Goal: Task Accomplishment & Management: Complete application form

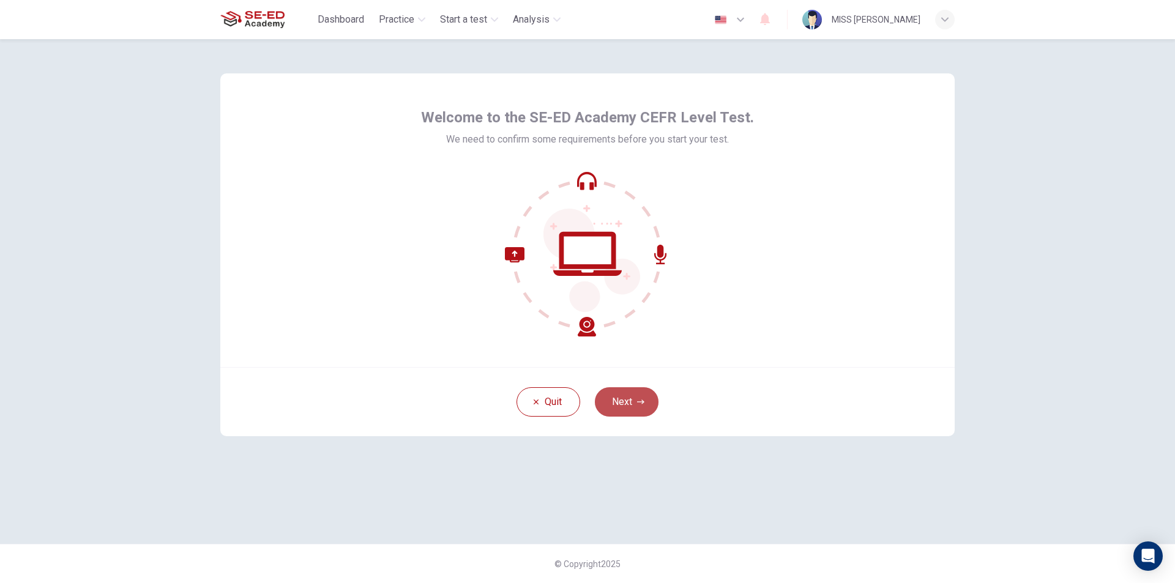
click at [624, 404] on button "Next" at bounding box center [627, 402] width 64 height 29
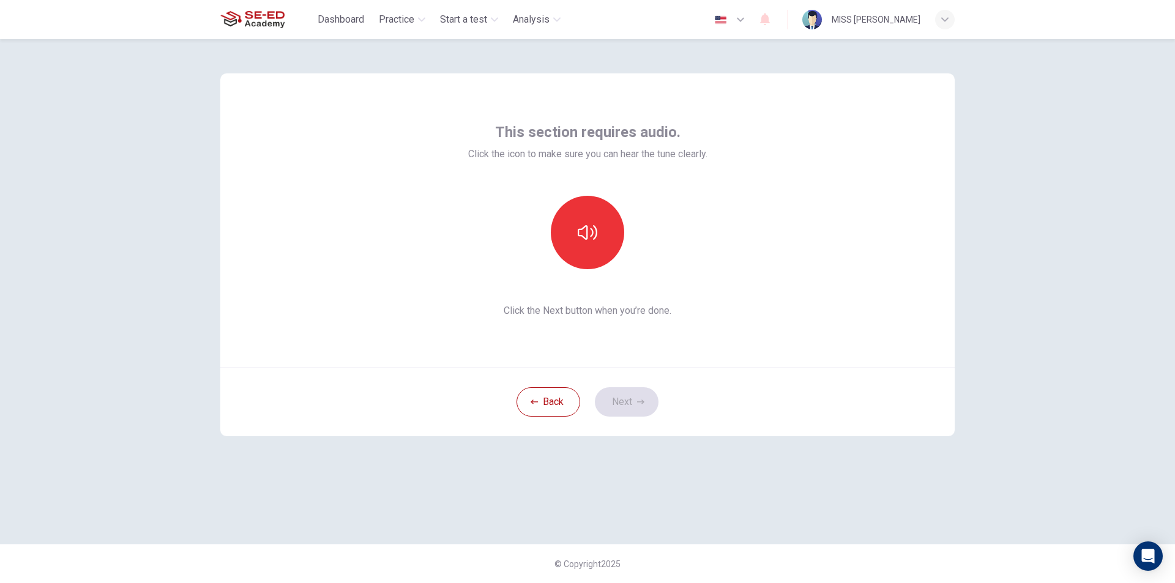
drag, startPoint x: 624, startPoint y: 404, endPoint x: 562, endPoint y: 499, distance: 113.6
click at [565, 512] on div "This section requires audio. Click the icon to make sure you can hear the tune …" at bounding box center [588, 291] width 774 height 505
click at [588, 226] on icon "button" at bounding box center [588, 233] width 20 height 20
click at [597, 236] on icon "button" at bounding box center [588, 233] width 20 height 20
click at [597, 236] on icon "button" at bounding box center [588, 232] width 20 height 15
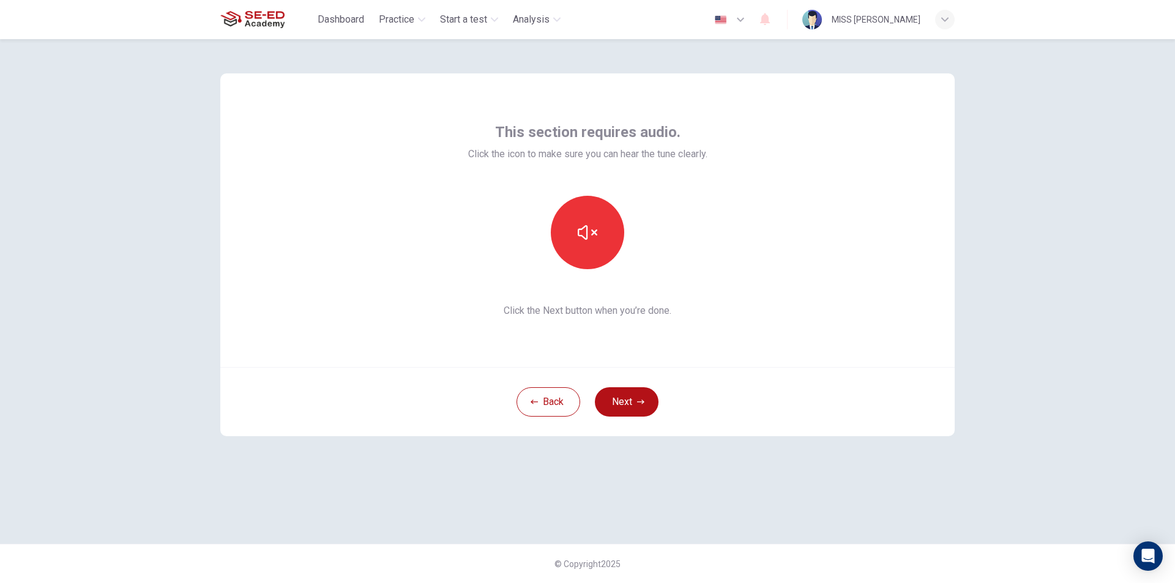
drag, startPoint x: 1145, startPoint y: 473, endPoint x: 1017, endPoint y: 442, distance: 131.0
click at [1145, 473] on div "This section requires audio. Click the icon to make sure you can hear the tune …" at bounding box center [587, 311] width 1175 height 544
click at [592, 238] on icon "button" at bounding box center [588, 233] width 20 height 20
click at [586, 231] on icon "button" at bounding box center [588, 232] width 20 height 15
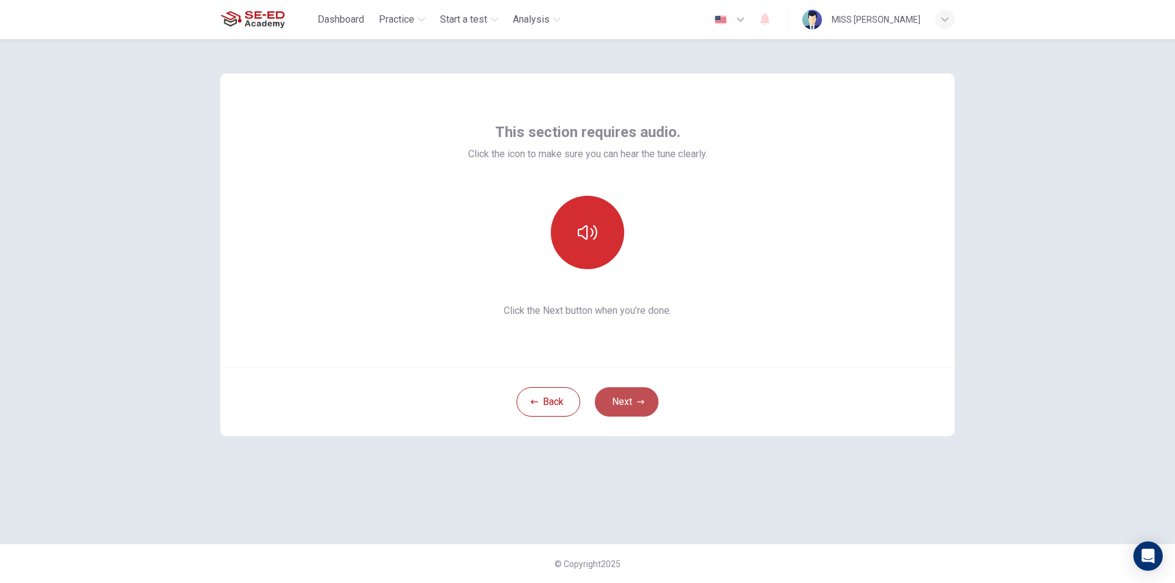
click at [636, 405] on button "Next" at bounding box center [627, 402] width 64 height 29
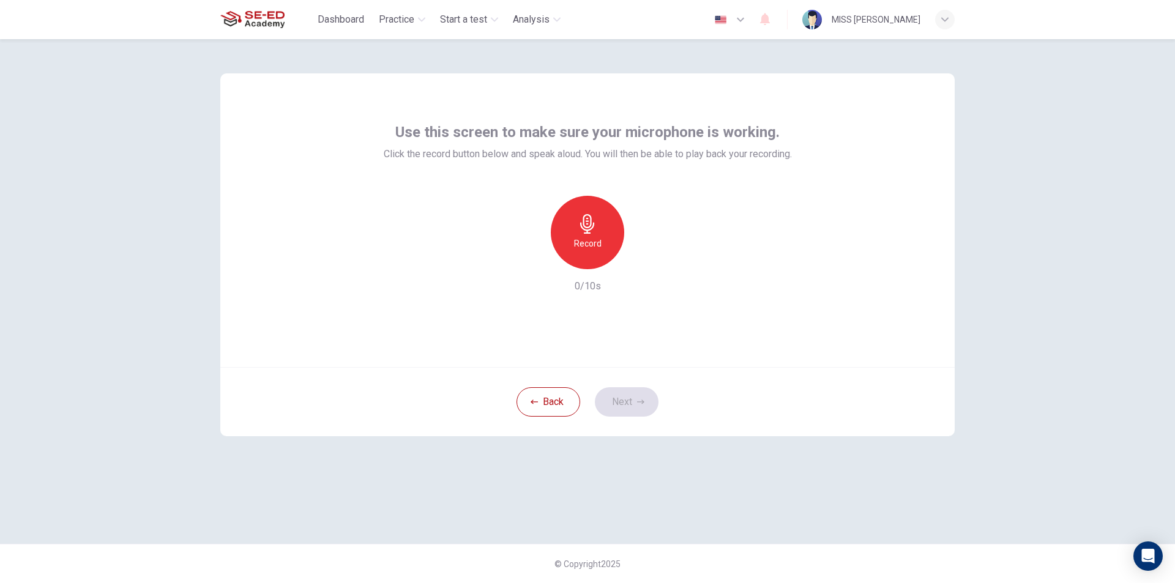
click at [586, 249] on h6 "Record" at bounding box center [588, 243] width 28 height 15
click at [639, 263] on icon "button" at bounding box center [644, 259] width 12 height 12
click at [533, 263] on icon "button" at bounding box center [531, 259] width 11 height 11
click at [445, 285] on div "Record 0/10s" at bounding box center [588, 245] width 408 height 98
click at [570, 247] on div "Record" at bounding box center [587, 232] width 73 height 73
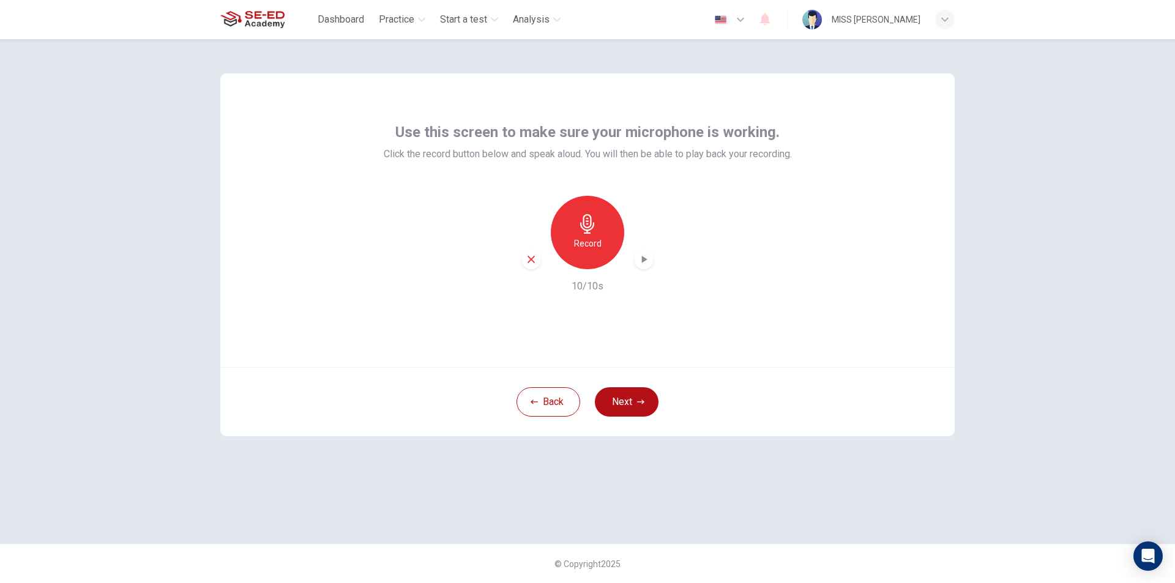
click at [646, 263] on icon "button" at bounding box center [644, 259] width 12 height 12
click at [624, 402] on button "Next" at bounding box center [627, 402] width 64 height 29
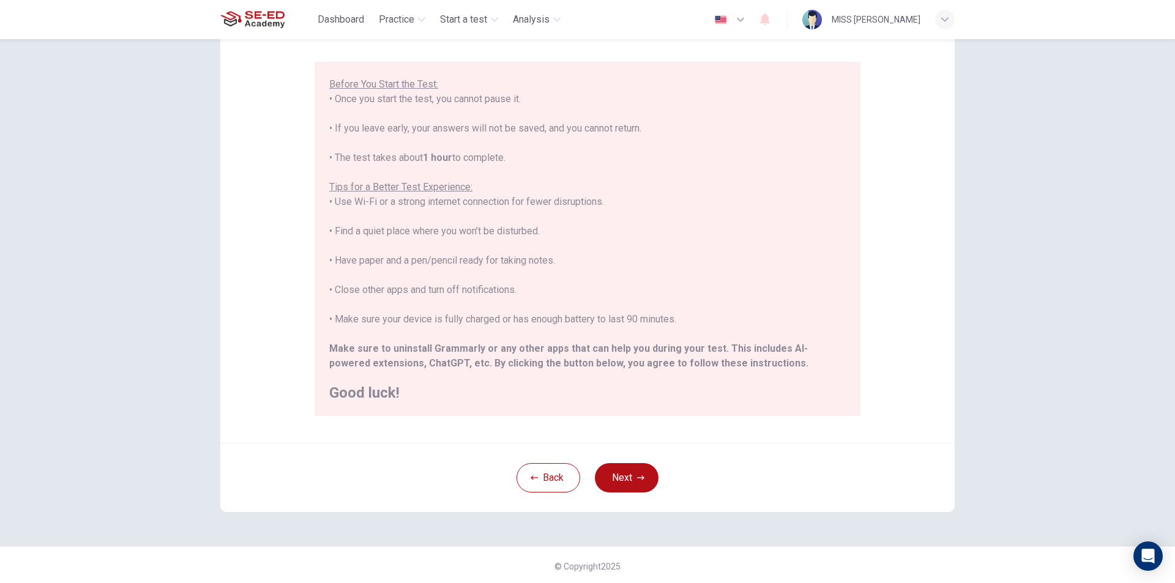
scroll to position [97, 0]
click at [620, 470] on button "Next" at bounding box center [627, 475] width 64 height 29
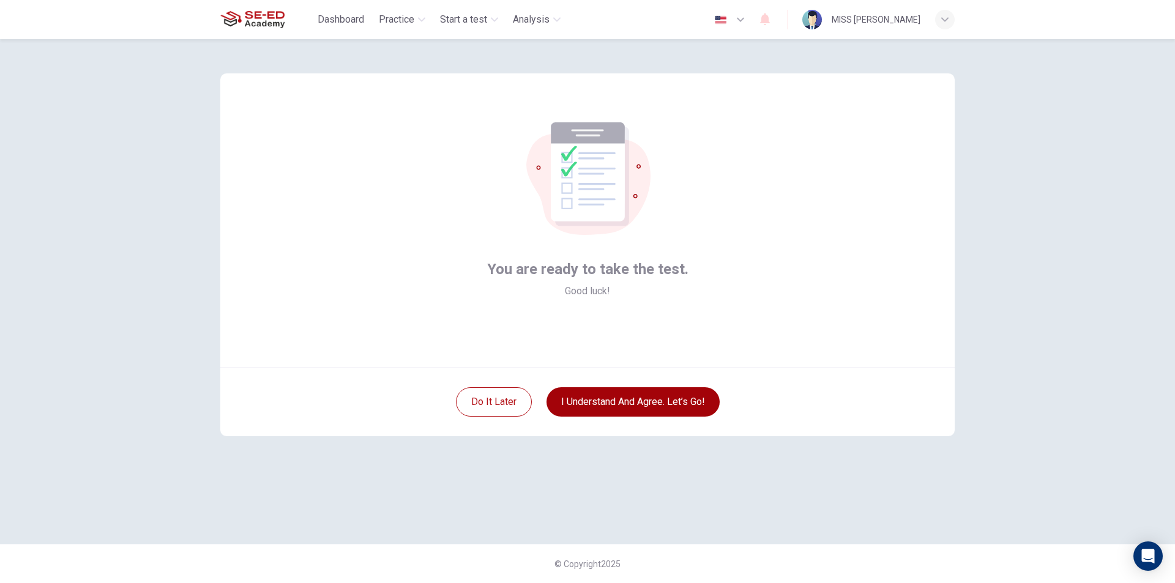
scroll to position [0, 0]
drag, startPoint x: 620, startPoint y: 470, endPoint x: 610, endPoint y: 485, distance: 17.7
click at [613, 485] on div "You are ready to take the test. Good luck! Do it later I understand and agree. …" at bounding box center [588, 291] width 774 height 505
click at [613, 397] on button "I understand and agree. Let’s go!" at bounding box center [633, 402] width 173 height 29
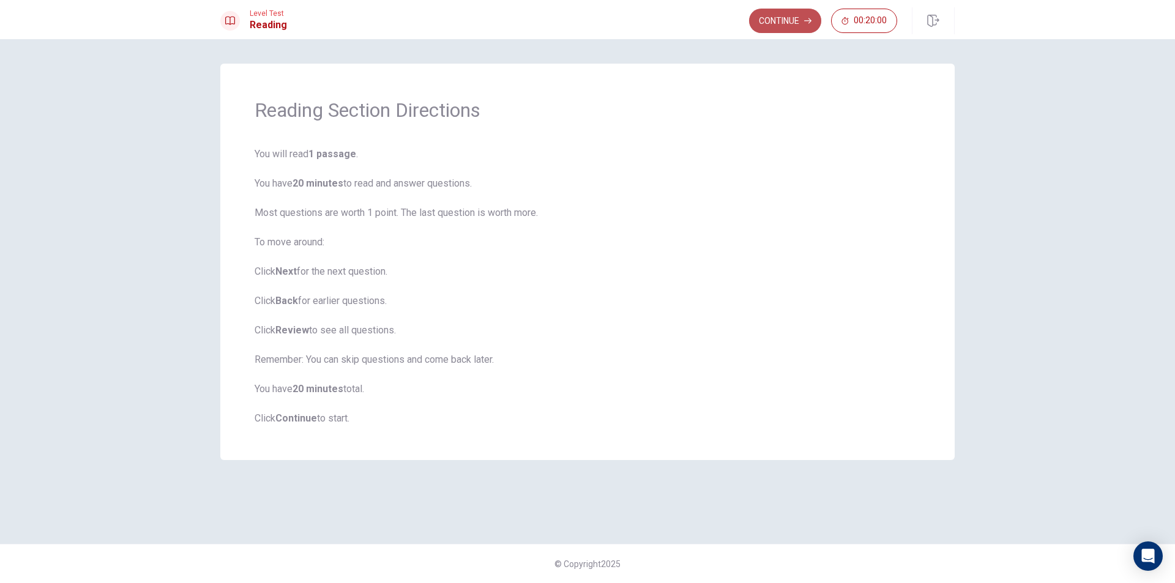
click at [800, 19] on button "Continue" at bounding box center [785, 21] width 72 height 24
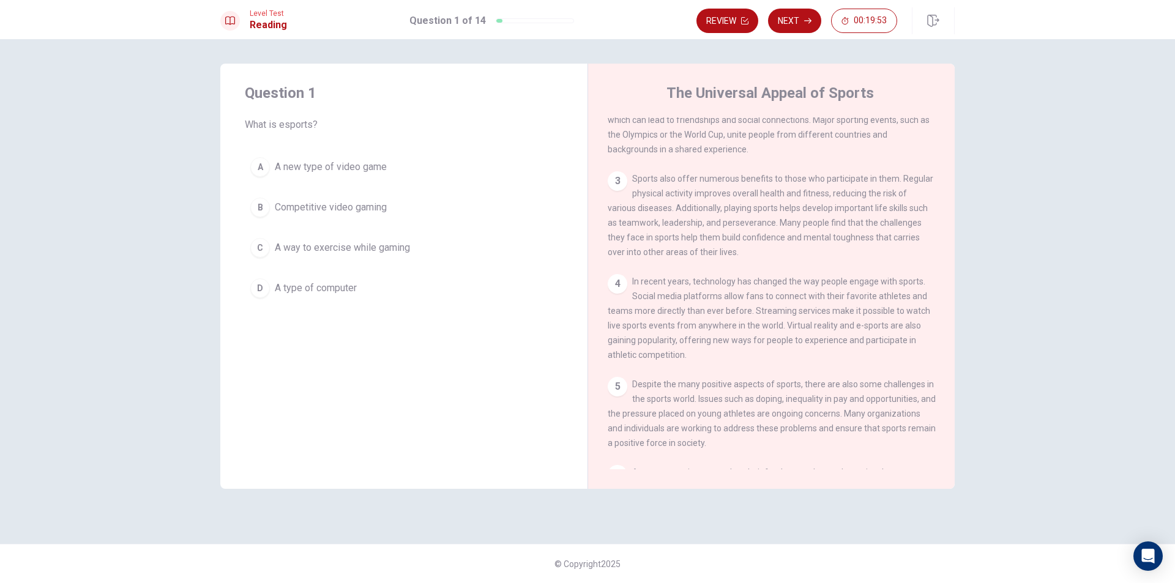
scroll to position [184, 0]
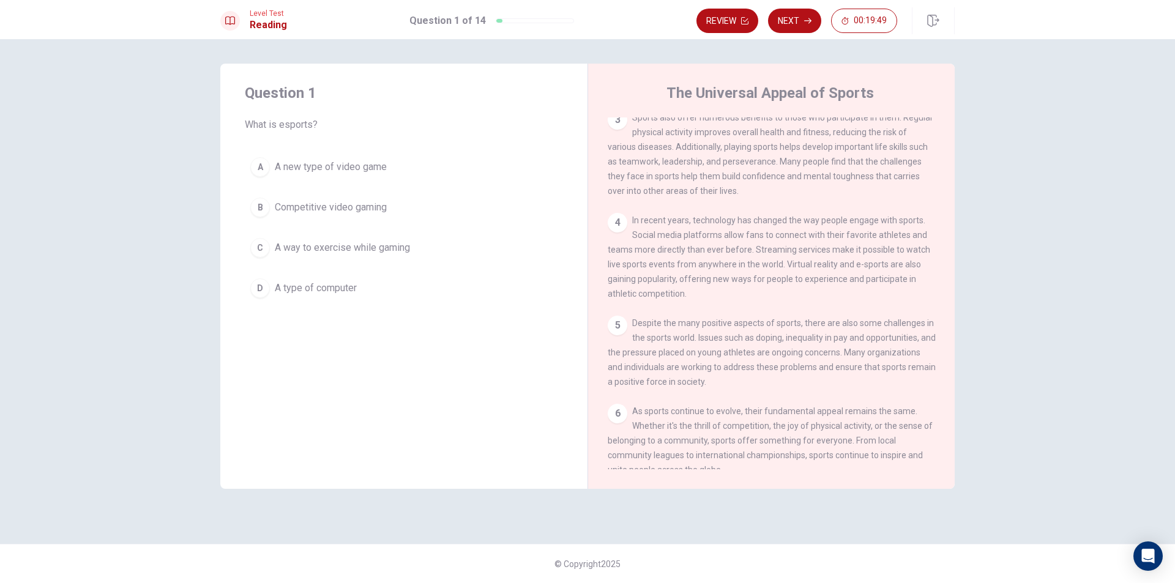
drag, startPoint x: 263, startPoint y: 209, endPoint x: 243, endPoint y: 296, distance: 89.8
click at [243, 296] on div "Question 1 What is esports? A A new type of video game B Competitive video gami…" at bounding box center [403, 194] width 367 height 260
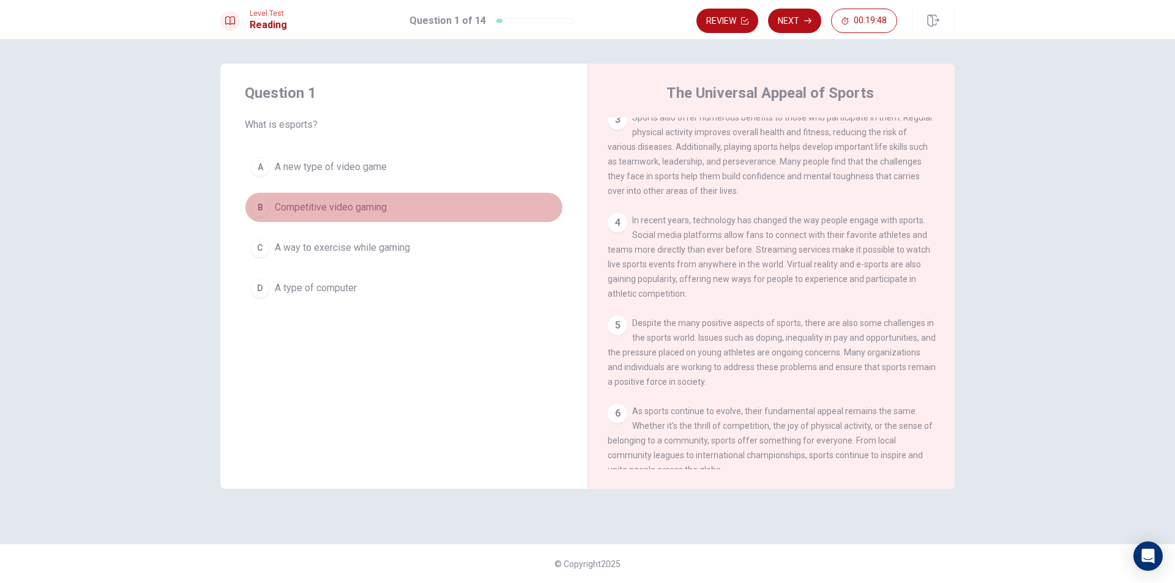
click at [263, 208] on div "B" at bounding box center [260, 208] width 20 height 20
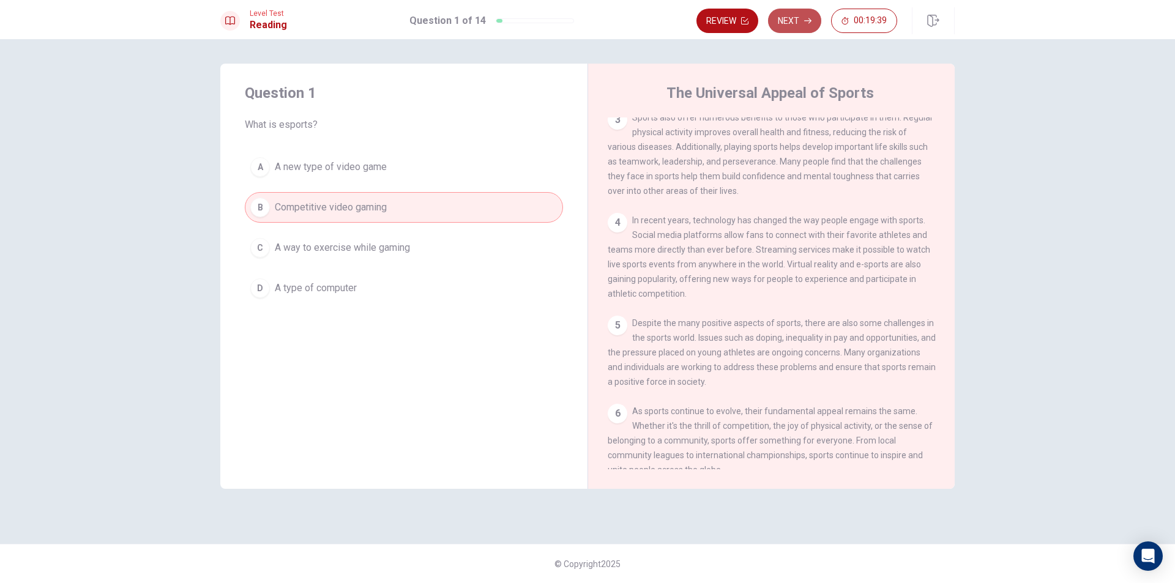
click at [790, 24] on button "Next" at bounding box center [794, 21] width 53 height 24
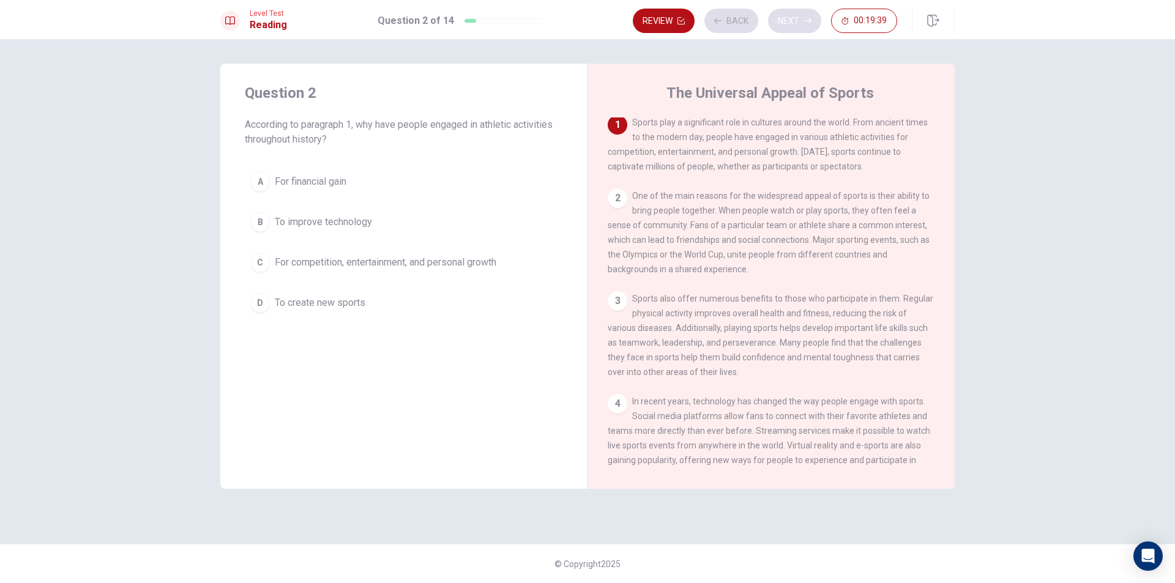
scroll to position [0, 0]
click at [260, 263] on div "C" at bounding box center [260, 263] width 20 height 20
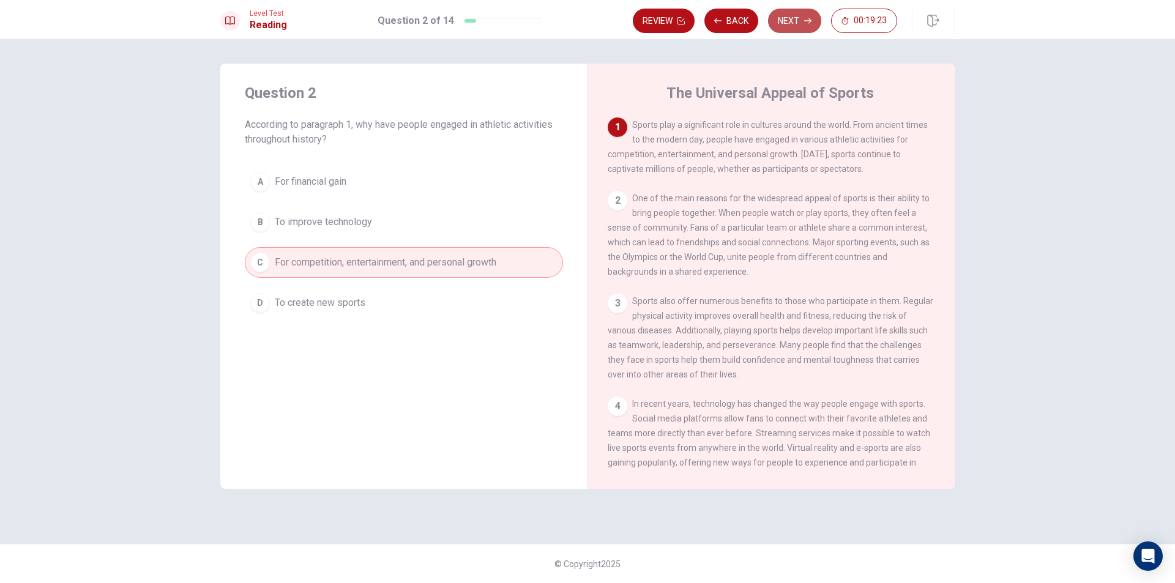
click at [799, 20] on button "Next" at bounding box center [794, 21] width 53 height 24
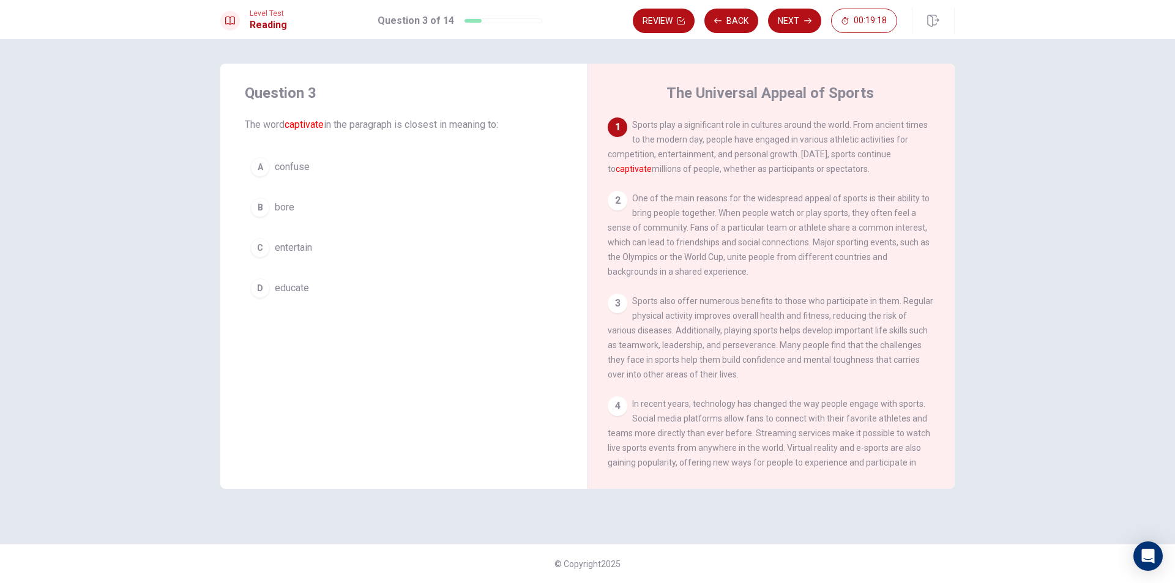
click at [258, 244] on div "C" at bounding box center [260, 248] width 20 height 20
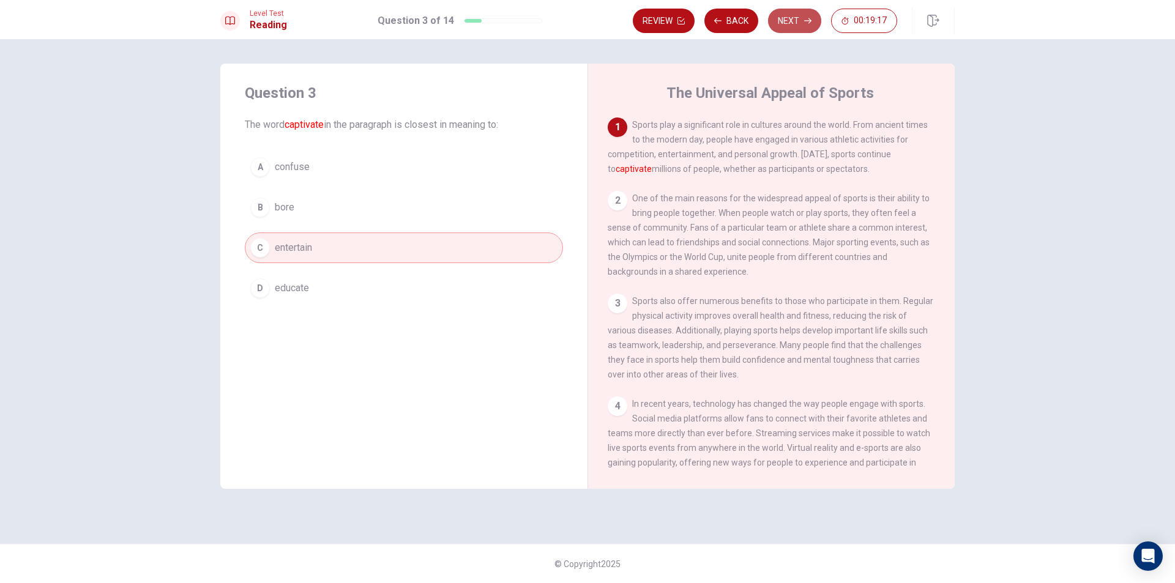
click at [785, 18] on button "Next" at bounding box center [794, 21] width 53 height 24
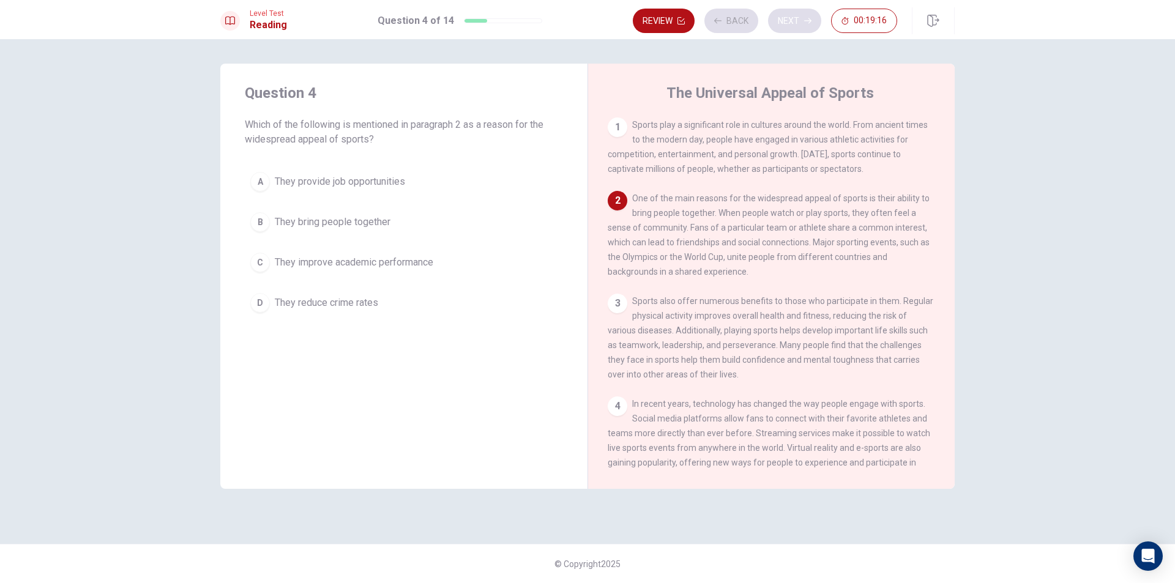
scroll to position [76, 0]
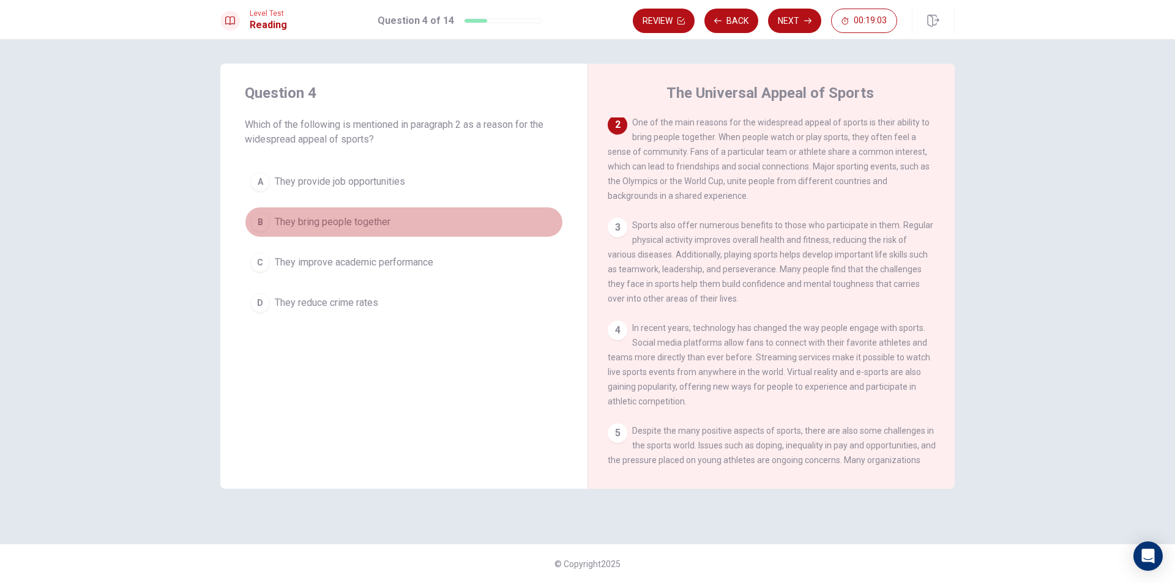
click at [266, 224] on div "B" at bounding box center [260, 222] width 20 height 20
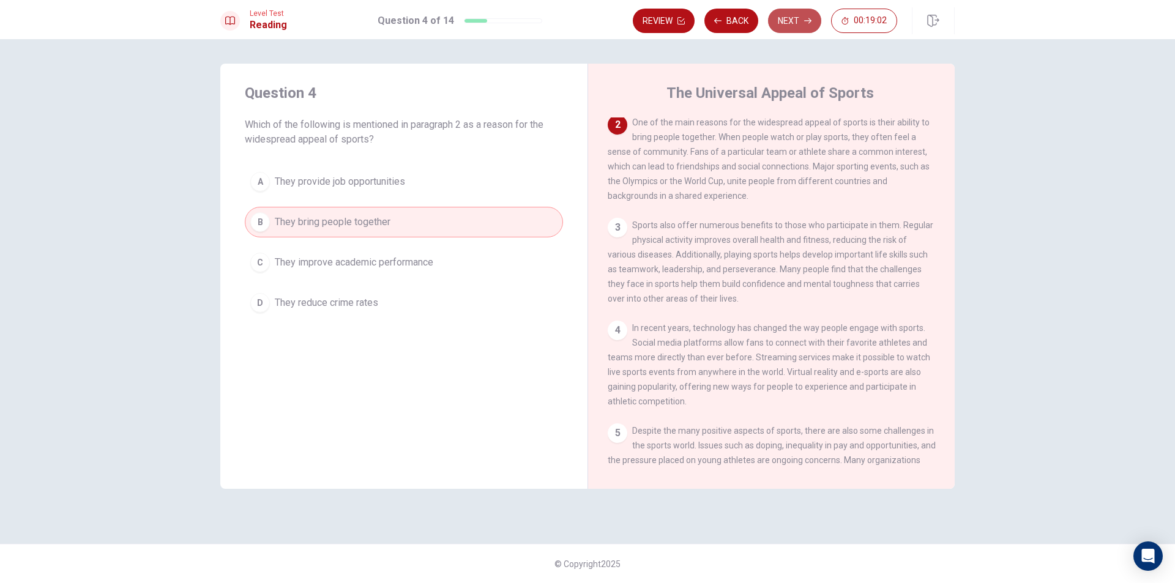
click at [794, 19] on button "Next" at bounding box center [794, 21] width 53 height 24
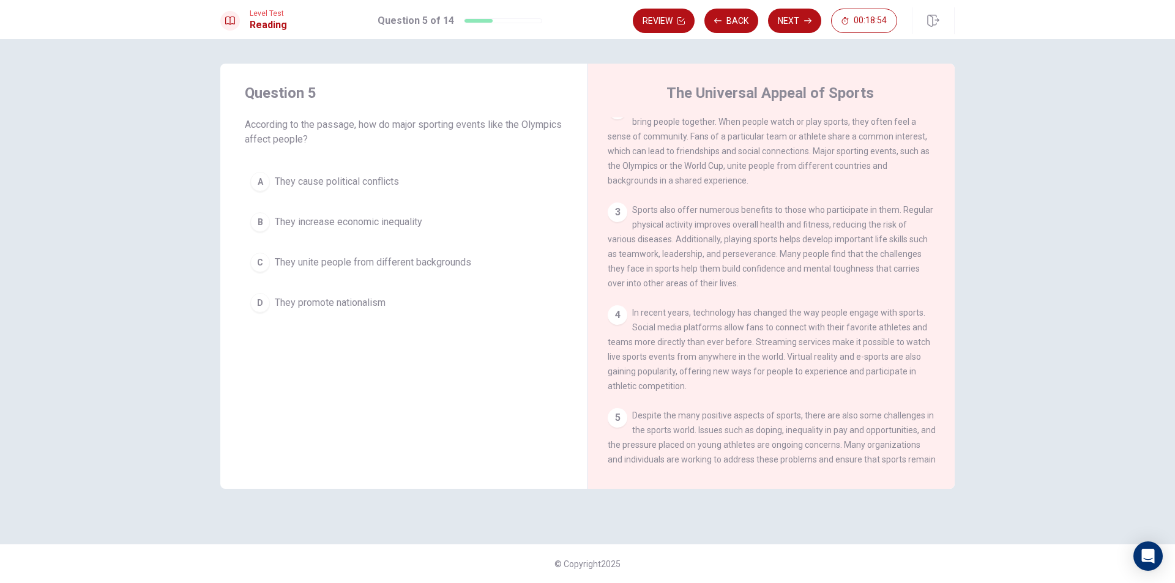
scroll to position [137, 0]
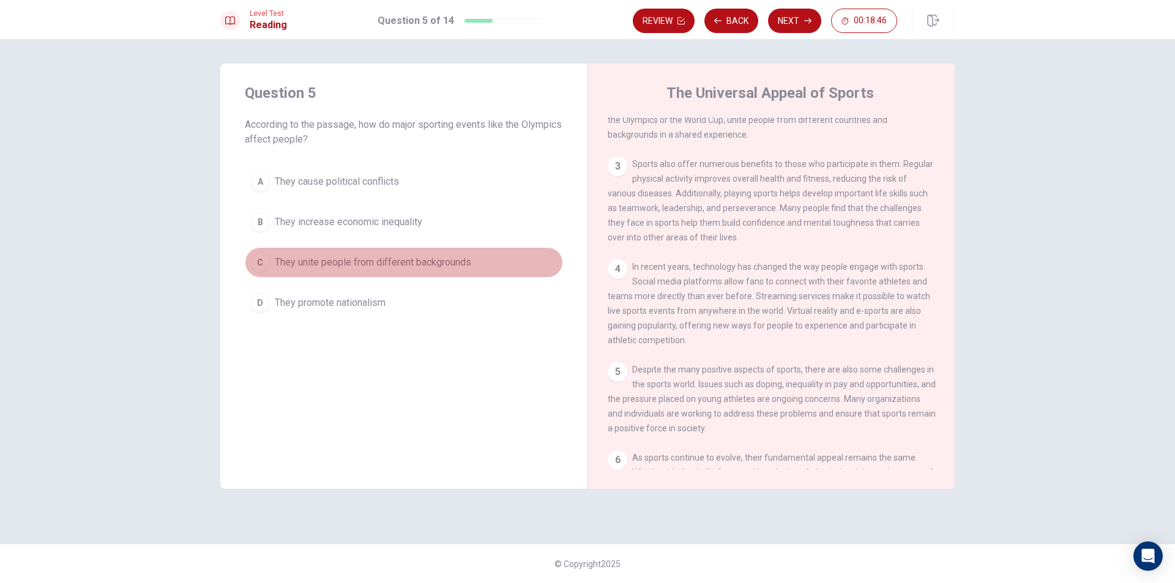
click at [267, 254] on button "C They unite people from different backgrounds" at bounding box center [404, 262] width 318 height 31
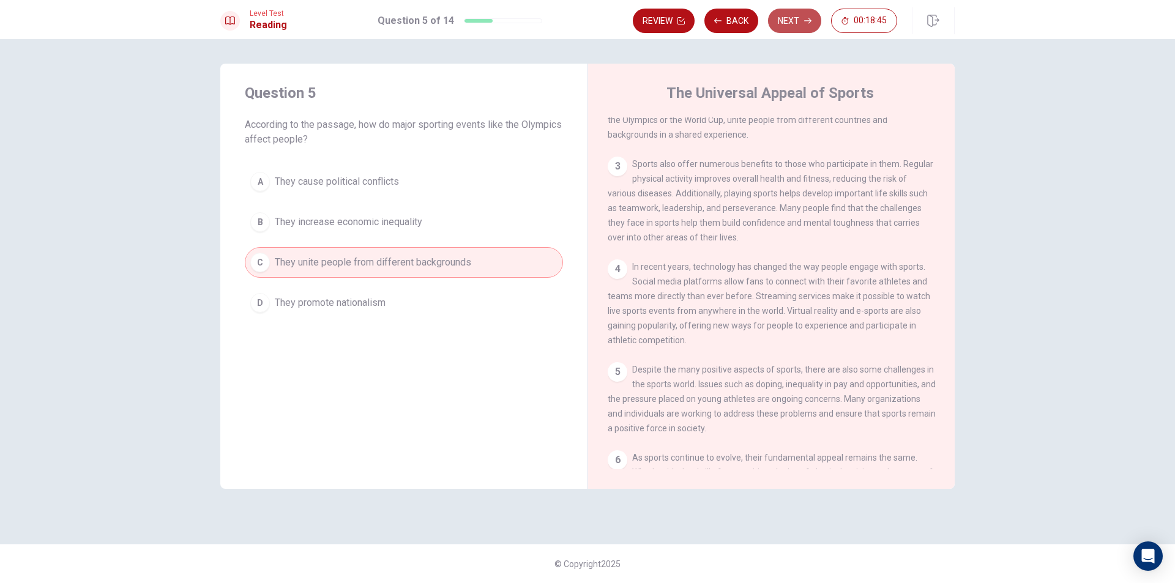
click at [791, 18] on button "Next" at bounding box center [794, 21] width 53 height 24
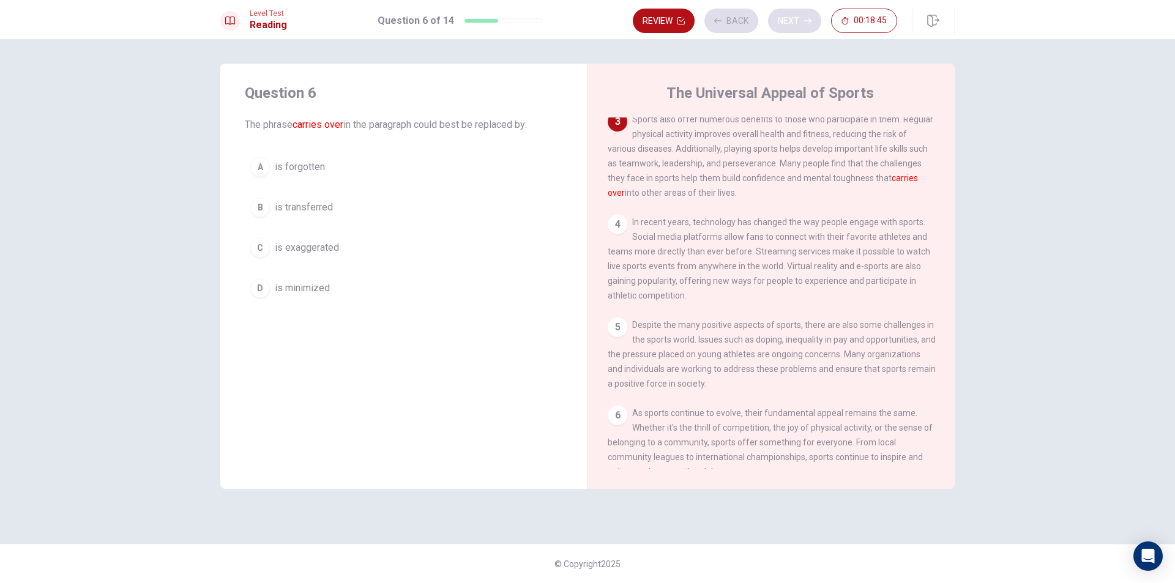
scroll to position [182, 0]
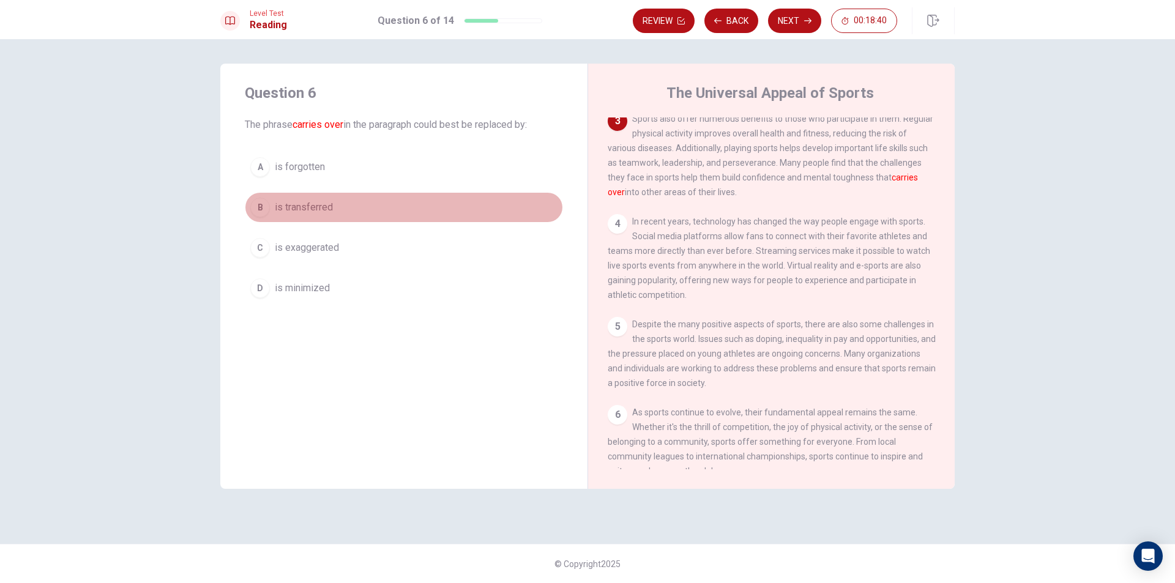
click at [256, 202] on div "B" at bounding box center [260, 208] width 20 height 20
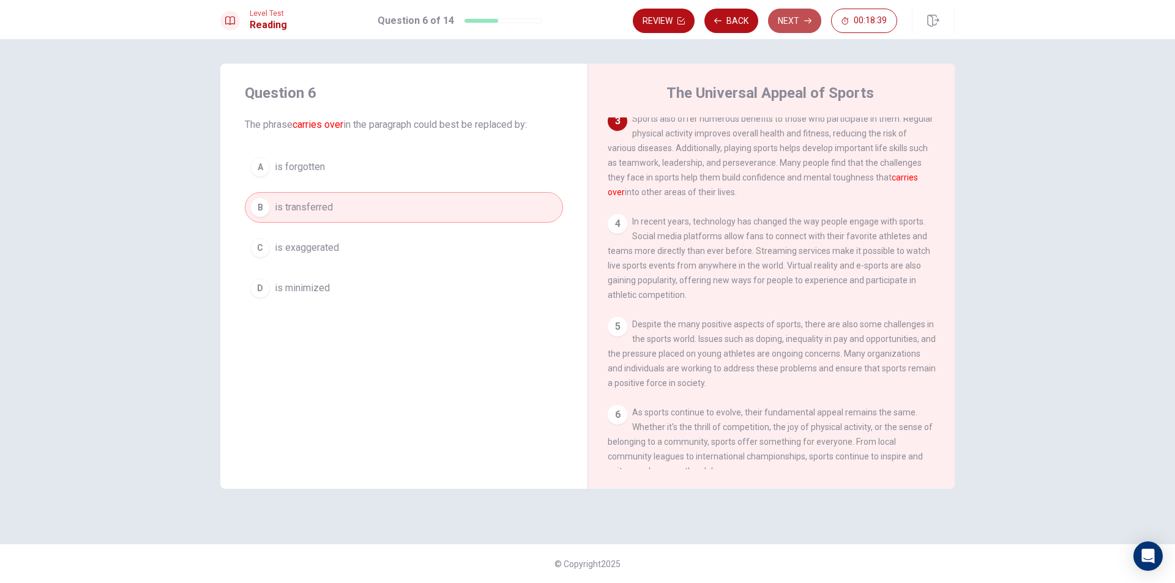
click at [794, 10] on button "Next" at bounding box center [794, 21] width 53 height 24
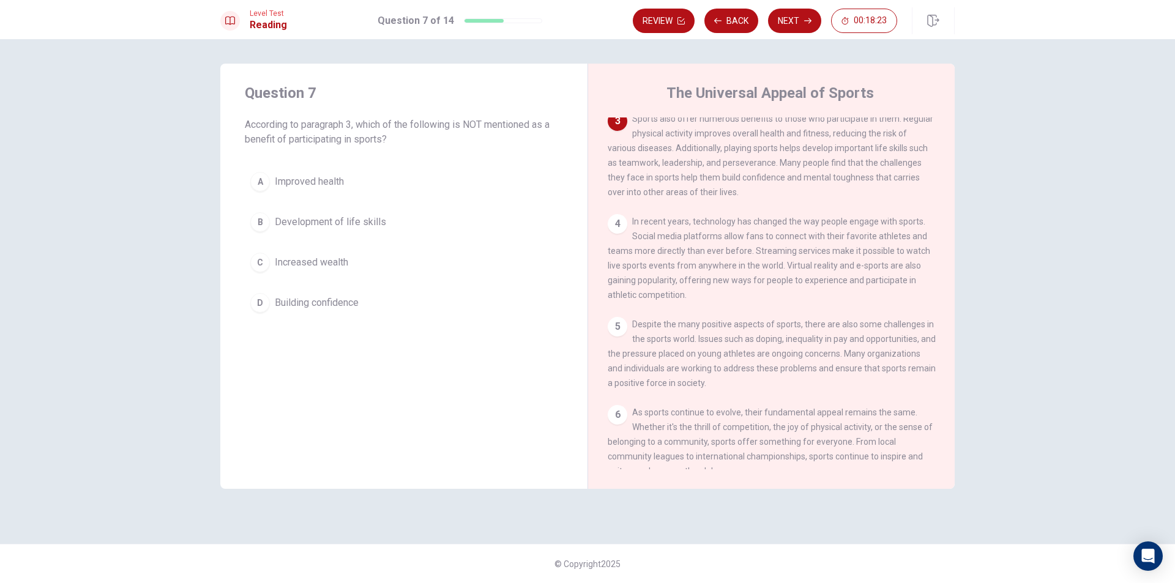
click at [252, 261] on div "C" at bounding box center [260, 263] width 20 height 20
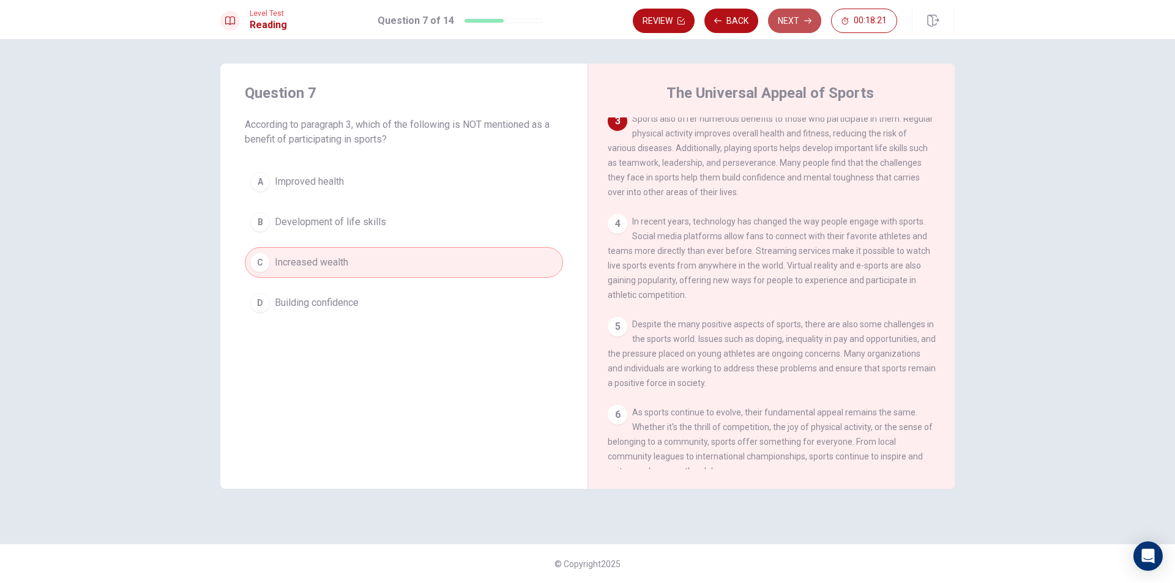
click at [788, 17] on button "Next" at bounding box center [794, 21] width 53 height 24
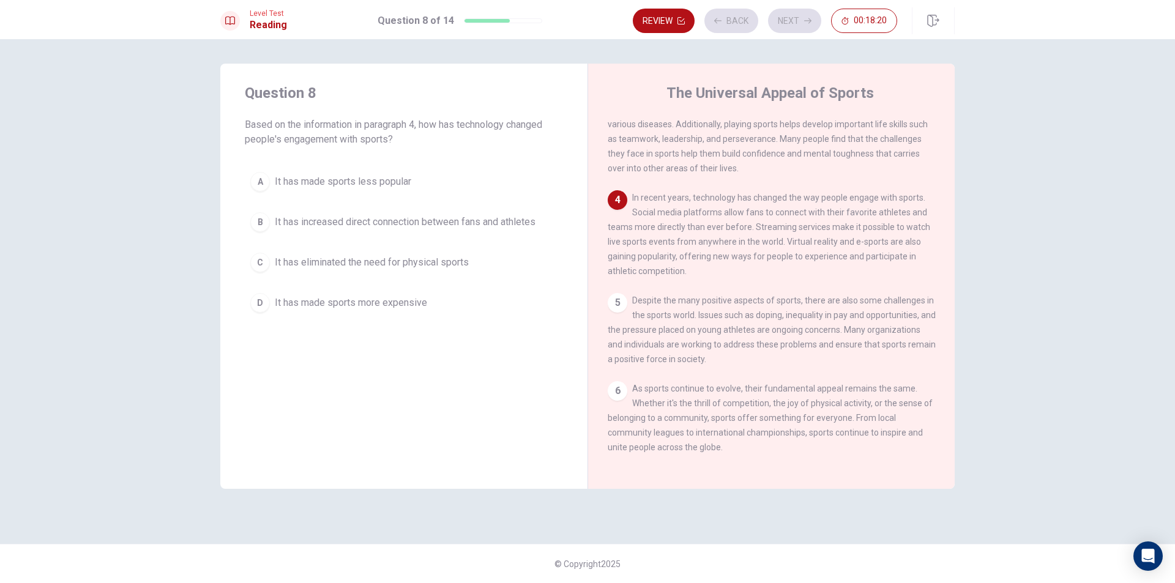
scroll to position [226, 0]
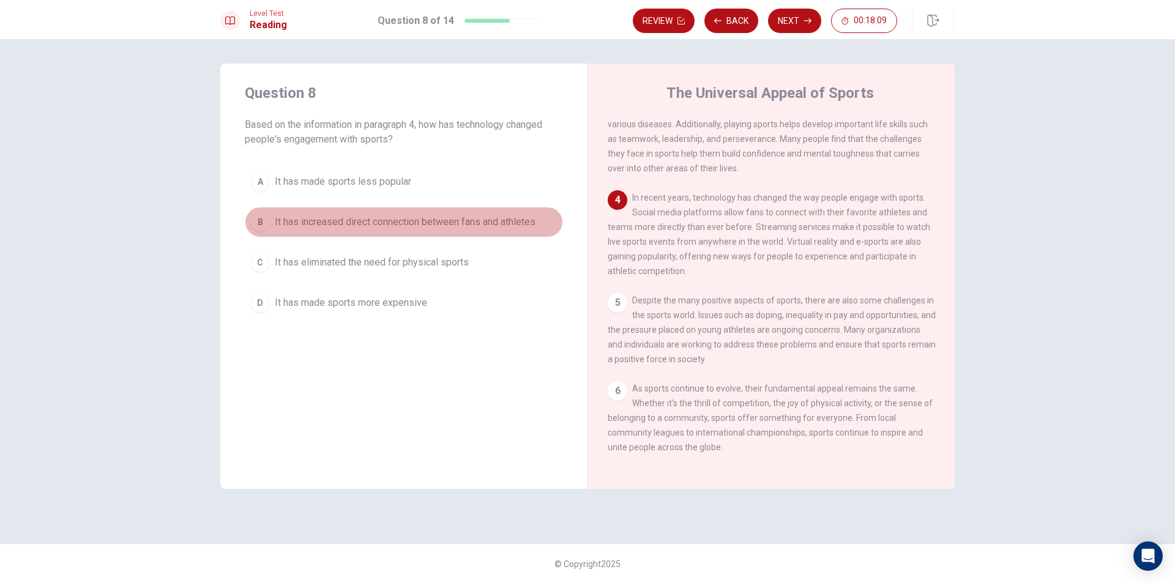
click at [254, 220] on div "B" at bounding box center [260, 222] width 20 height 20
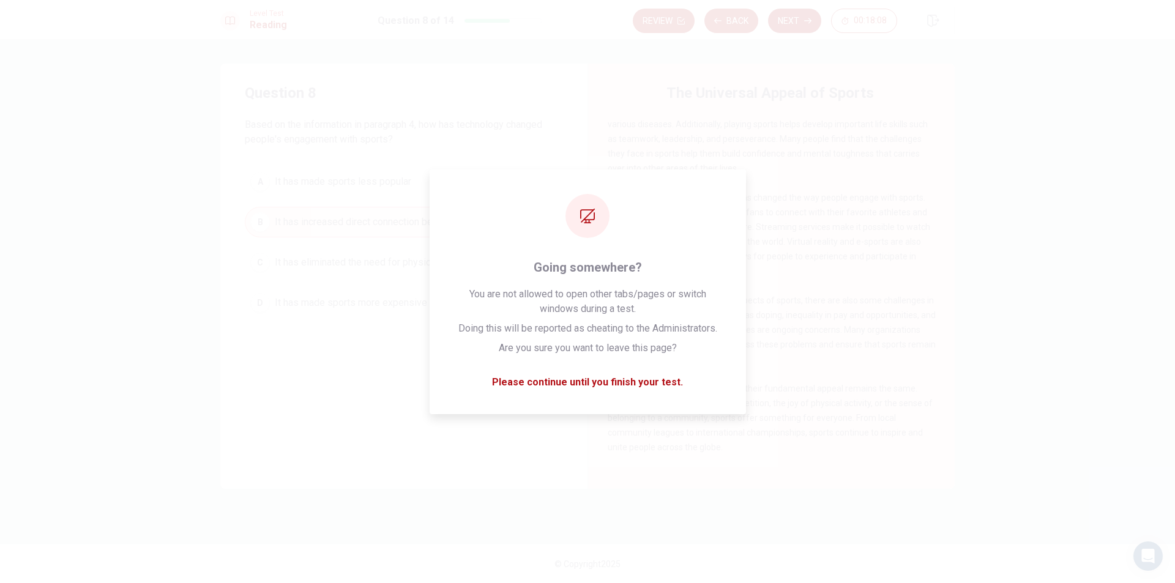
click at [770, 13] on button "Next" at bounding box center [794, 21] width 53 height 24
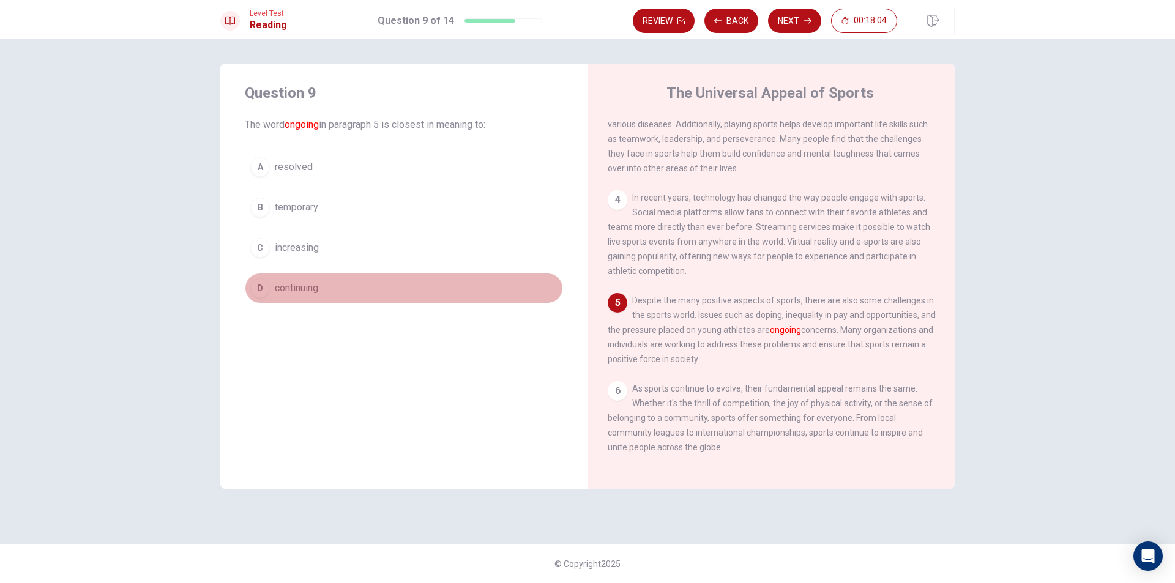
click at [258, 288] on div "D" at bounding box center [260, 289] width 20 height 20
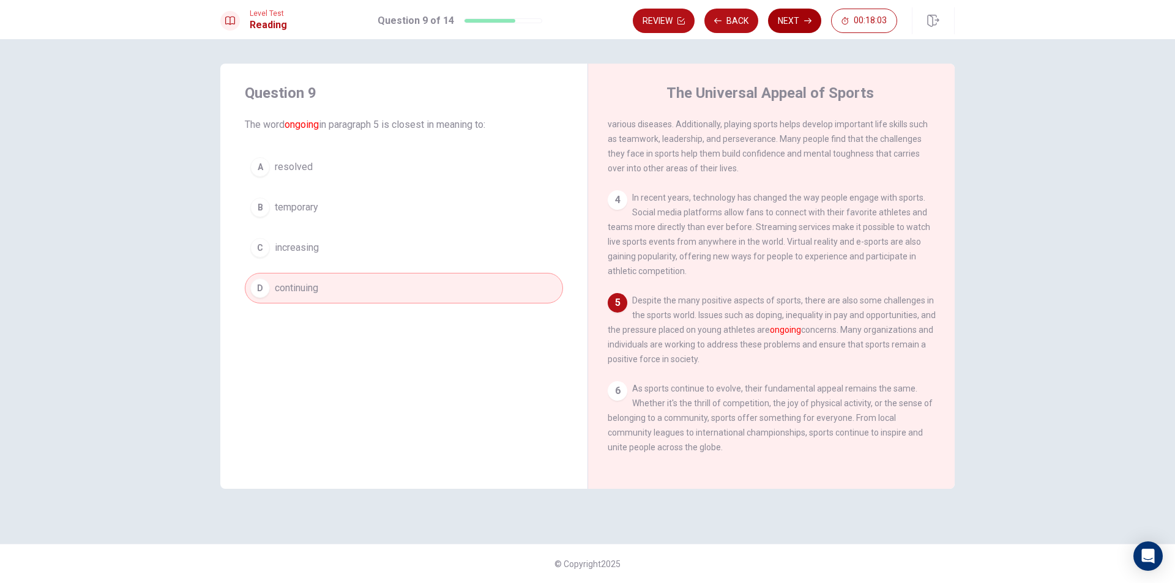
click at [795, 22] on button "Next" at bounding box center [794, 21] width 53 height 24
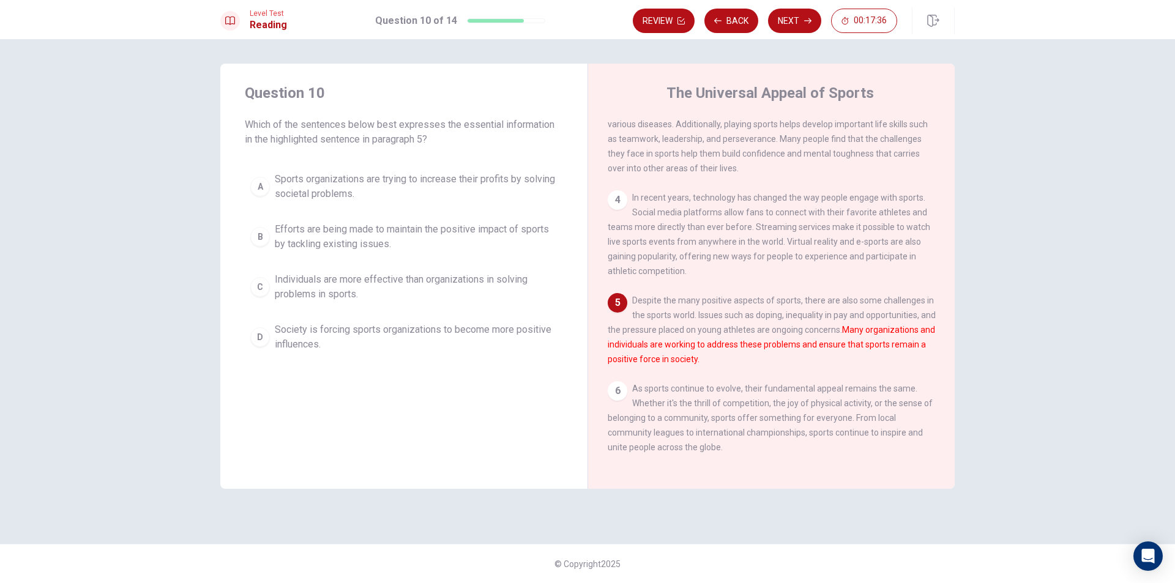
click at [266, 239] on div "B" at bounding box center [260, 237] width 20 height 20
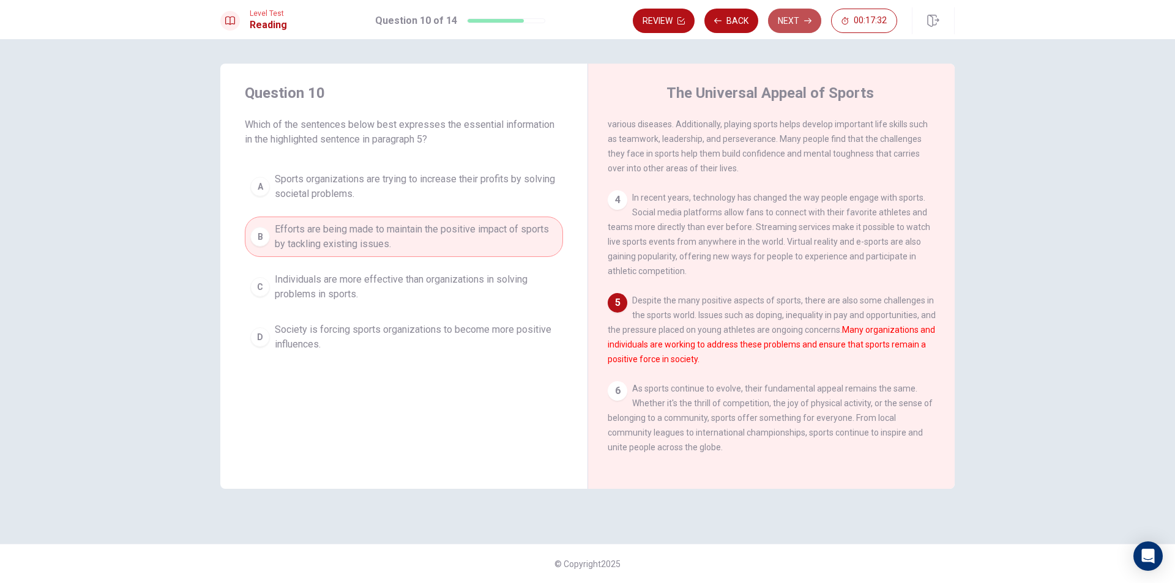
click at [795, 20] on button "Next" at bounding box center [794, 21] width 53 height 24
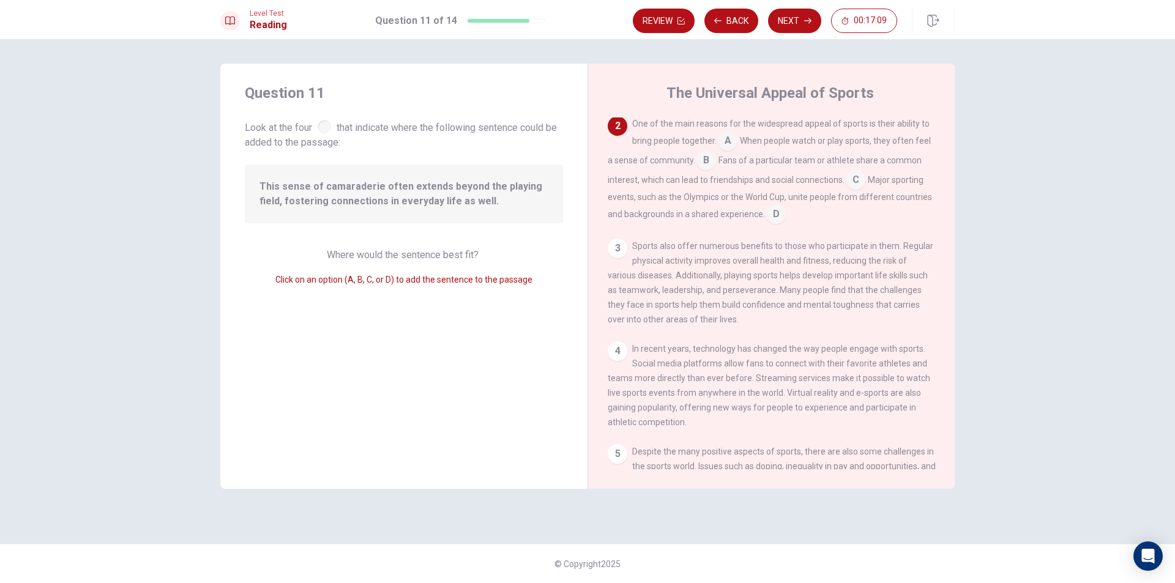
scroll to position [0, 0]
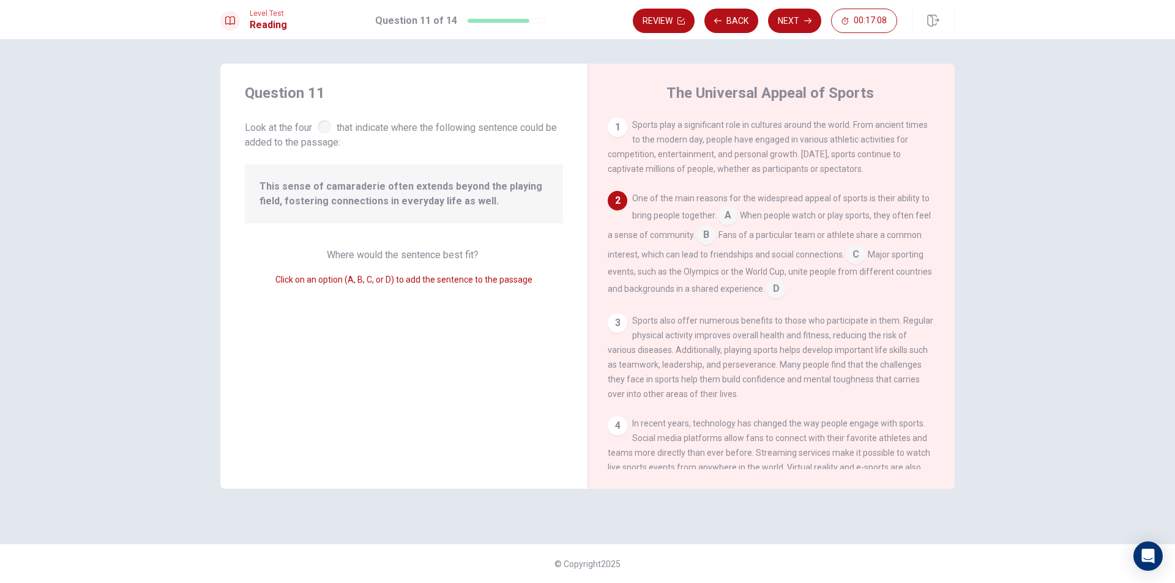
click at [725, 222] on input at bounding box center [728, 217] width 20 height 20
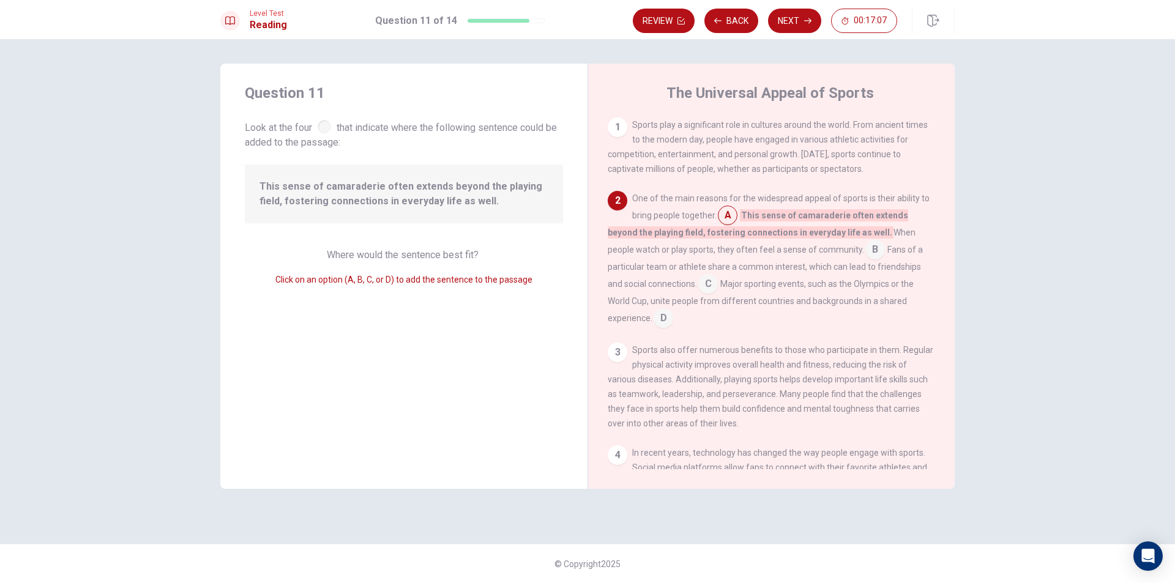
click at [731, 217] on input at bounding box center [728, 217] width 20 height 20
click at [866, 257] on input at bounding box center [876, 251] width 20 height 20
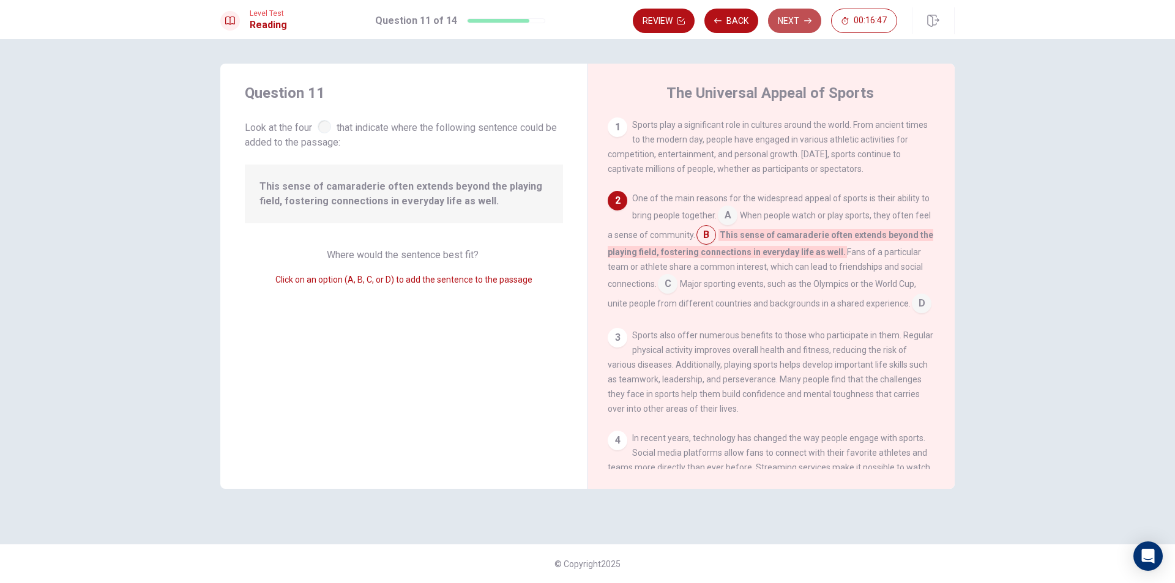
click at [793, 23] on button "Next" at bounding box center [794, 21] width 53 height 24
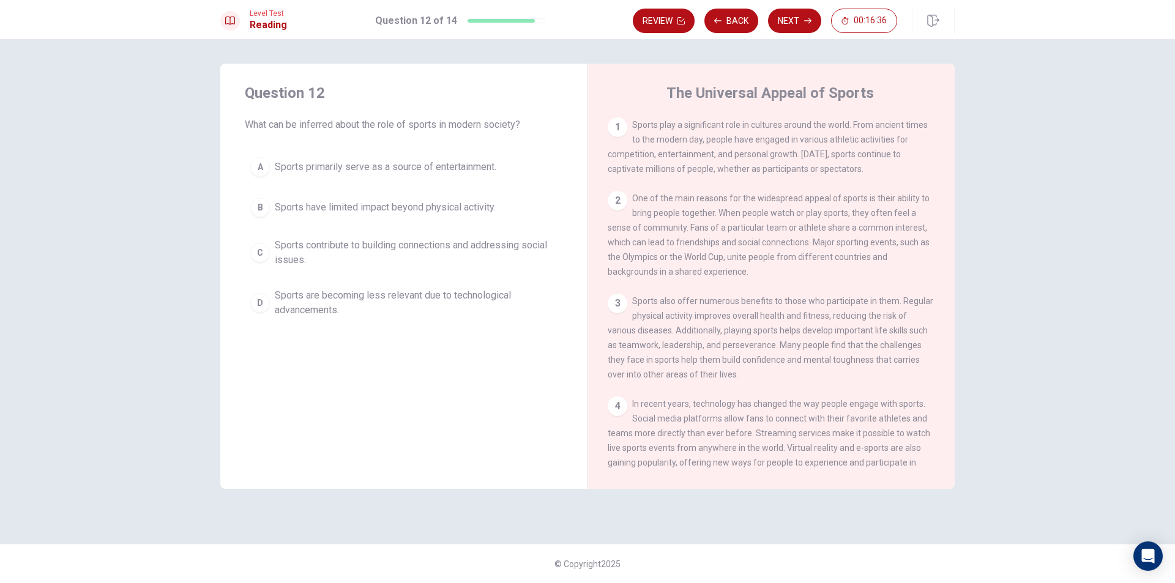
click at [260, 253] on div "C" at bounding box center [260, 253] width 20 height 20
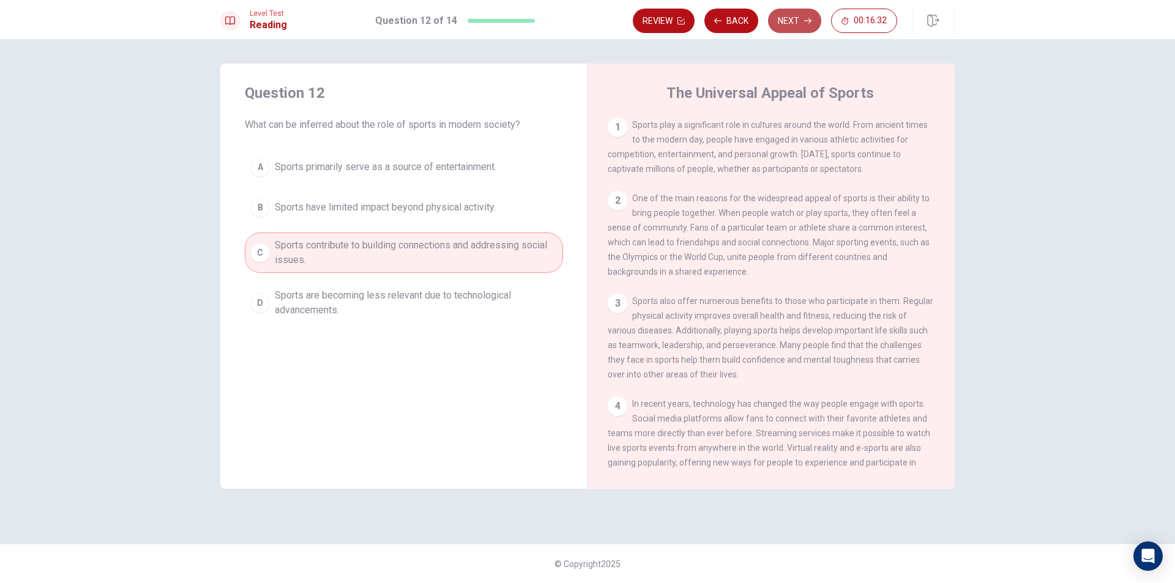
click at [783, 20] on button "Next" at bounding box center [794, 21] width 53 height 24
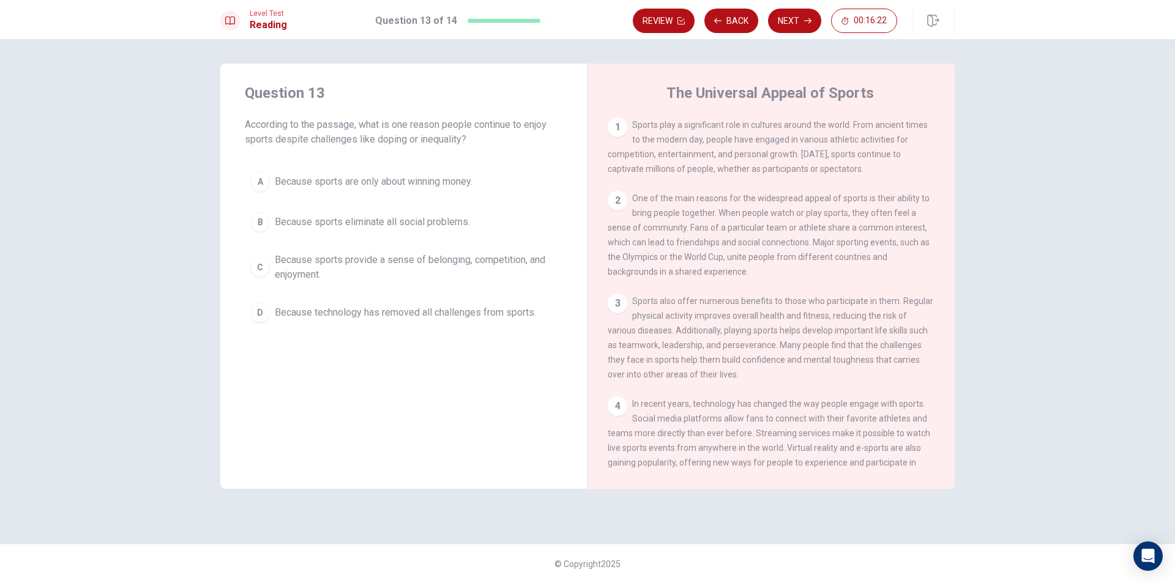
click at [260, 268] on div "C" at bounding box center [260, 268] width 20 height 20
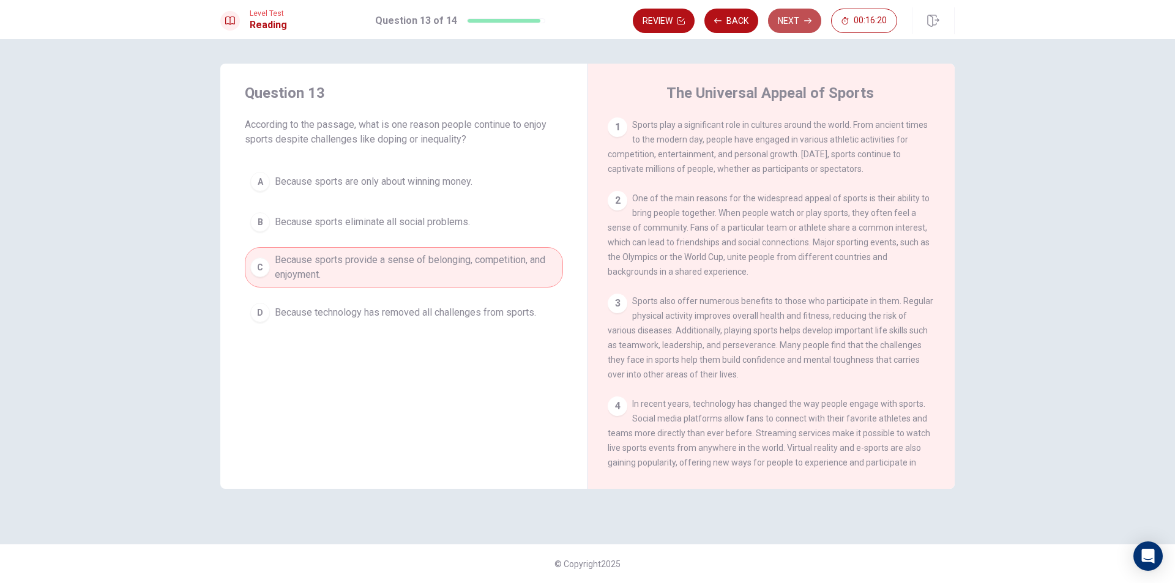
click at [776, 20] on button "Next" at bounding box center [794, 21] width 53 height 24
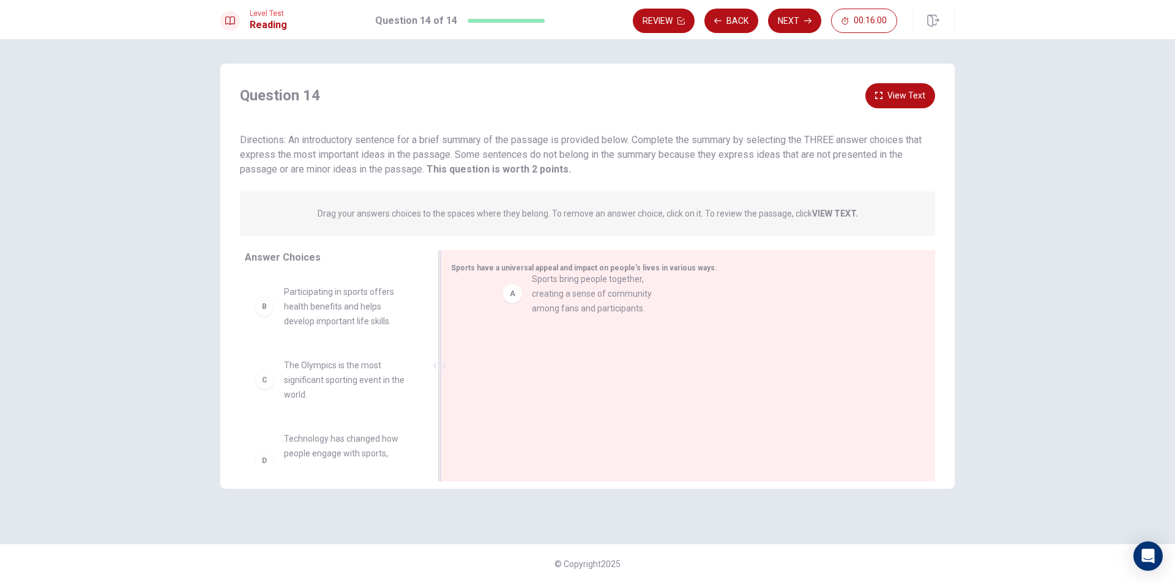
drag, startPoint x: 413, startPoint y: 315, endPoint x: 533, endPoint y: 302, distance: 121.3
click at [520, 312] on span "Sports bring people together, creating a sense of community among fans and part…" at bounding box center [664, 305] width 349 height 15
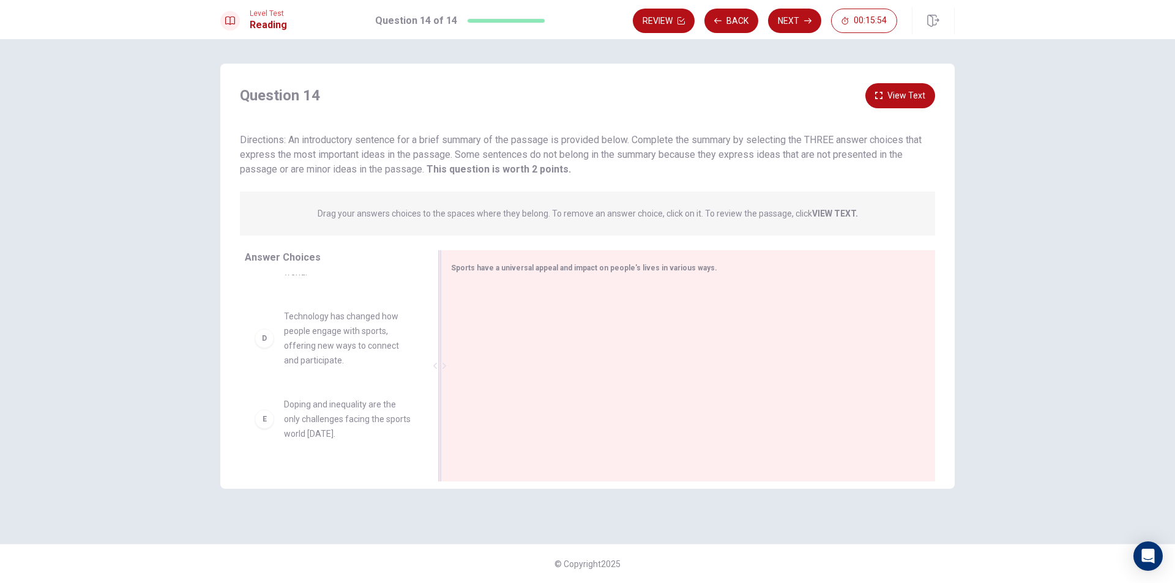
scroll to position [197, 0]
drag, startPoint x: 342, startPoint y: 403, endPoint x: 492, endPoint y: 331, distance: 167.0
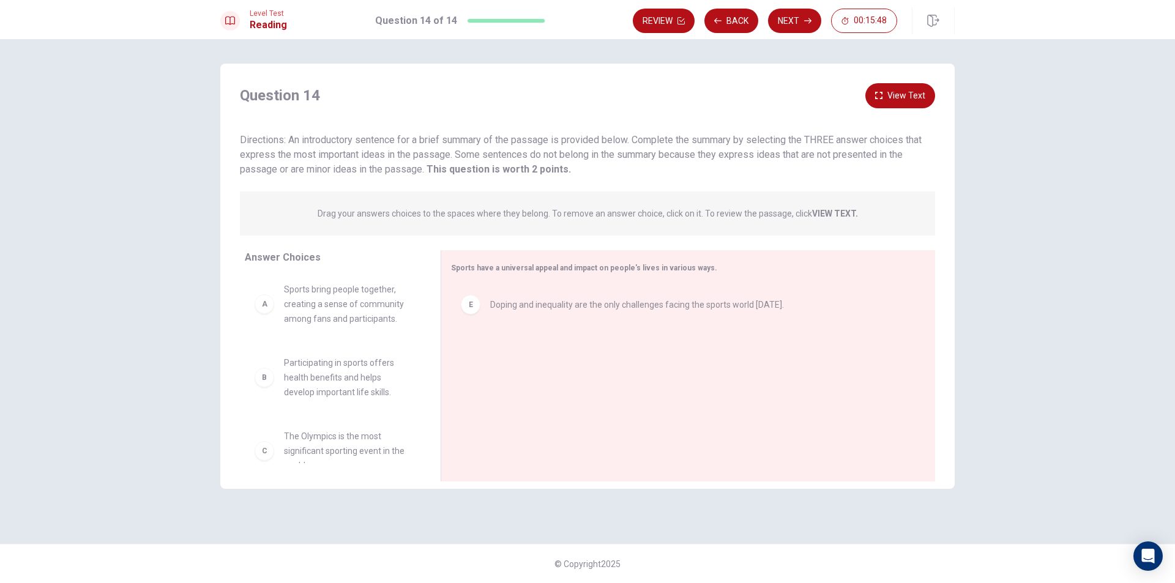
scroll to position [0, 0]
drag, startPoint x: 266, startPoint y: 310, endPoint x: 460, endPoint y: 309, distance: 193.4
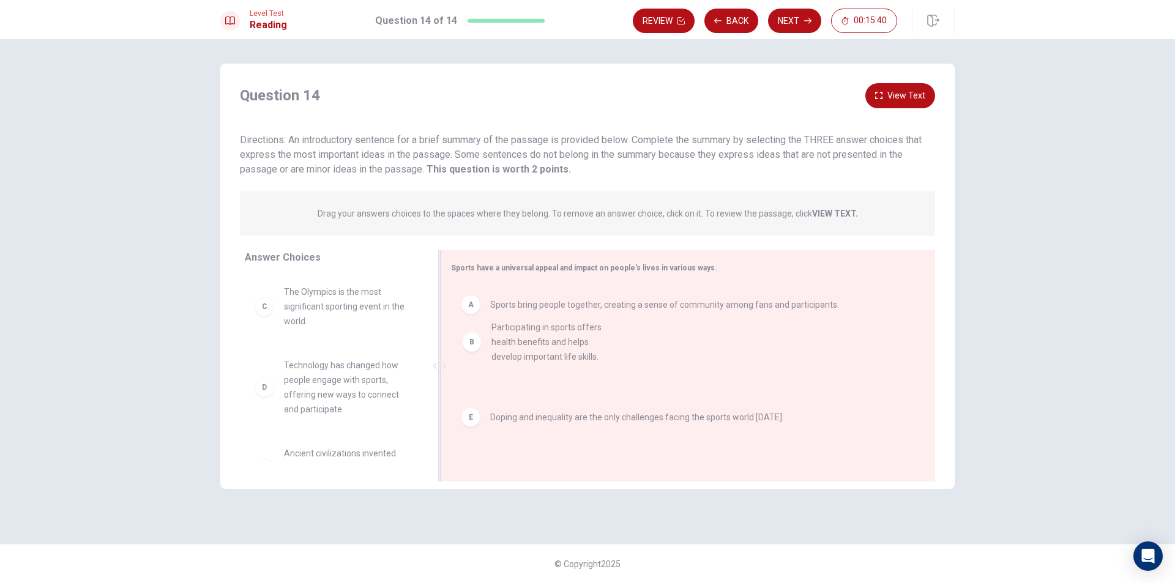
drag, startPoint x: 268, startPoint y: 311, endPoint x: 478, endPoint y: 348, distance: 213.8
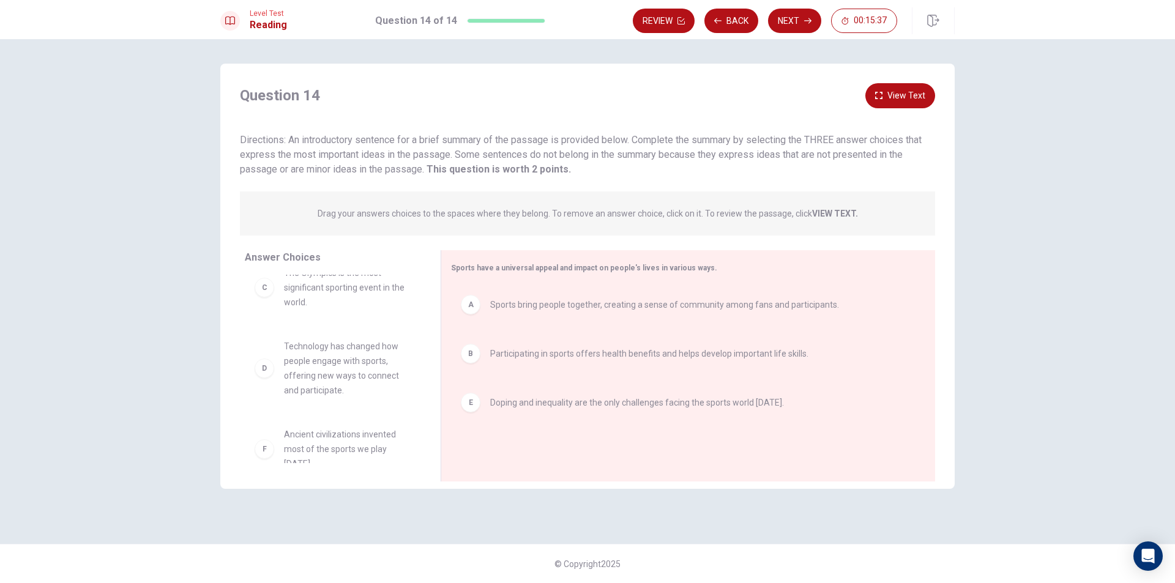
scroll to position [37, 0]
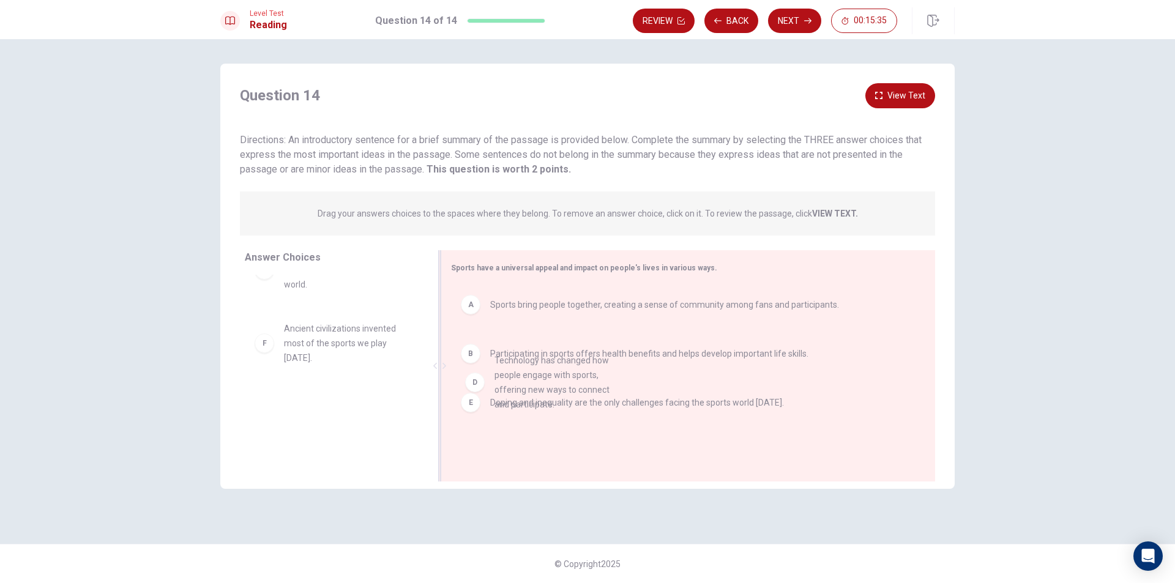
drag, startPoint x: 259, startPoint y: 347, endPoint x: 471, endPoint y: 383, distance: 214.8
drag, startPoint x: 272, startPoint y: 353, endPoint x: 537, endPoint y: 379, distance: 265.7
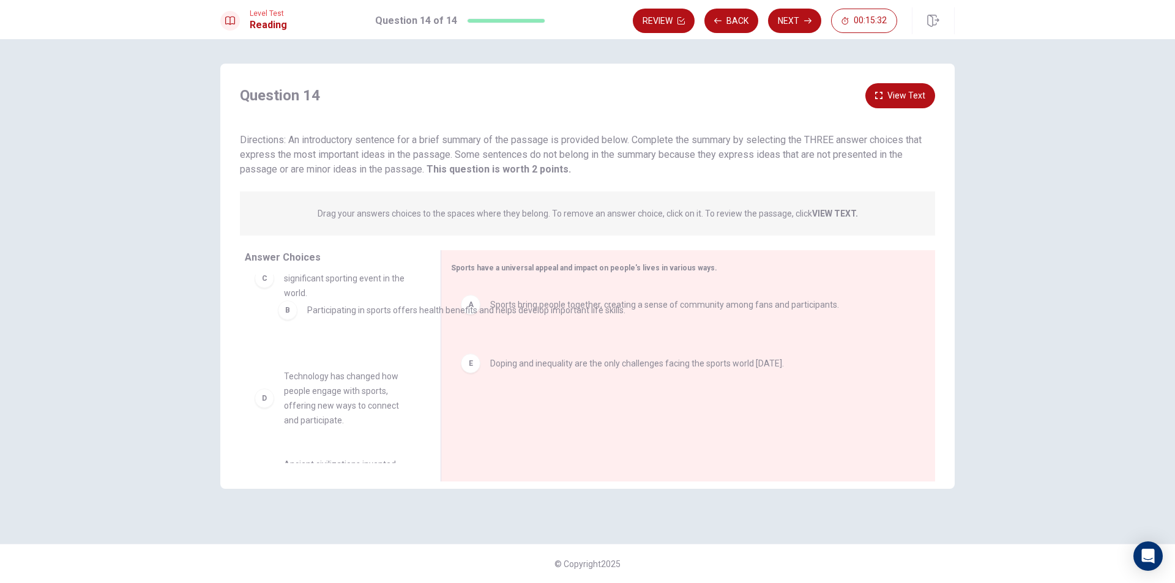
drag, startPoint x: 462, startPoint y: 363, endPoint x: 283, endPoint y: 318, distance: 184.4
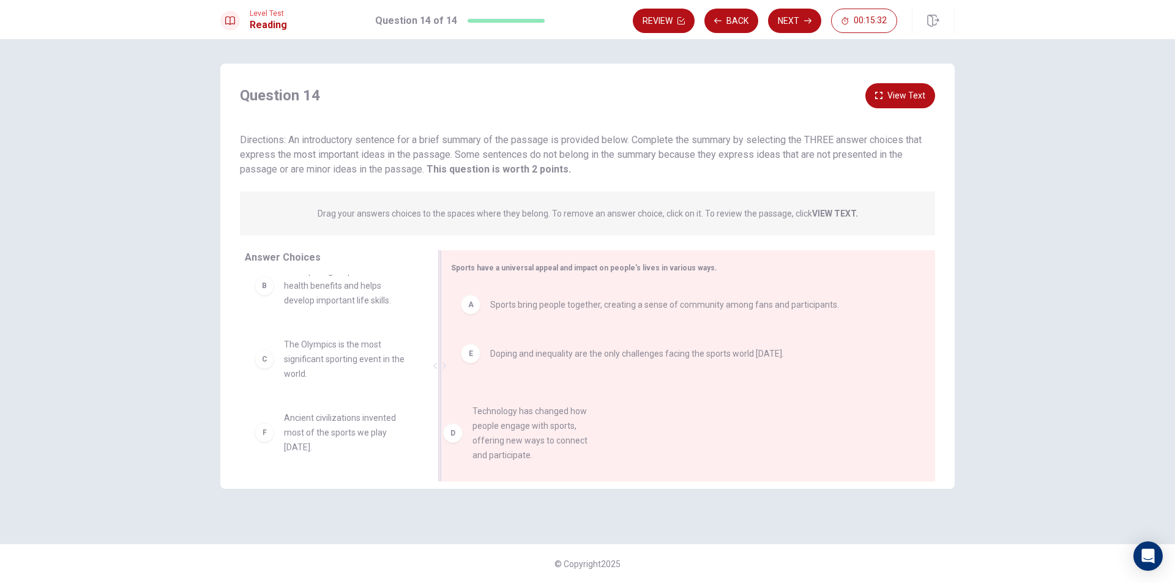
scroll to position [57, 0]
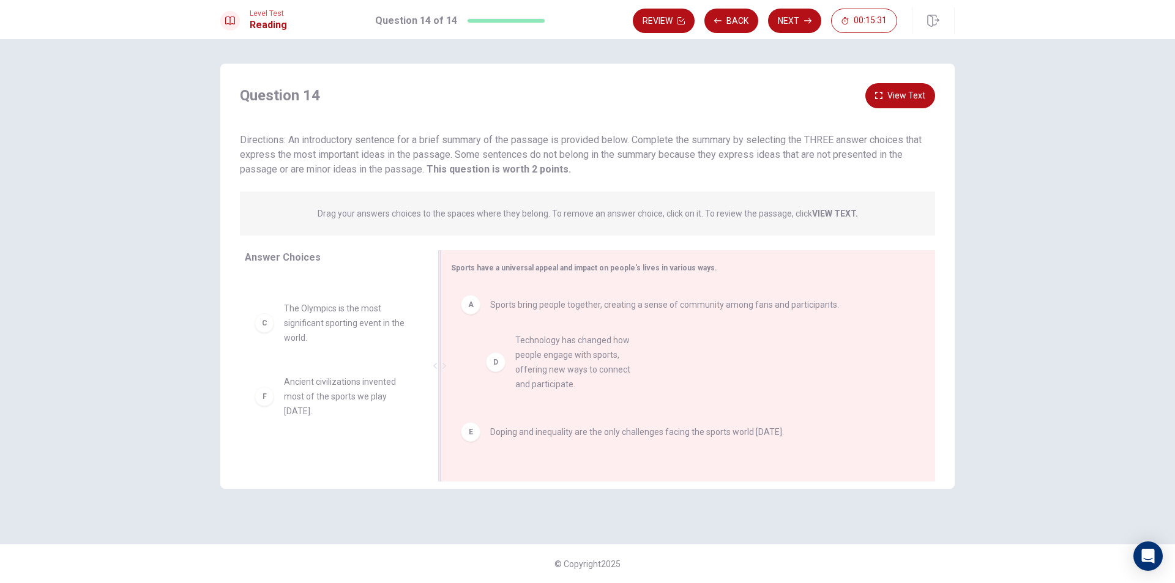
drag, startPoint x: 299, startPoint y: 413, endPoint x: 504, endPoint y: 332, distance: 219.9
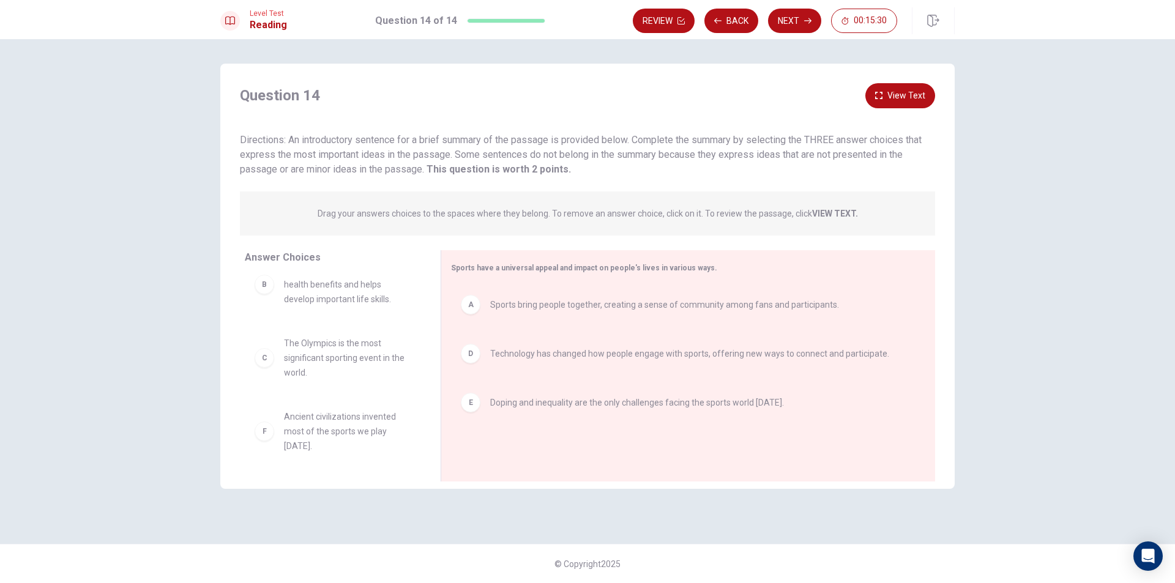
scroll to position [22, 0]
click at [787, 21] on button "Next" at bounding box center [794, 21] width 53 height 24
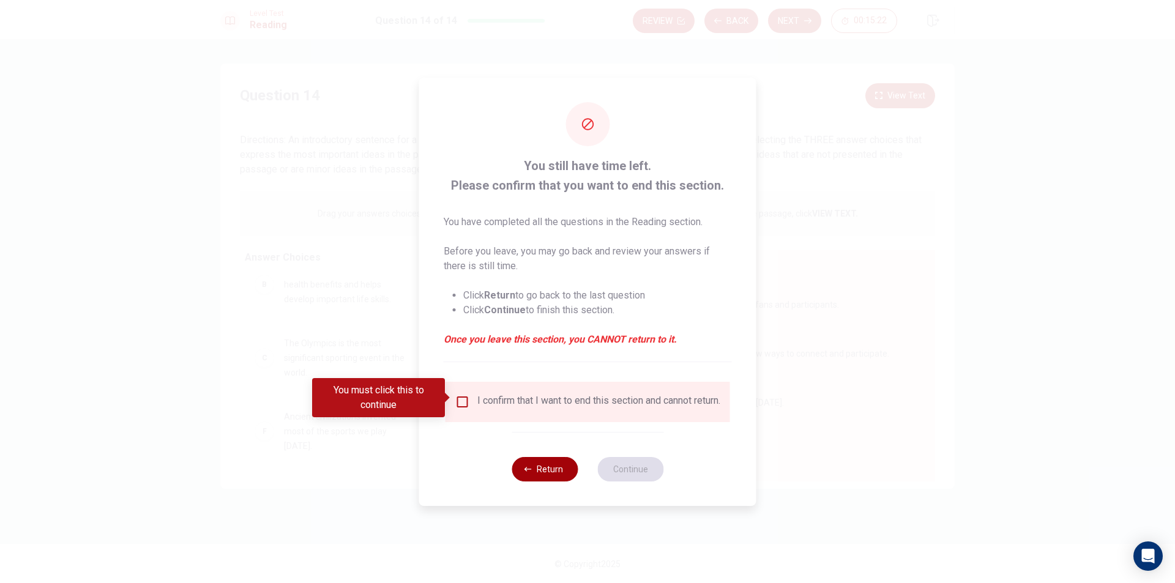
click at [558, 469] on button "Return" at bounding box center [545, 469] width 66 height 24
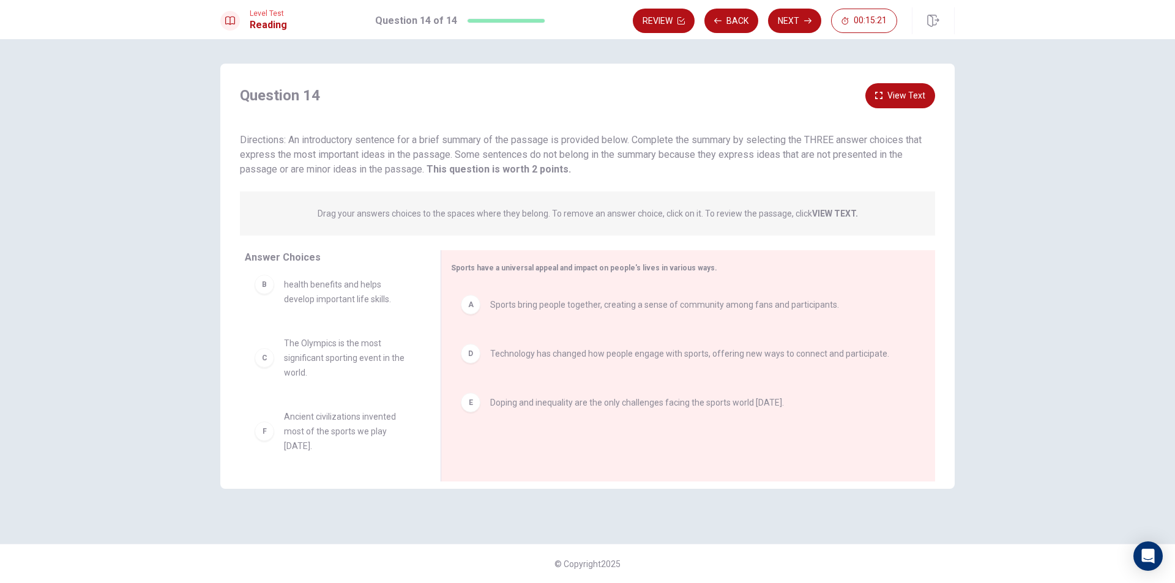
click at [899, 84] on button "View Text" at bounding box center [901, 95] width 70 height 25
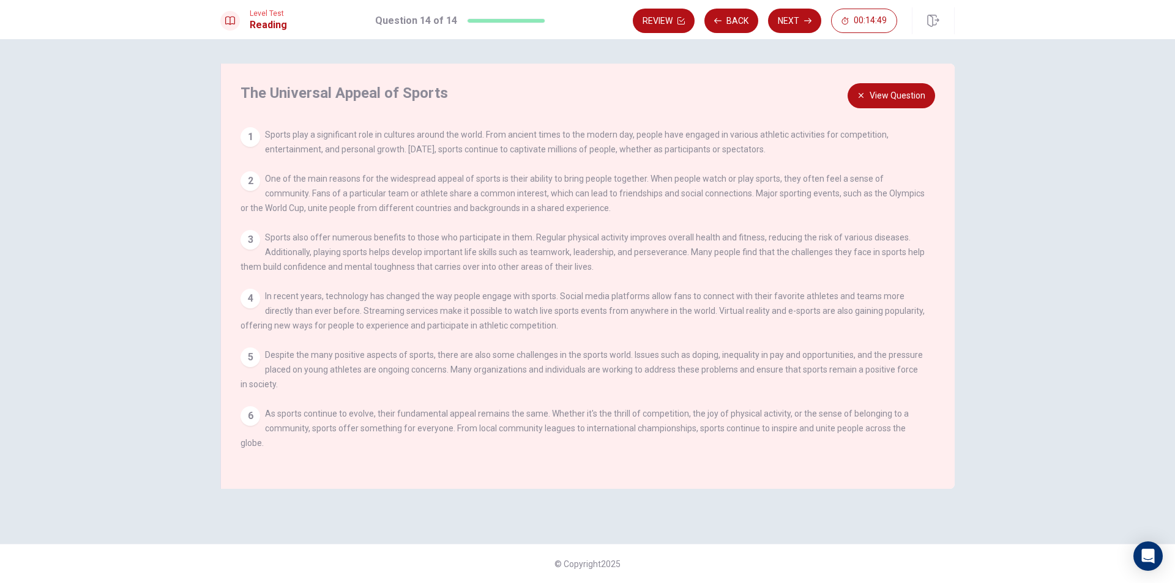
drag, startPoint x: 880, startPoint y: 238, endPoint x: 492, endPoint y: 214, distance: 389.5
click at [492, 214] on div "View Question 1 Sports play a significant role in cultures around the world. Fr…" at bounding box center [592, 296] width 702 height 338
click at [899, 97] on button "View Question" at bounding box center [892, 95] width 88 height 25
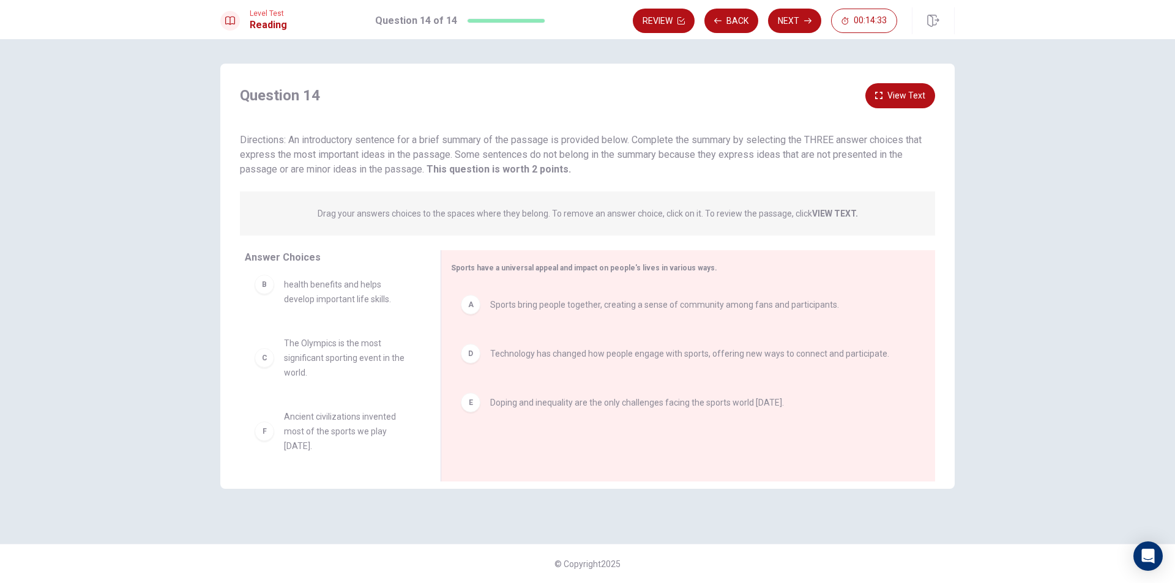
click at [879, 94] on icon "button" at bounding box center [878, 95] width 7 height 7
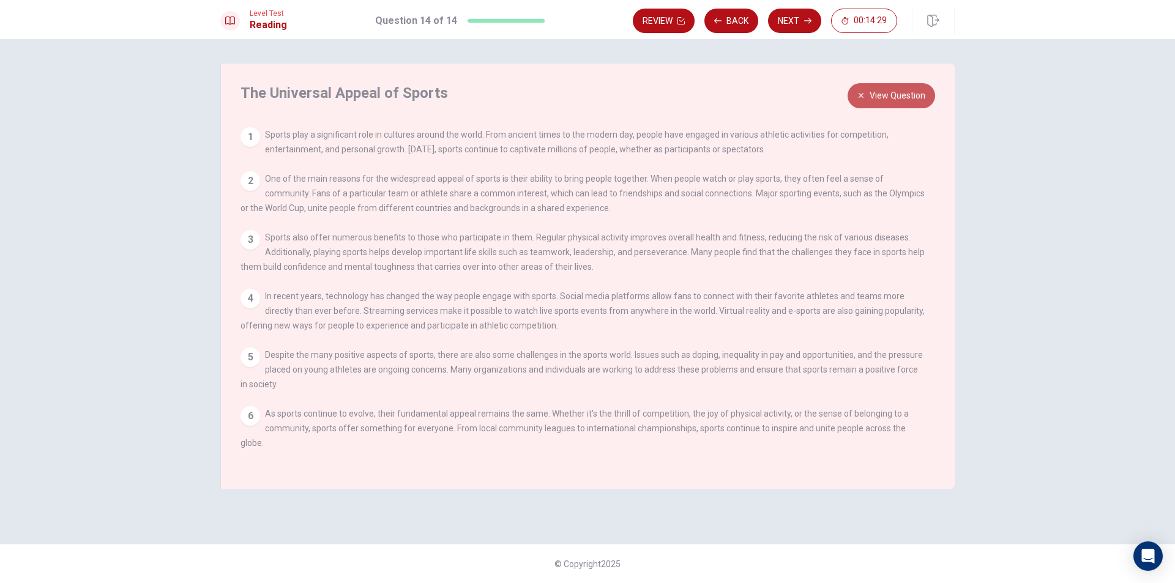
click at [879, 94] on button "View Question" at bounding box center [892, 95] width 88 height 25
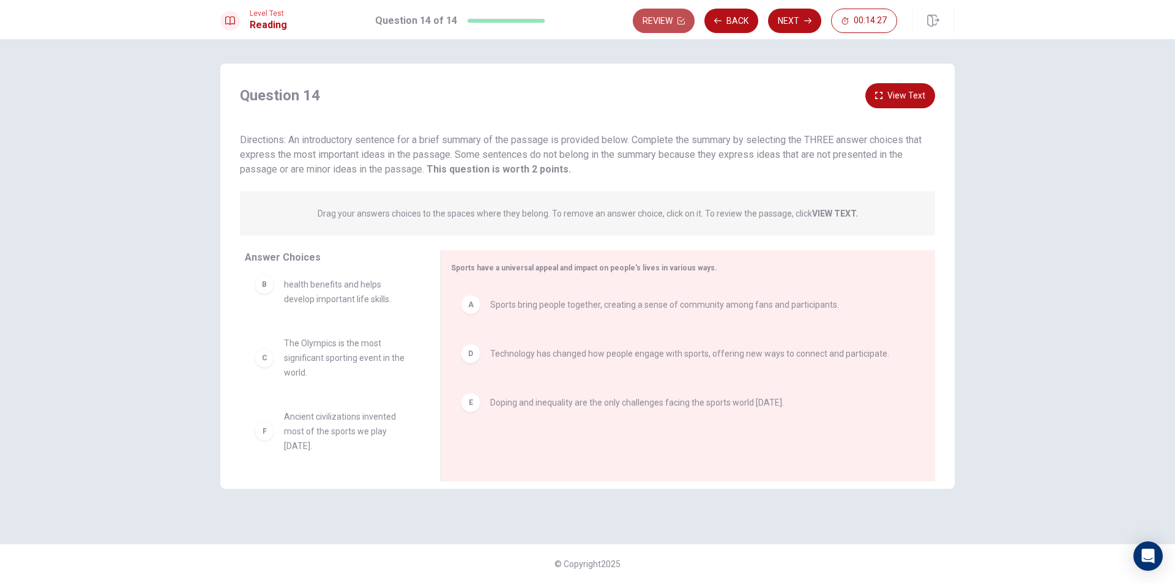
click at [670, 18] on button "Review" at bounding box center [664, 21] width 62 height 24
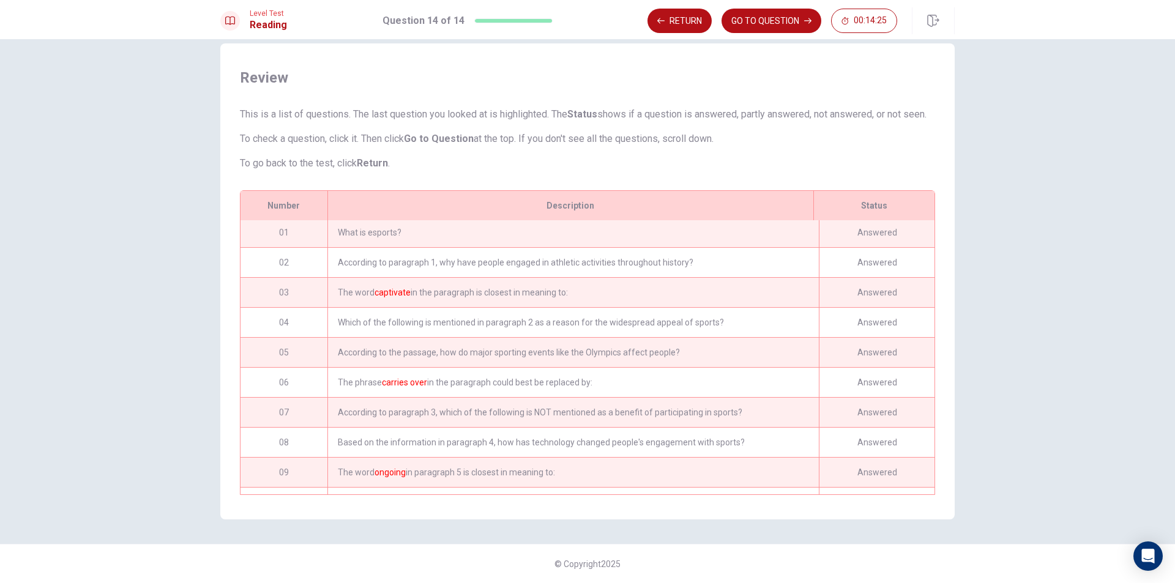
scroll to position [0, 0]
click at [680, 21] on button "Return" at bounding box center [680, 21] width 64 height 24
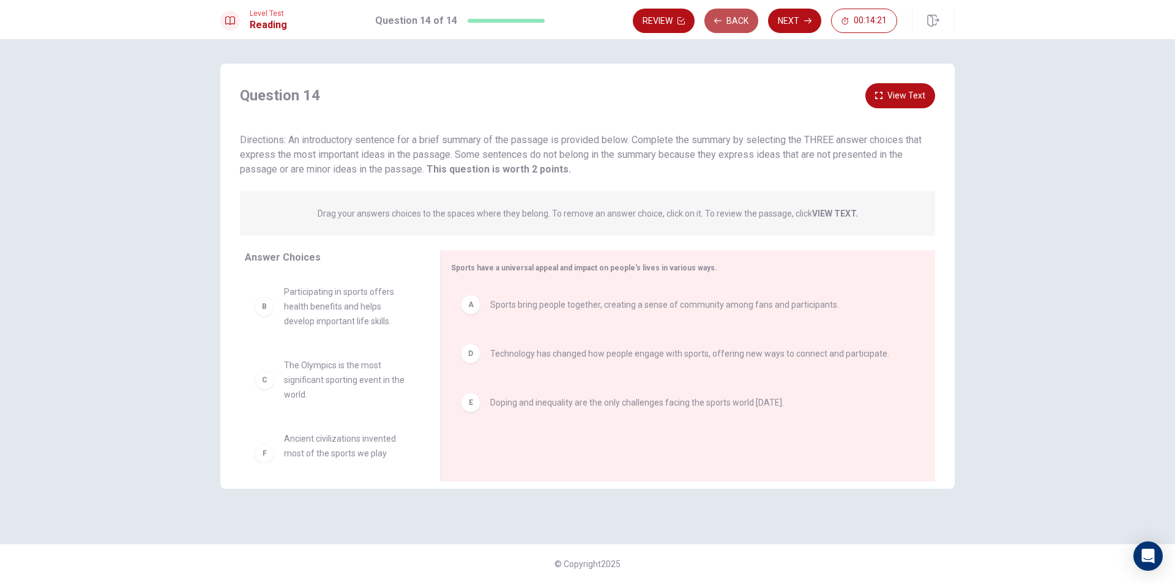
click at [733, 19] on button "Back" at bounding box center [732, 21] width 54 height 24
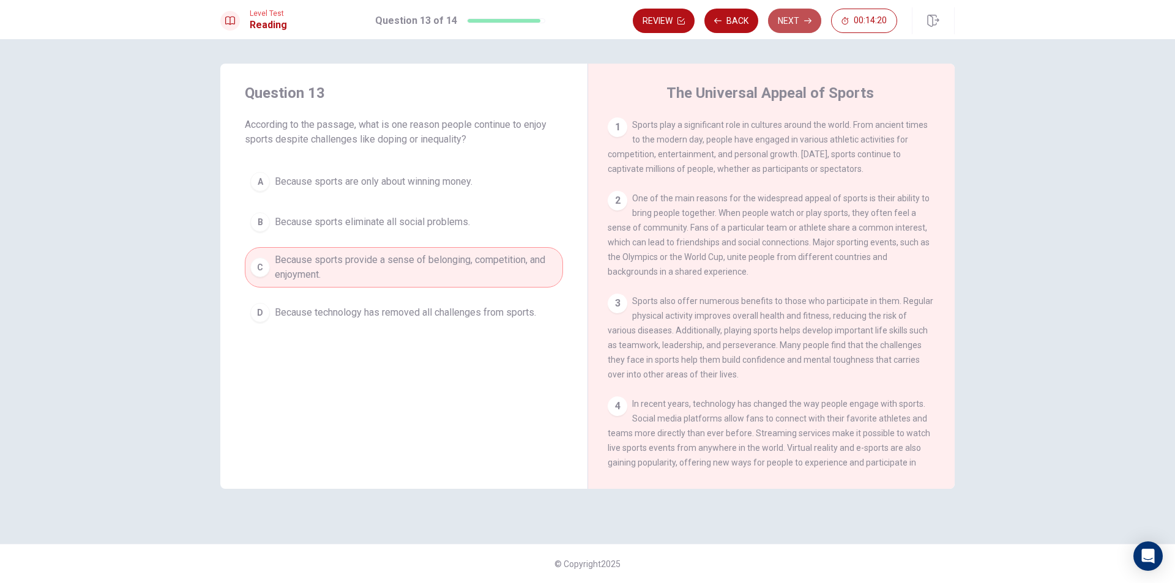
click at [788, 19] on button "Next" at bounding box center [794, 21] width 53 height 24
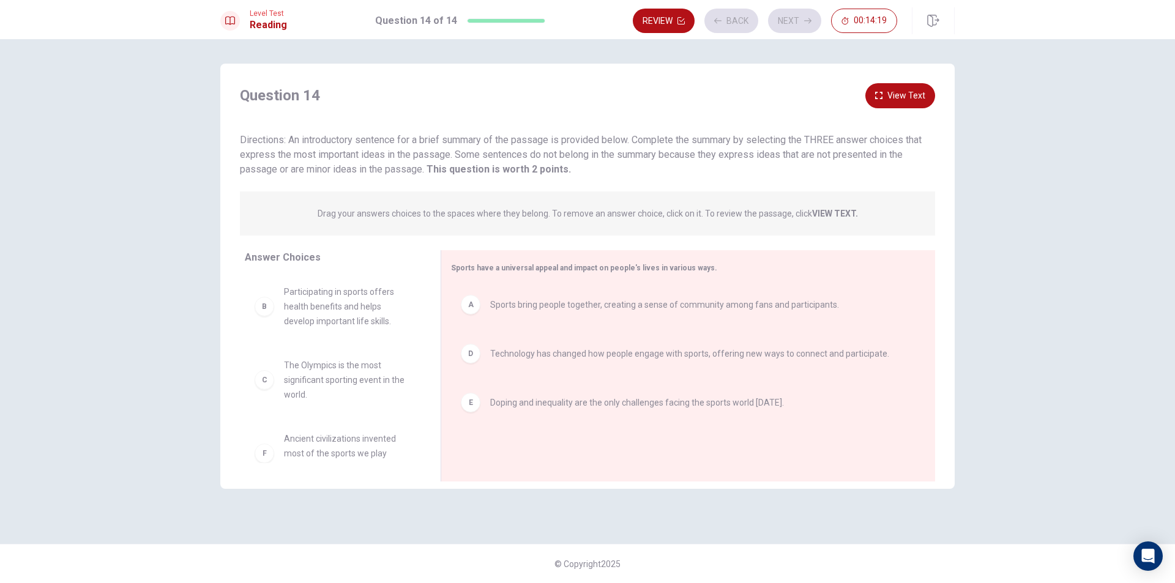
click at [744, 20] on div "Review Back Next 00:14:19" at bounding box center [765, 21] width 264 height 24
click at [740, 22] on button "Back" at bounding box center [732, 21] width 54 height 24
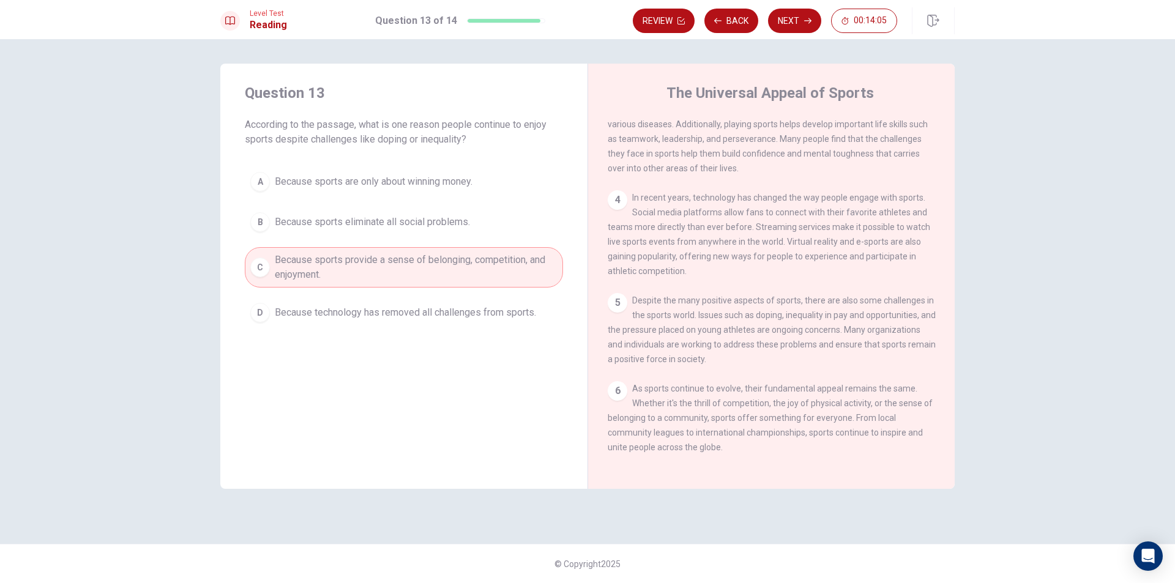
scroll to position [226, 0]
click at [730, 23] on button "Back" at bounding box center [732, 21] width 54 height 24
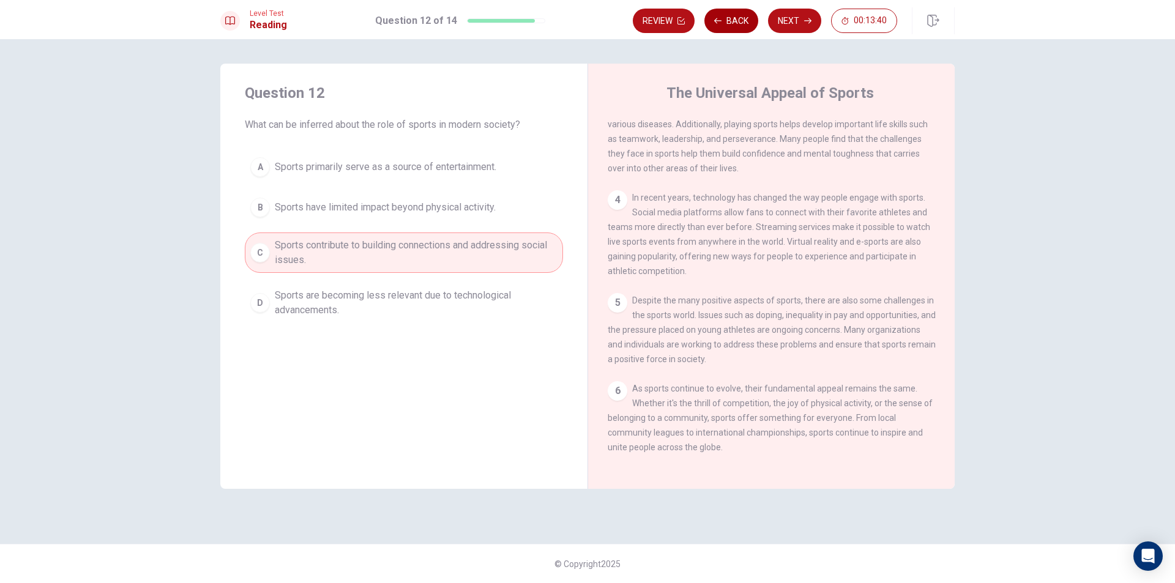
click at [730, 23] on button "Back" at bounding box center [732, 21] width 54 height 24
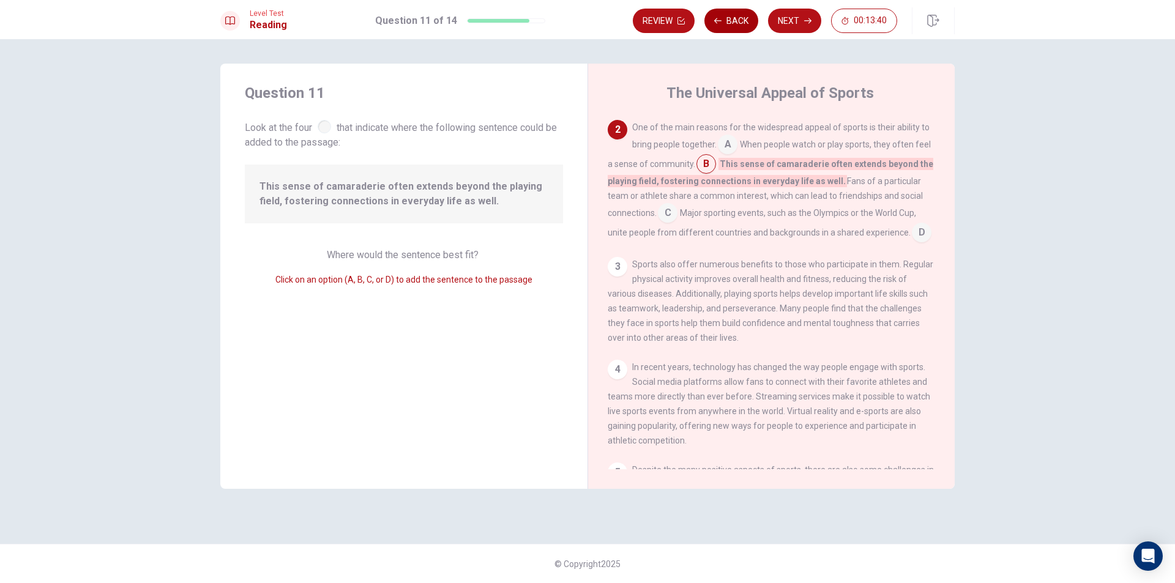
scroll to position [76, 0]
click at [793, 15] on button "Next" at bounding box center [794, 21] width 53 height 24
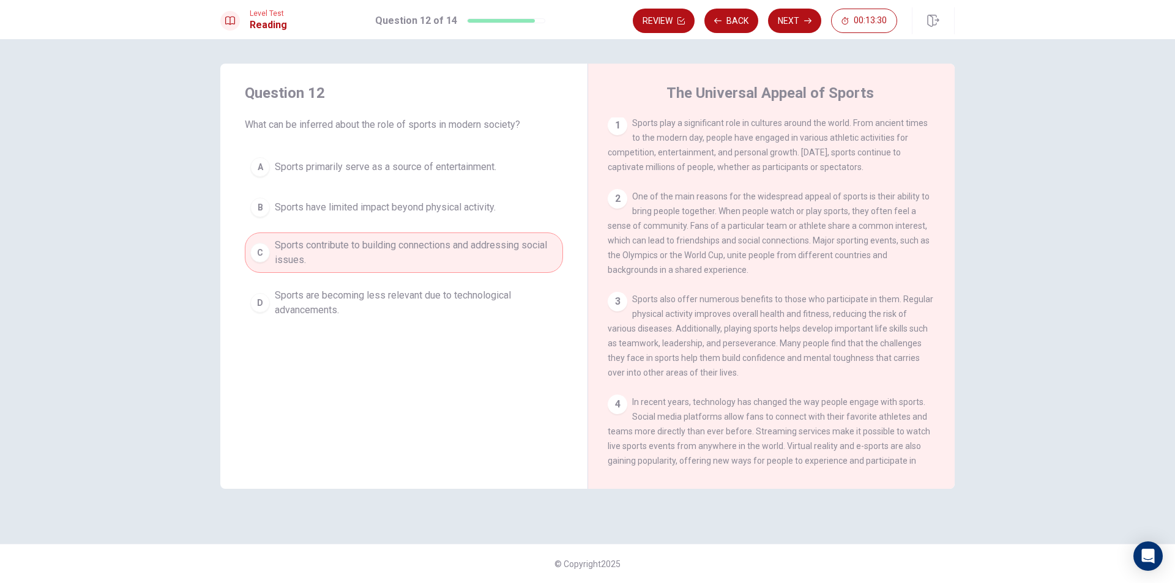
scroll to position [0, 0]
click at [721, 13] on button "Back" at bounding box center [732, 21] width 54 height 24
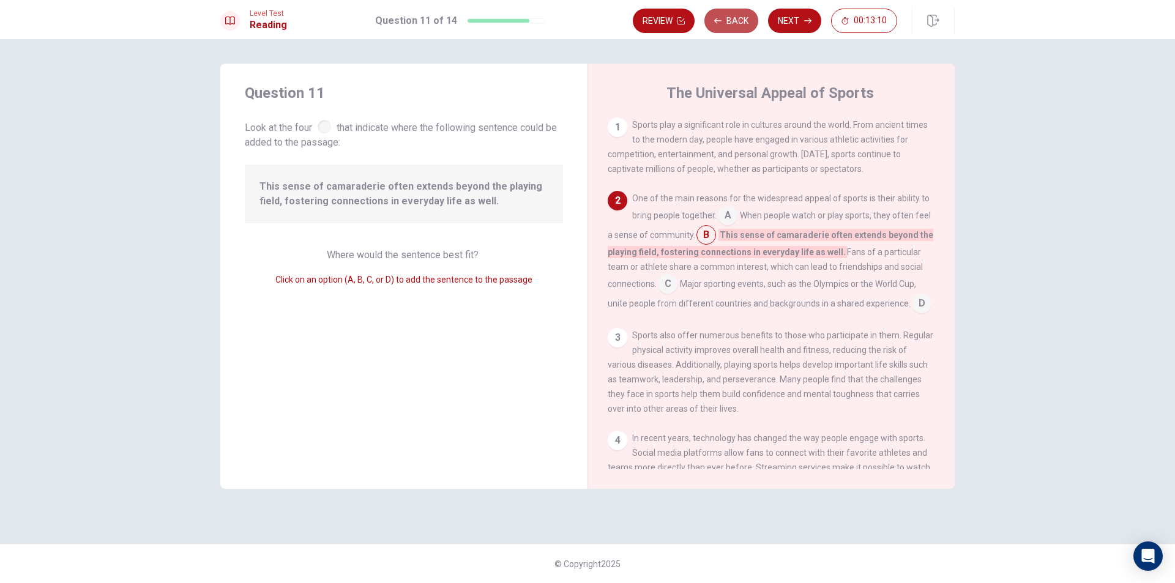
click at [736, 12] on button "Back" at bounding box center [732, 21] width 54 height 24
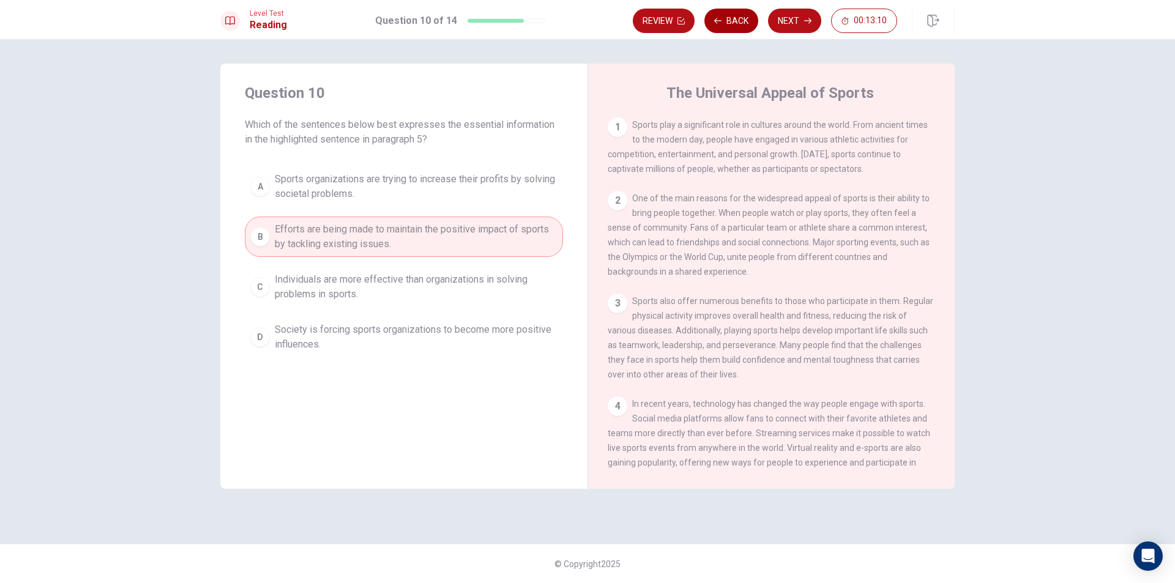
click at [736, 12] on button "Back" at bounding box center [732, 21] width 54 height 24
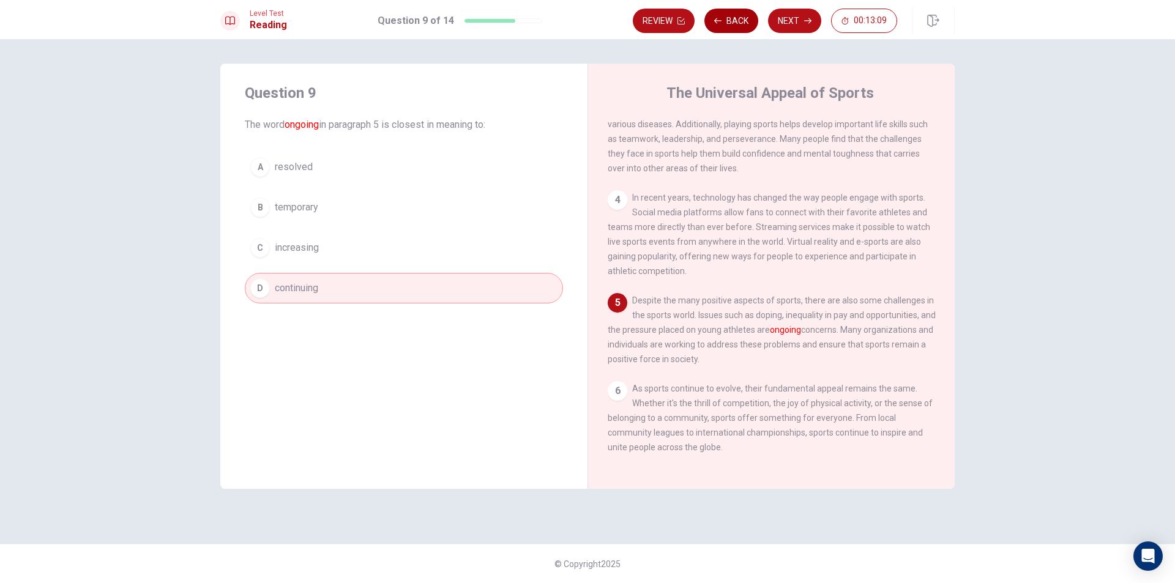
scroll to position [226, 0]
click at [740, 16] on button "Back" at bounding box center [732, 21] width 54 height 24
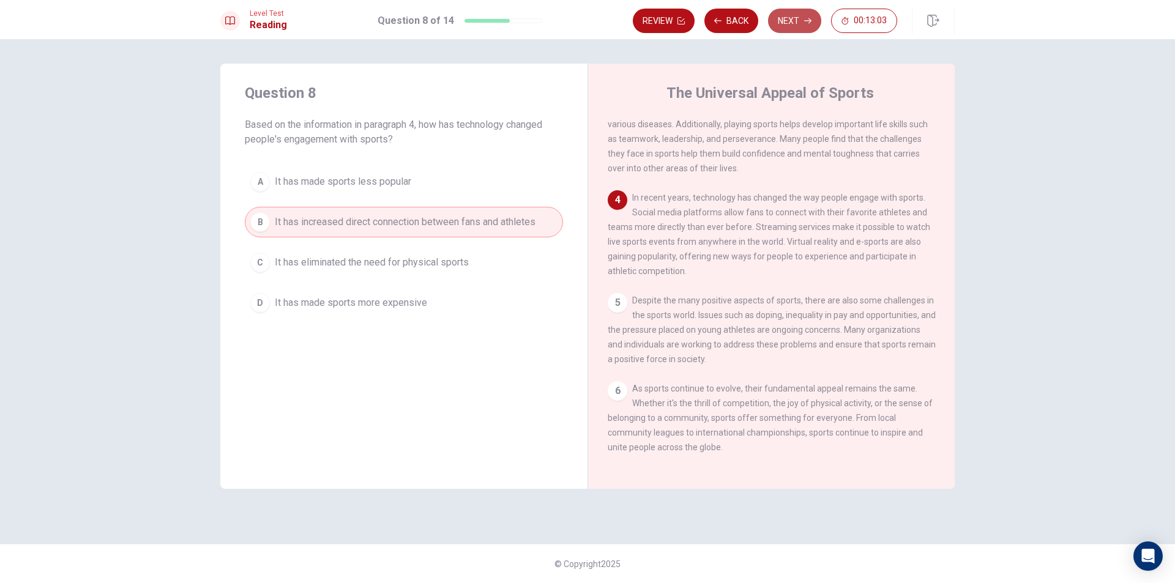
click at [793, 22] on button "Next" at bounding box center [794, 21] width 53 height 24
click at [793, 22] on div "Review Back Next 00:13:03" at bounding box center [765, 21] width 264 height 24
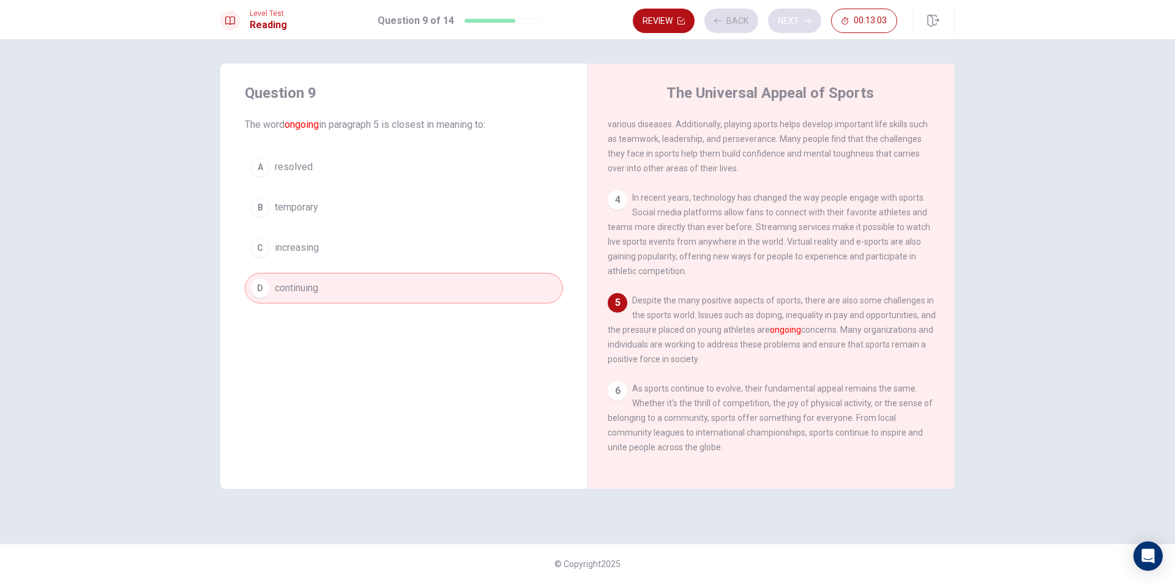
click at [793, 22] on div "Review Back Next 00:13:03" at bounding box center [765, 21] width 264 height 24
click at [793, 22] on button "Next" at bounding box center [794, 21] width 53 height 24
click at [793, 22] on div "Review Back Next 00:13:02" at bounding box center [765, 21] width 264 height 24
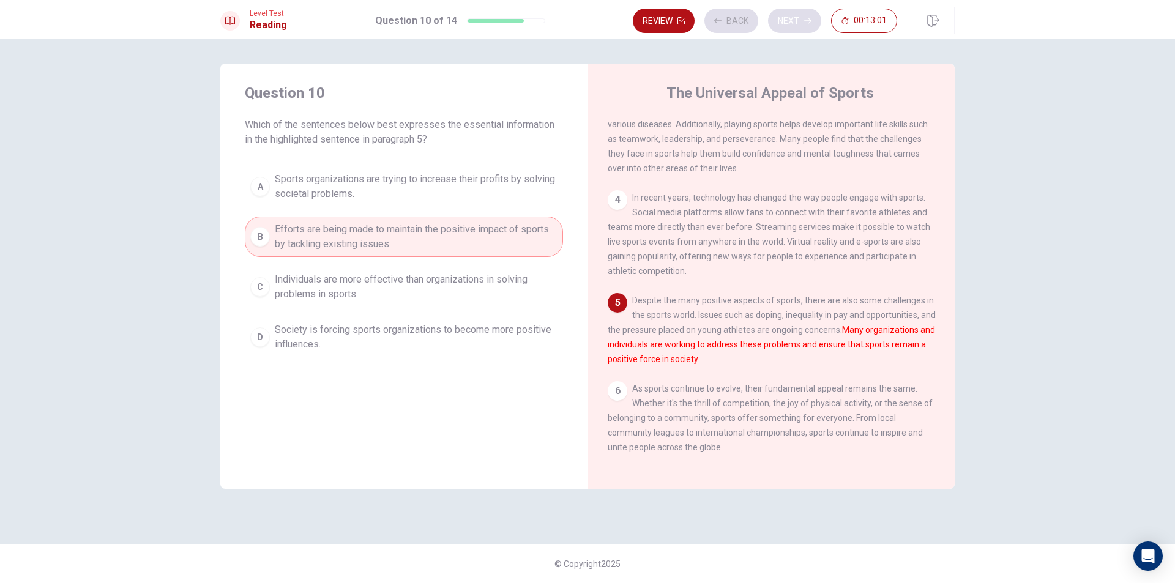
click at [793, 22] on div "Review Back Next 00:13:01" at bounding box center [765, 21] width 264 height 24
click at [730, 23] on button "Back" at bounding box center [732, 21] width 54 height 24
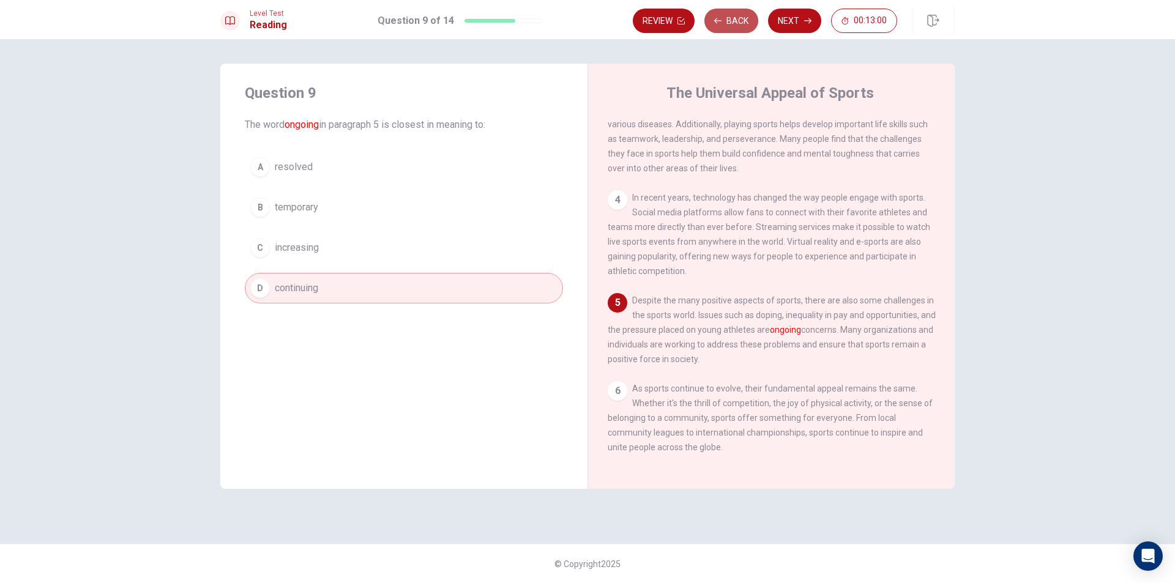
click at [730, 23] on button "Back" at bounding box center [732, 21] width 54 height 24
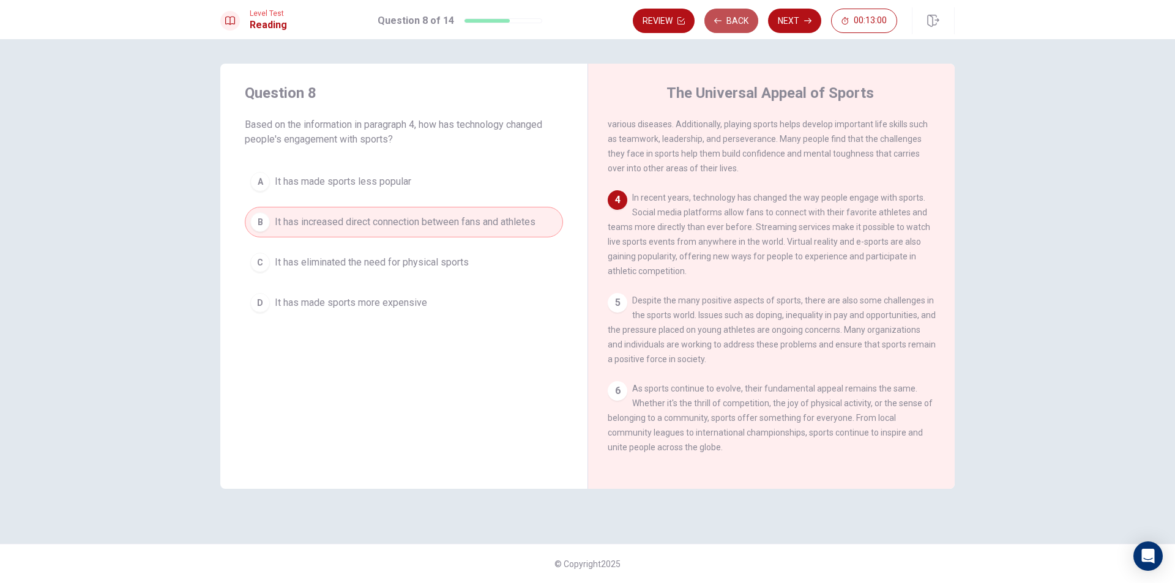
click at [730, 23] on button "Back" at bounding box center [732, 21] width 54 height 24
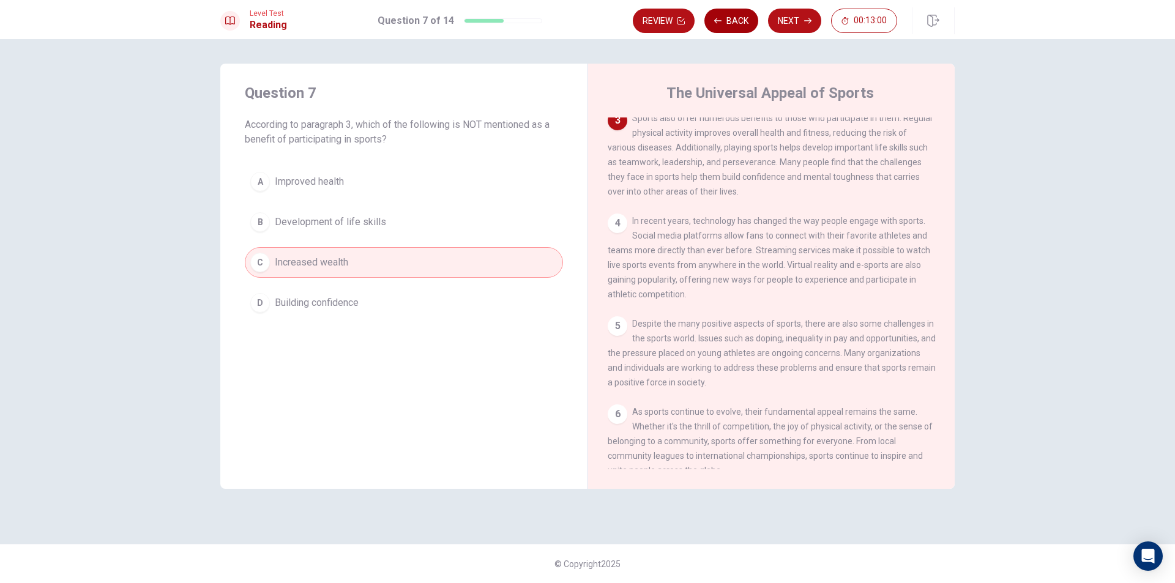
scroll to position [182, 0]
click at [730, 23] on button "Back" at bounding box center [732, 21] width 54 height 24
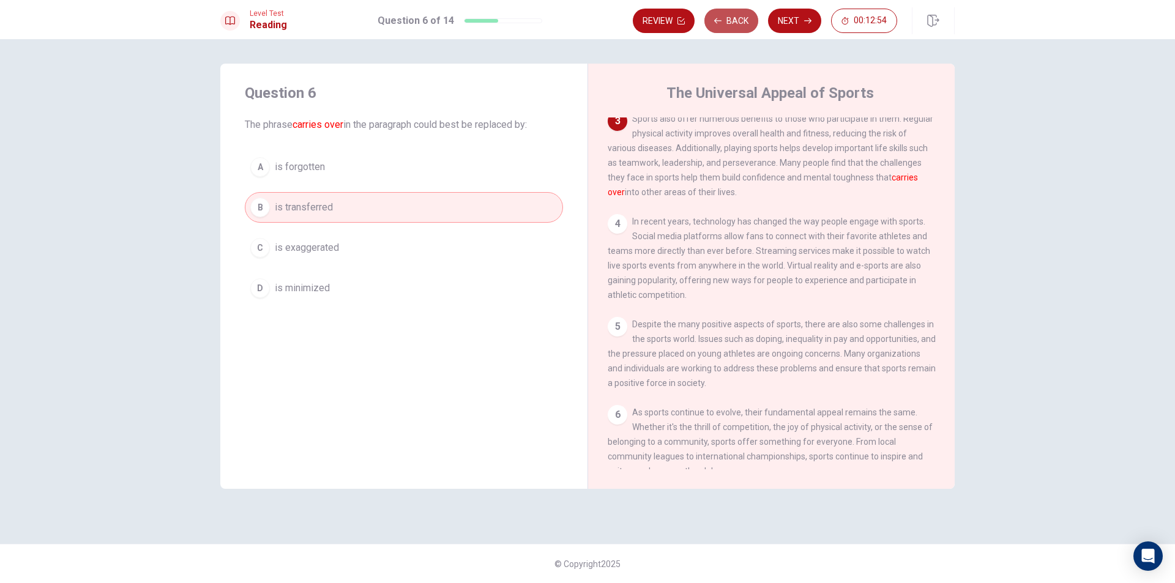
click at [730, 23] on button "Back" at bounding box center [732, 21] width 54 height 24
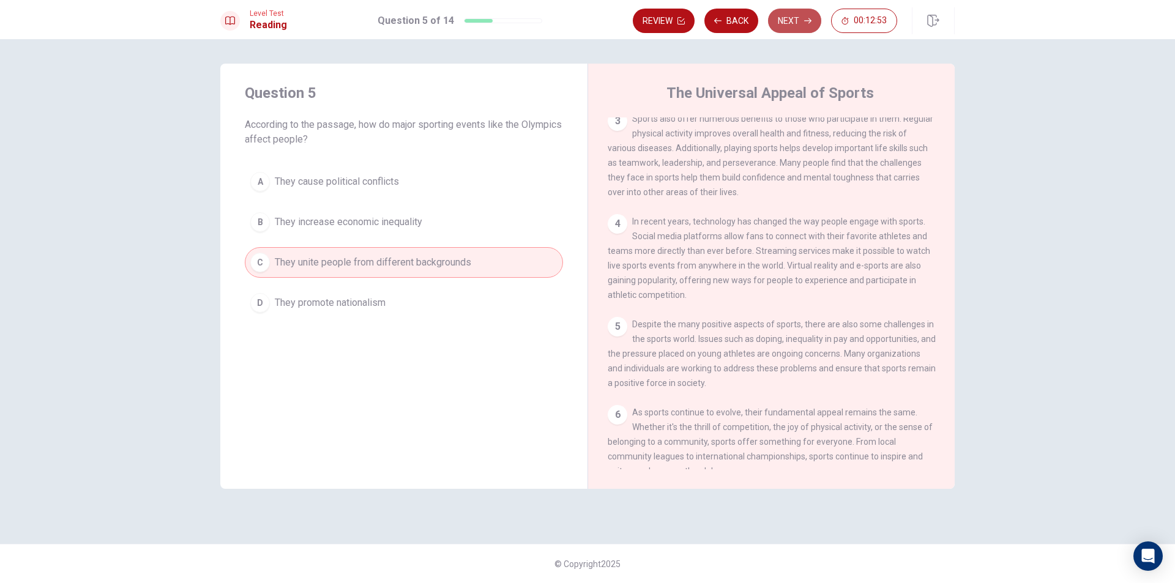
click at [785, 17] on button "Next" at bounding box center [794, 21] width 53 height 24
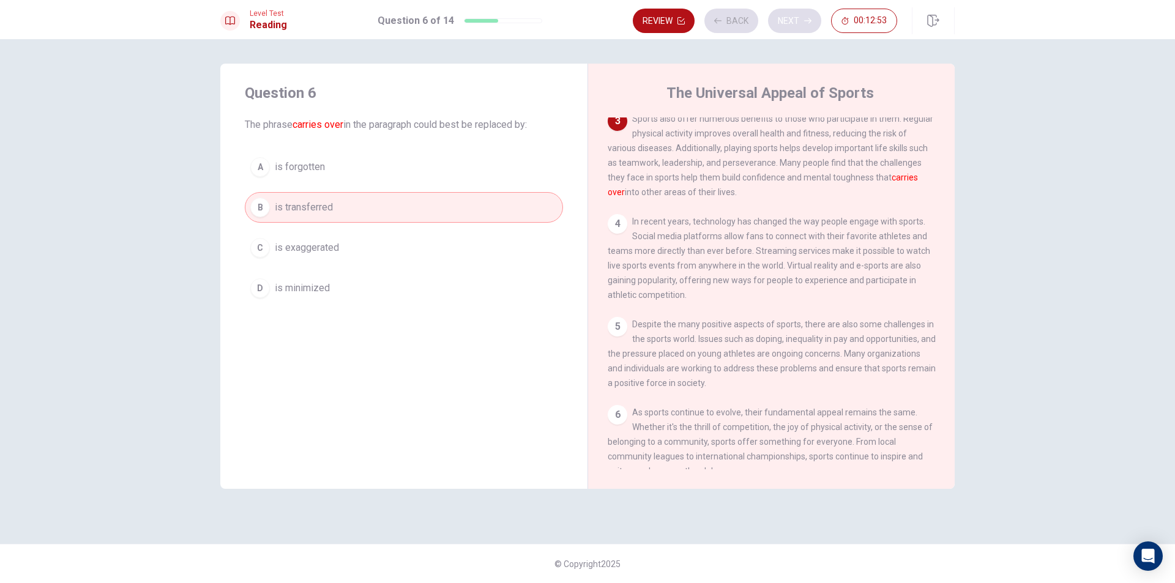
click at [785, 17] on div "Review Back Next 00:12:53" at bounding box center [765, 21] width 264 height 24
click at [785, 17] on div "Review Back Next 00:12:52" at bounding box center [765, 21] width 264 height 24
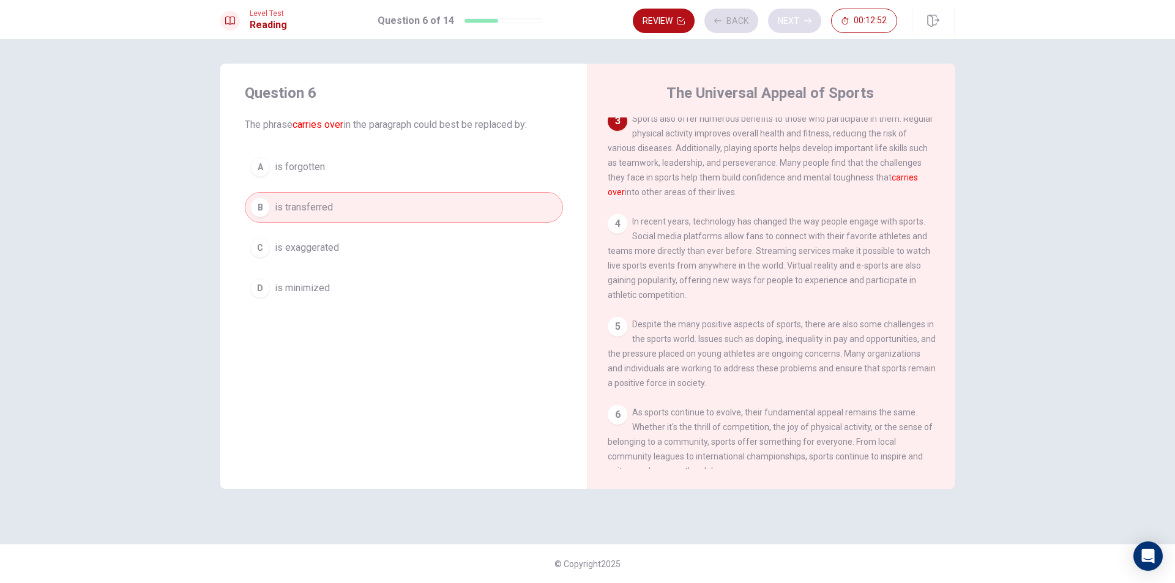
click at [785, 17] on div "Review Back Next 00:12:52" at bounding box center [765, 21] width 264 height 24
click at [785, 17] on button "Next" at bounding box center [794, 21] width 53 height 24
click at [785, 17] on div "Review Back Next 00:12:52" at bounding box center [765, 21] width 264 height 24
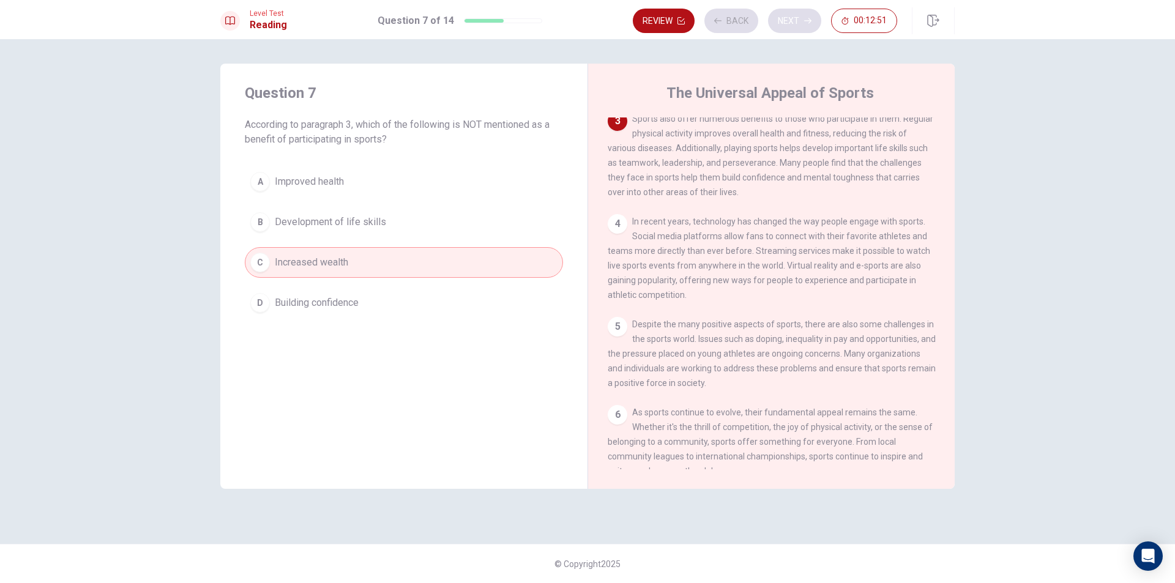
click at [785, 17] on div "Review Back Next 00:12:51" at bounding box center [765, 21] width 264 height 24
click at [785, 17] on button "Next" at bounding box center [794, 21] width 53 height 24
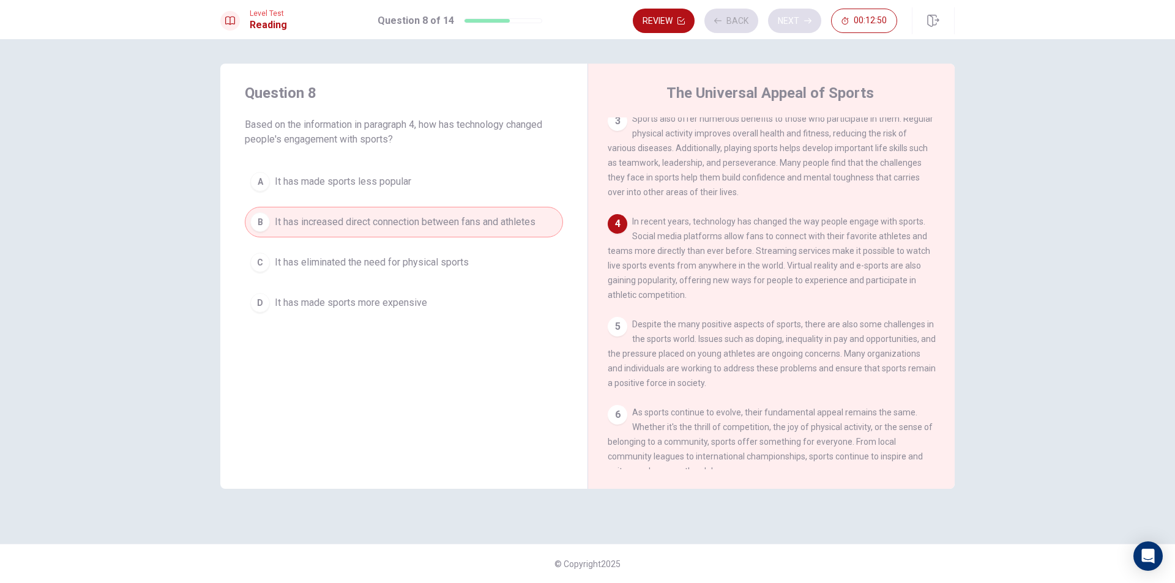
scroll to position [226, 0]
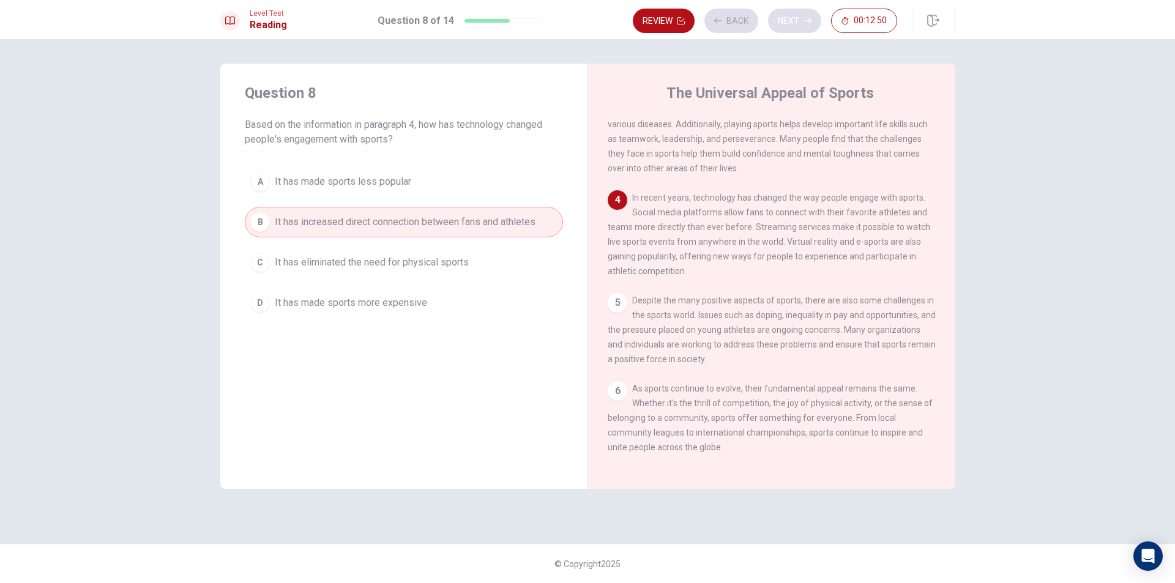
click at [785, 17] on div "Review Back Next 00:12:50" at bounding box center [765, 21] width 264 height 24
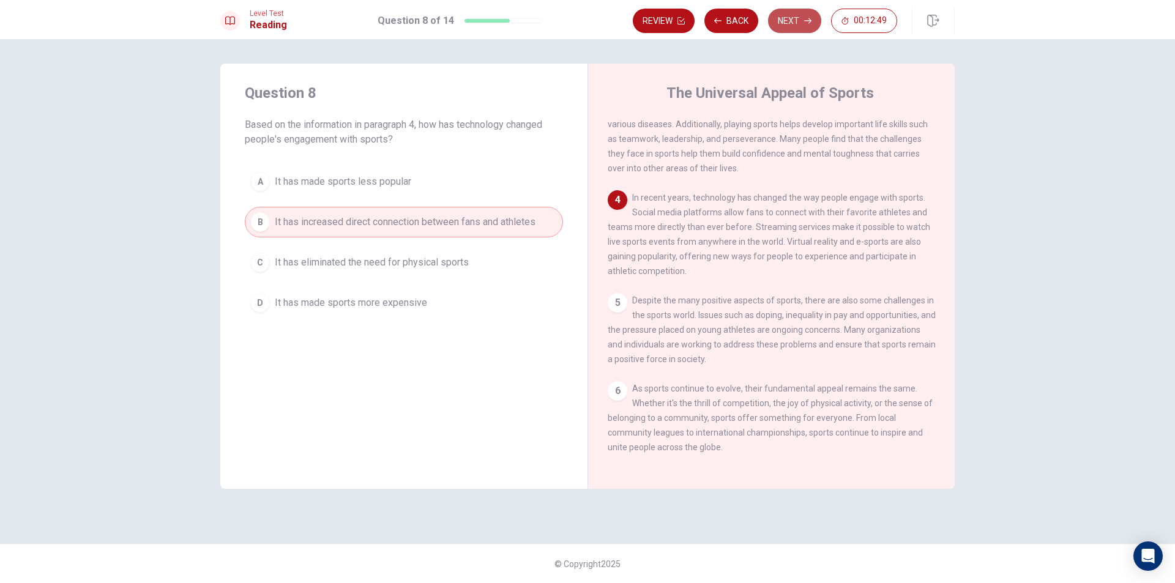
click at [785, 17] on button "Next" at bounding box center [794, 21] width 53 height 24
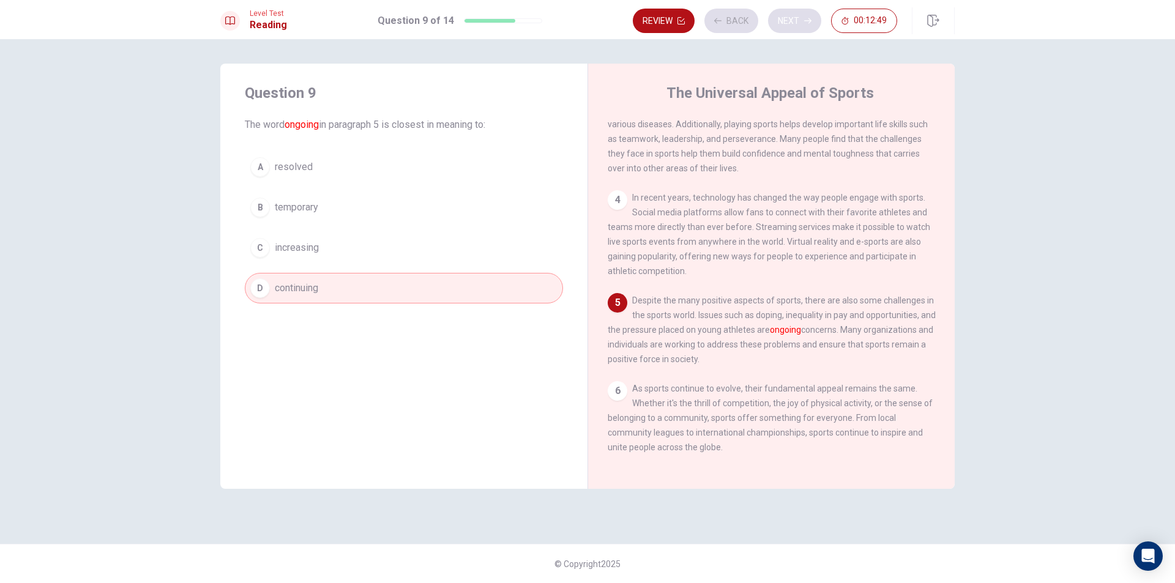
click at [785, 17] on div "Review Back Next 00:12:49" at bounding box center [765, 21] width 264 height 24
click at [785, 17] on div "Review Back Next 00:12:48" at bounding box center [765, 21] width 264 height 24
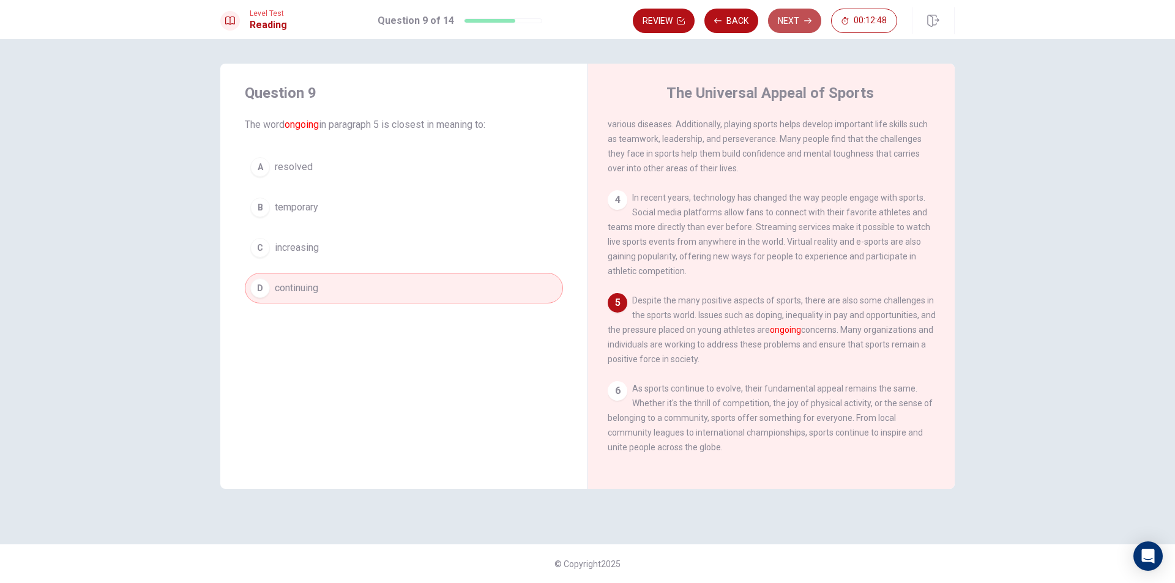
click at [785, 17] on button "Next" at bounding box center [794, 21] width 53 height 24
click at [785, 17] on div "Review Back Next 00:12:48" at bounding box center [765, 21] width 264 height 24
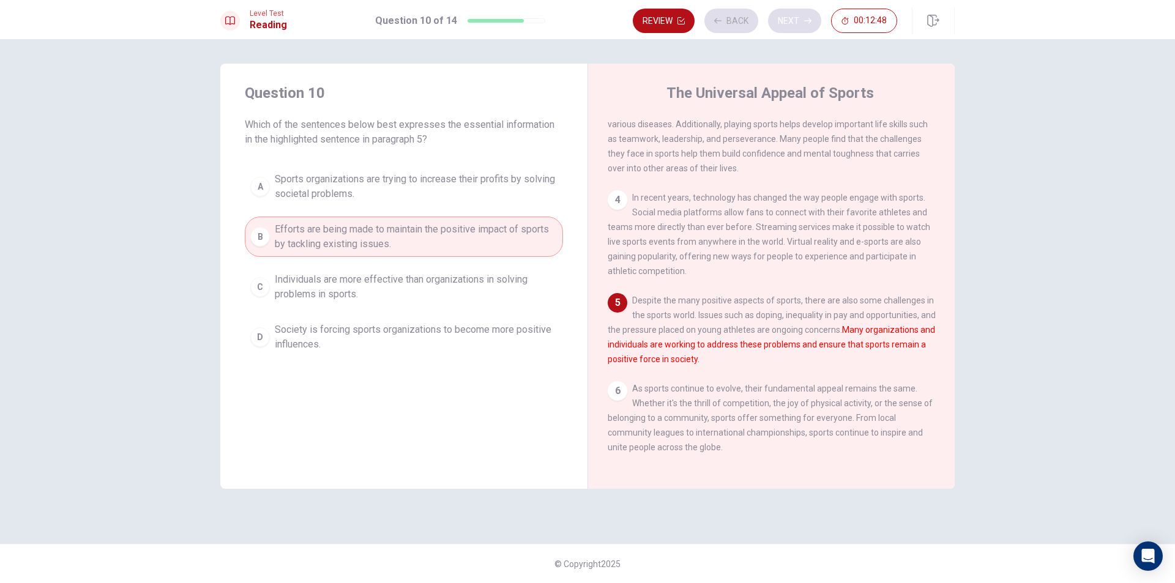
click at [785, 17] on div "Review Back Next 00:12:48" at bounding box center [765, 21] width 264 height 24
click at [785, 17] on div "Review Back Next 00:12:47" at bounding box center [765, 21] width 264 height 24
click at [785, 17] on button "Next" at bounding box center [794, 21] width 53 height 24
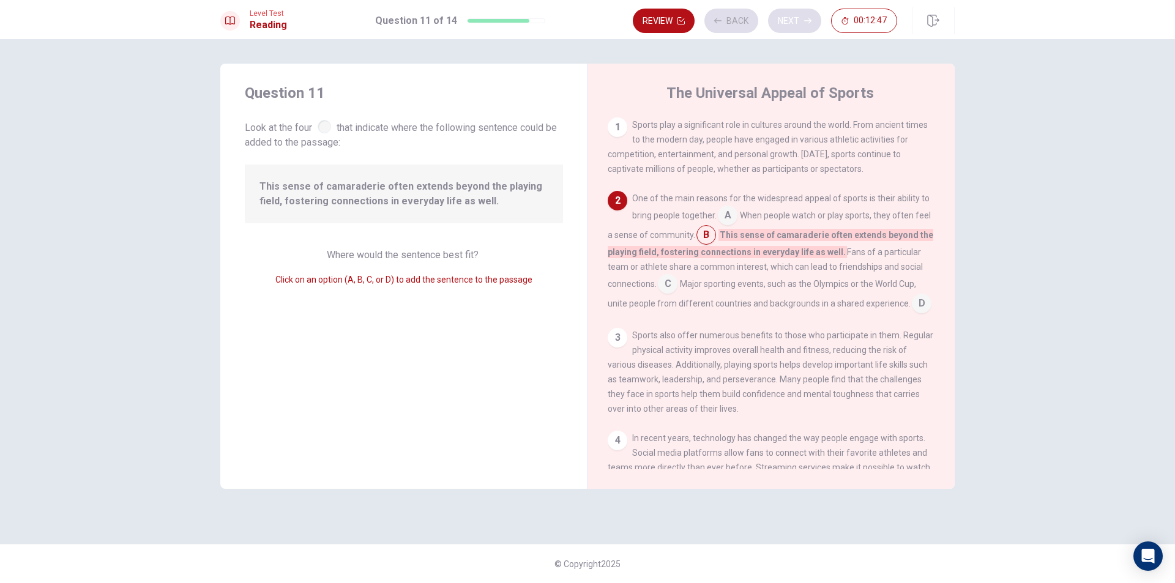
scroll to position [76, 0]
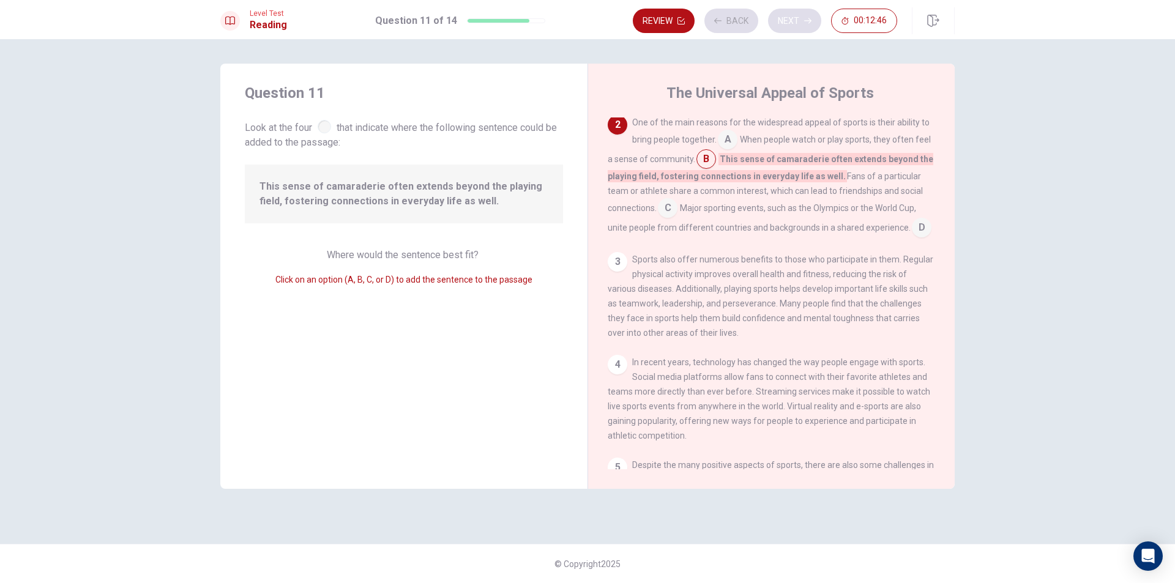
click at [785, 17] on div "Review Back Next 00:12:46" at bounding box center [765, 21] width 264 height 24
click at [785, 17] on button "Next" at bounding box center [794, 21] width 53 height 24
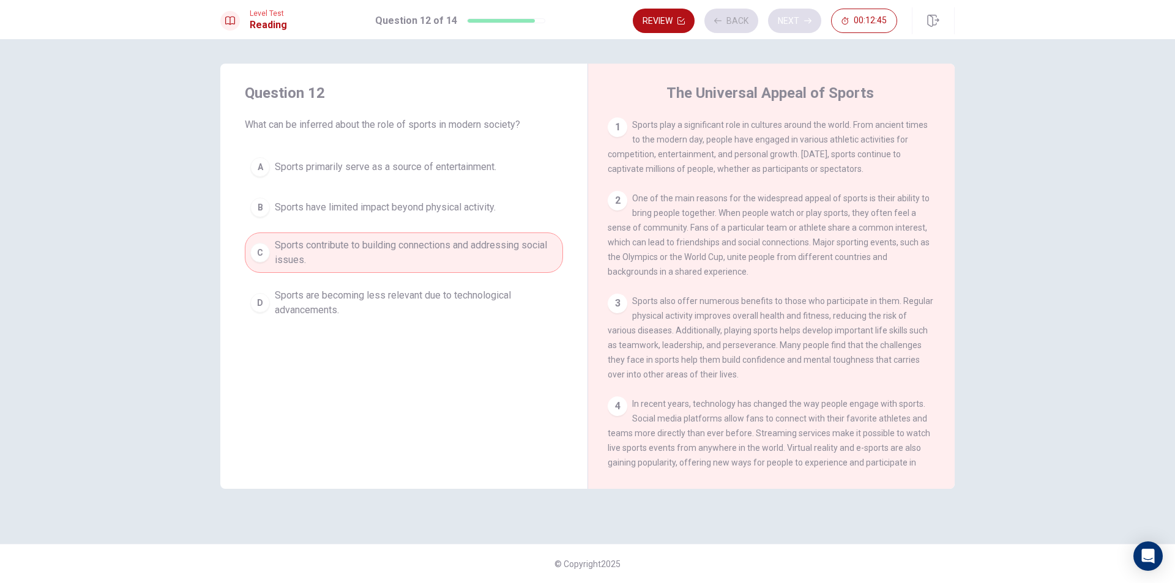
click at [785, 17] on div "Review Back Next 00:12:45" at bounding box center [765, 21] width 264 height 24
click at [785, 17] on button "Next" at bounding box center [794, 21] width 53 height 24
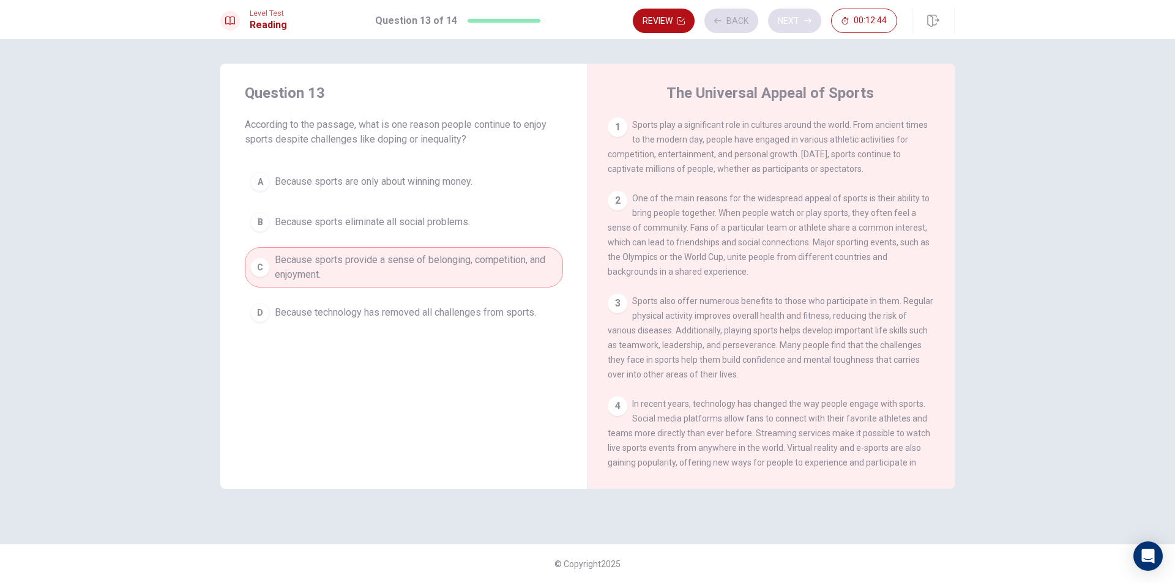
click at [785, 17] on div "Review Back Next 00:12:44" at bounding box center [765, 21] width 264 height 24
click at [785, 17] on div "Review Back Next 00:12:43" at bounding box center [765, 21] width 264 height 24
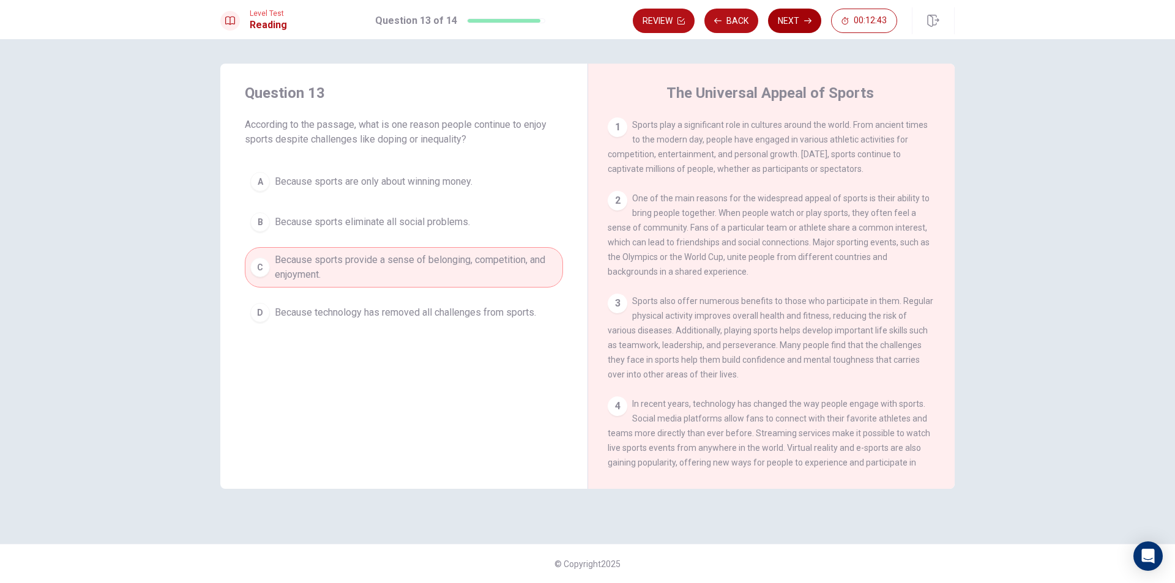
click at [785, 17] on button "Next" at bounding box center [794, 21] width 53 height 24
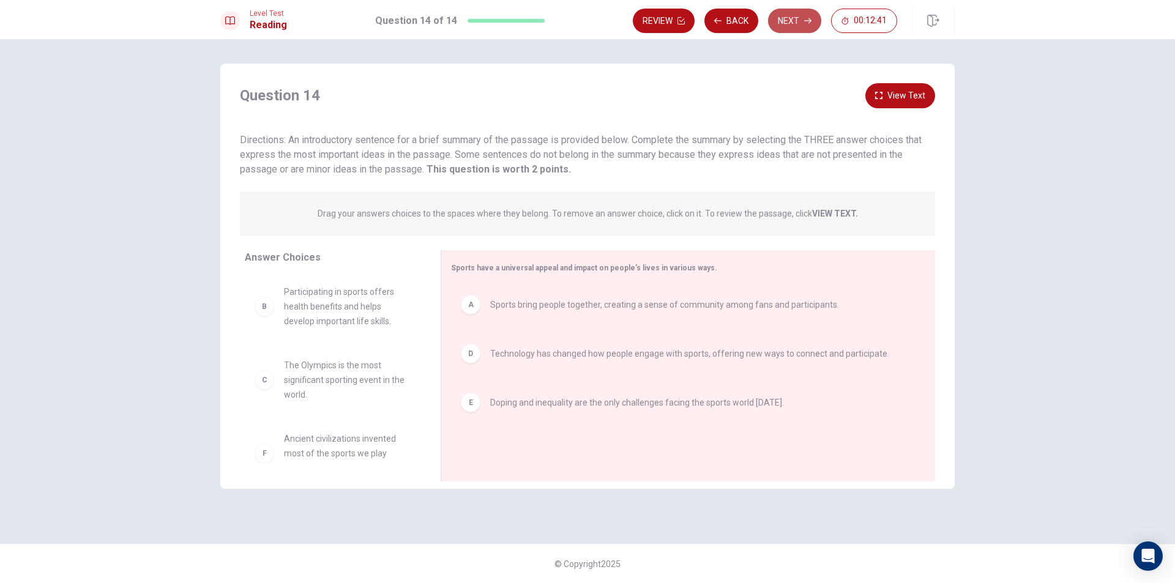
click at [800, 23] on button "Next" at bounding box center [794, 21] width 53 height 24
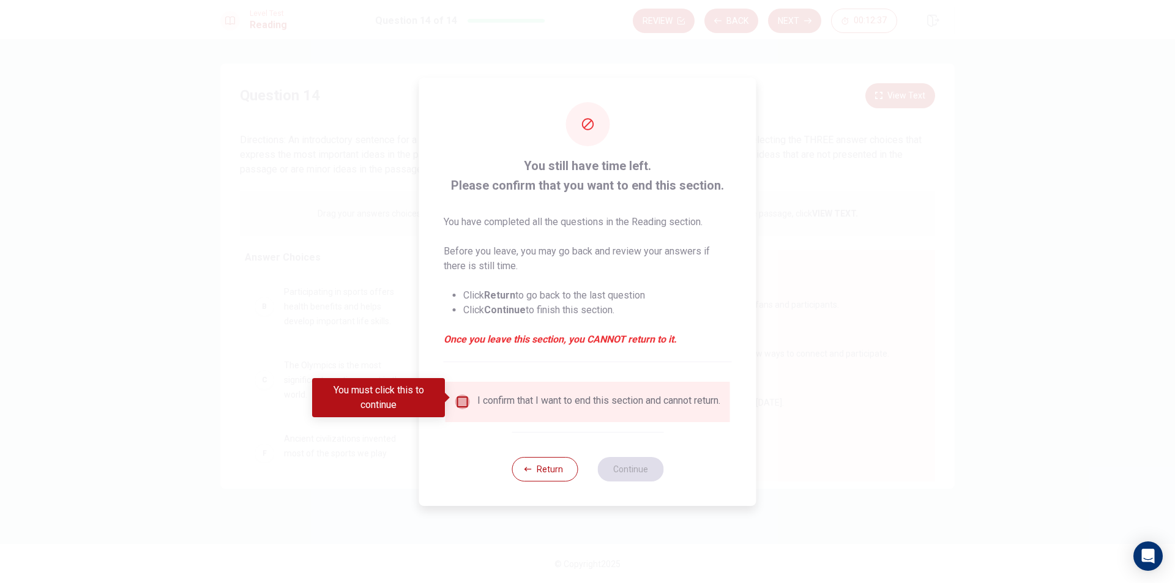
click at [460, 395] on input "You must click this to continue" at bounding box center [462, 402] width 15 height 15
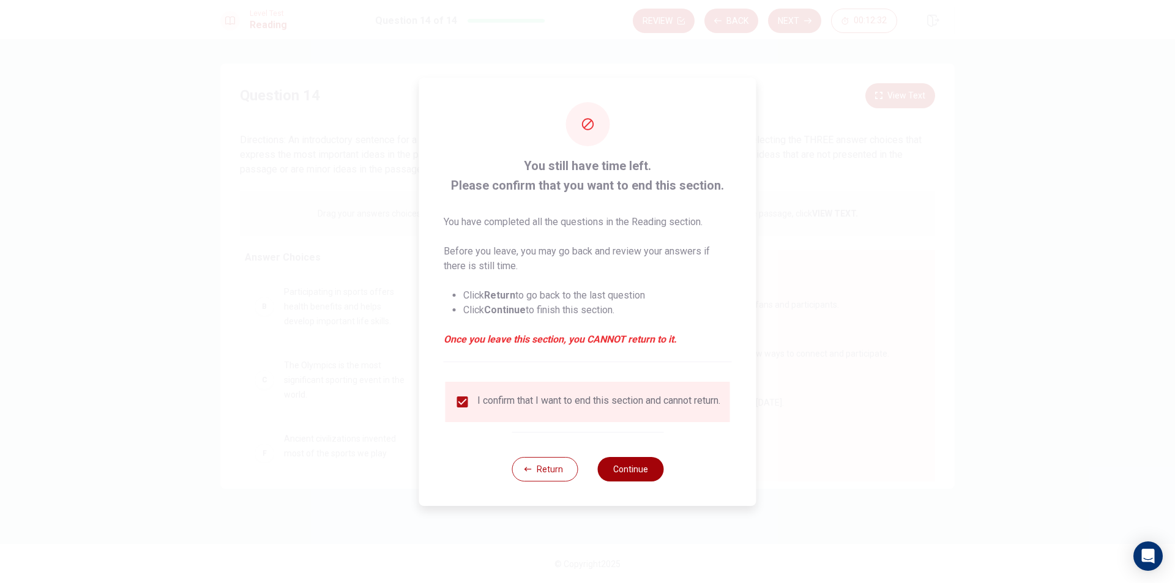
click at [624, 466] on button "Continue" at bounding box center [630, 469] width 66 height 24
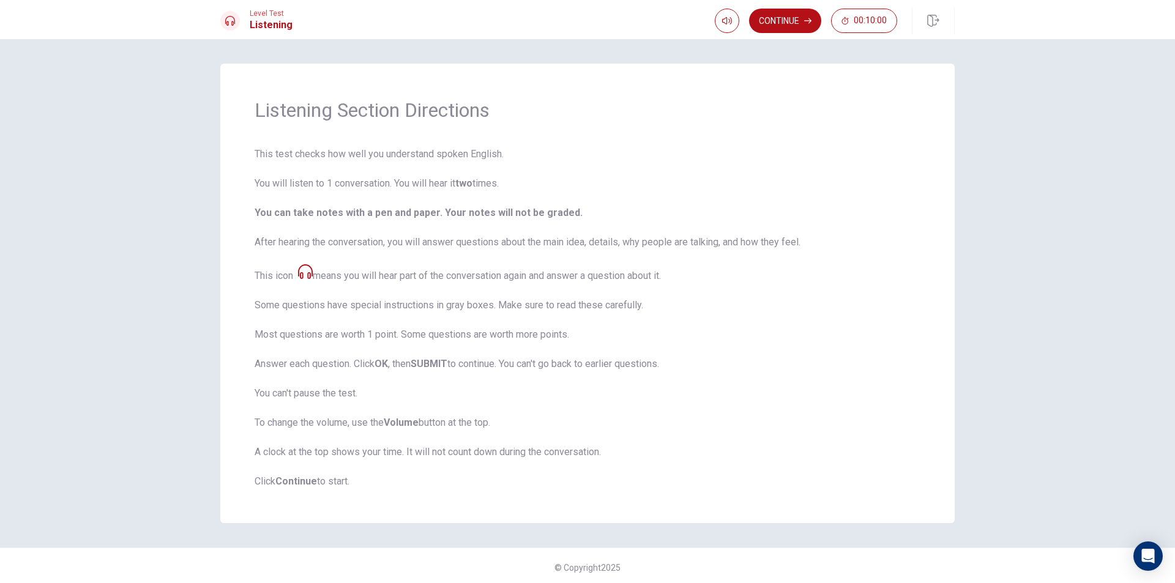
click at [1126, 436] on div "Listening Section Directions This test checks how well you understand spoken En…" at bounding box center [587, 311] width 1175 height 544
click at [784, 18] on button "Continue" at bounding box center [785, 21] width 72 height 24
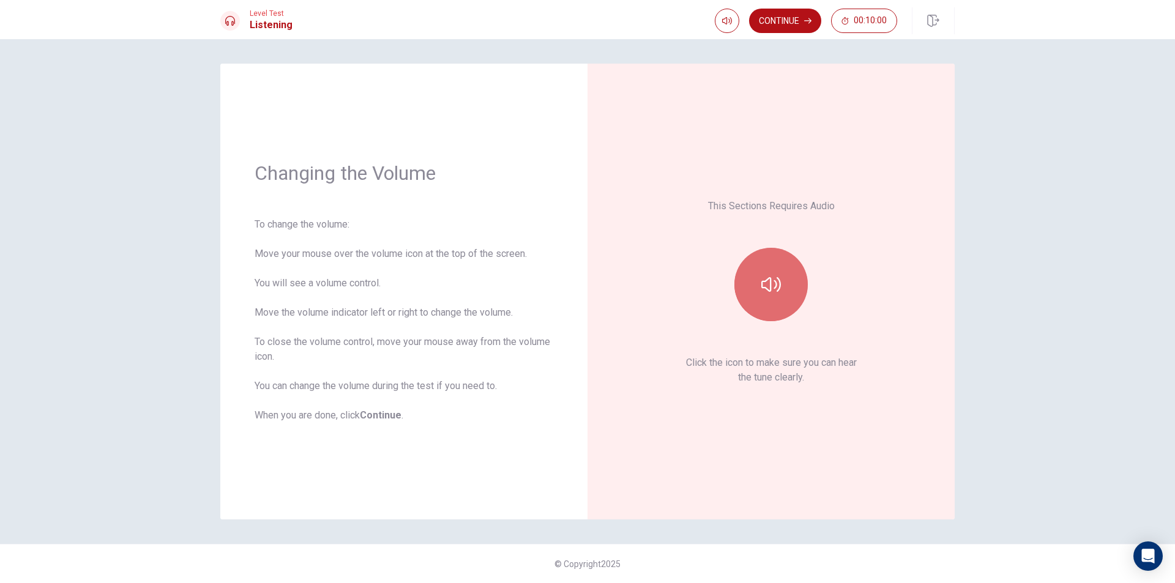
click at [760, 280] on button "button" at bounding box center [771, 284] width 73 height 73
click at [757, 13] on button "Continue" at bounding box center [785, 21] width 72 height 24
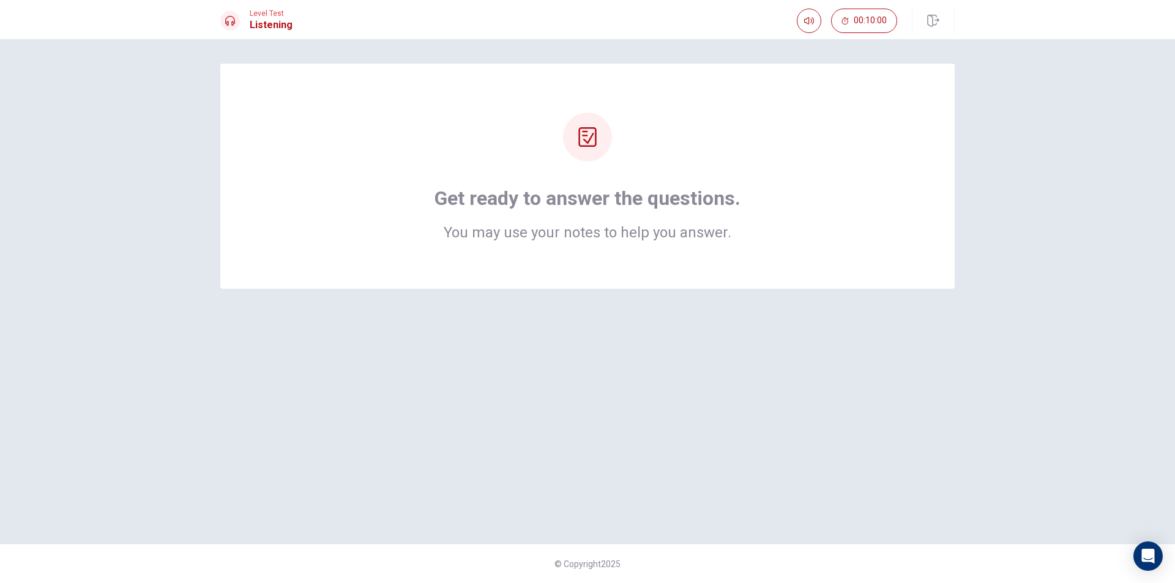
click at [595, 252] on div "Get ready to answer the questions. You may use your notes to help you answer." at bounding box center [587, 176] width 735 height 225
click at [599, 143] on div at bounding box center [587, 137] width 49 height 49
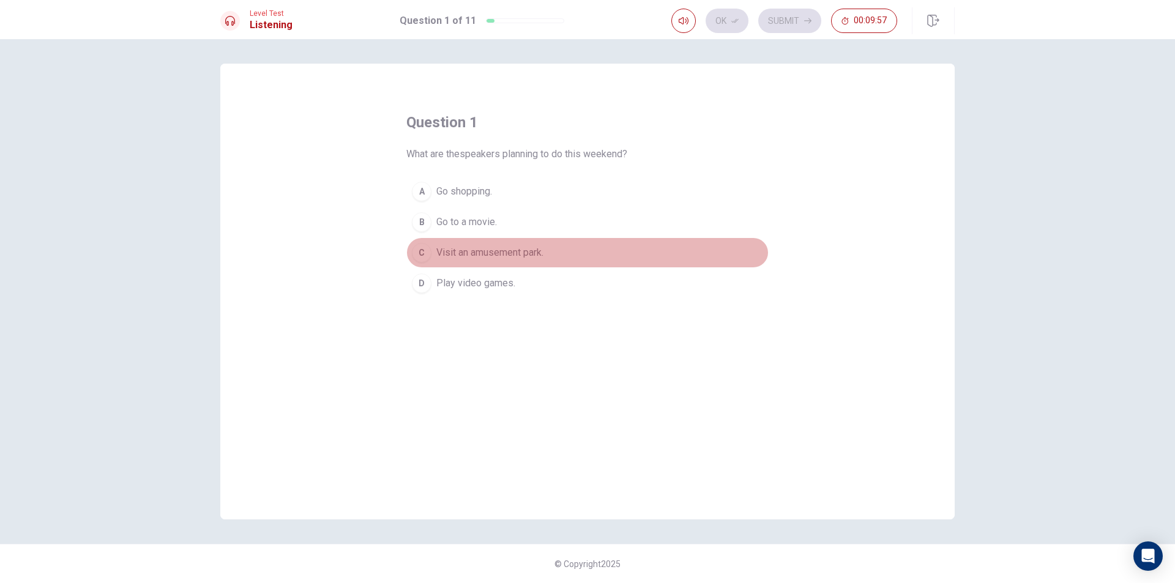
click at [423, 250] on div "C" at bounding box center [422, 253] width 20 height 20
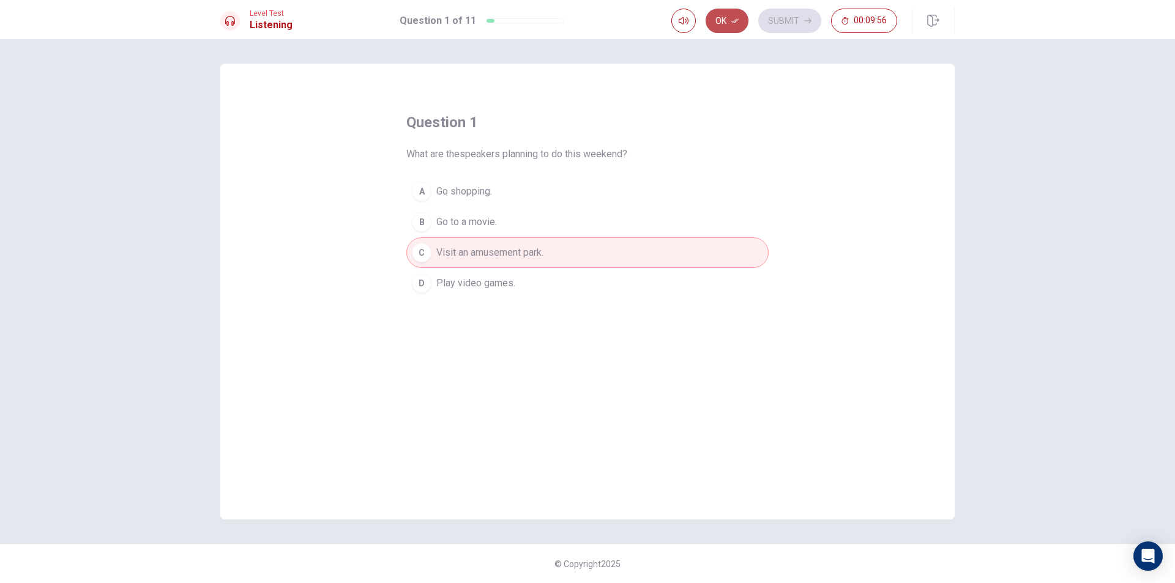
click at [728, 20] on button "Ok" at bounding box center [727, 21] width 43 height 24
click at [777, 20] on button "Submit" at bounding box center [789, 21] width 63 height 24
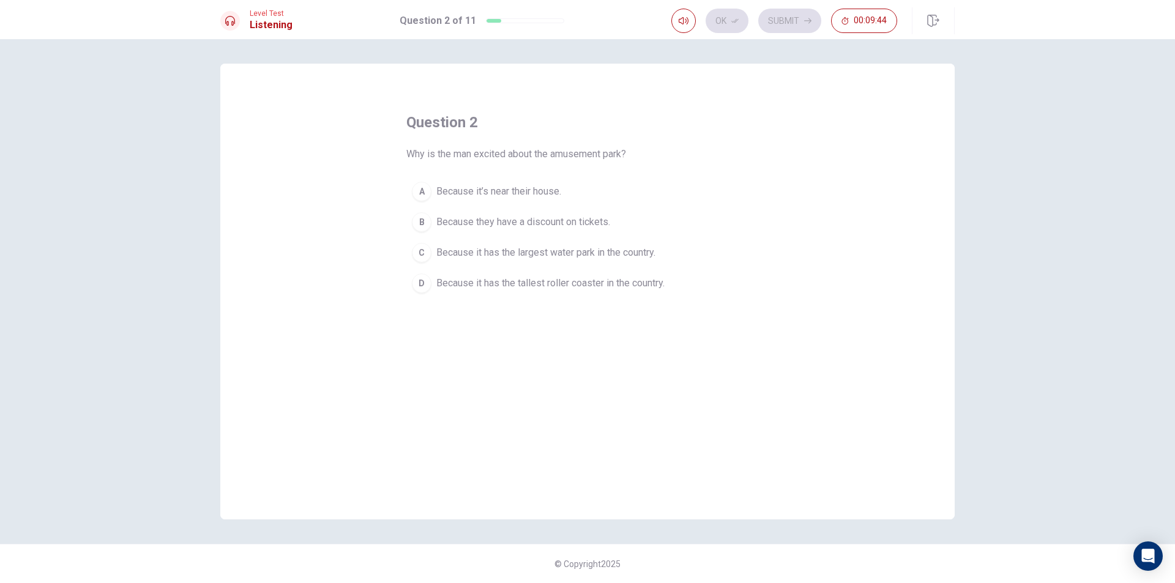
click at [424, 284] on div "D" at bounding box center [422, 284] width 20 height 20
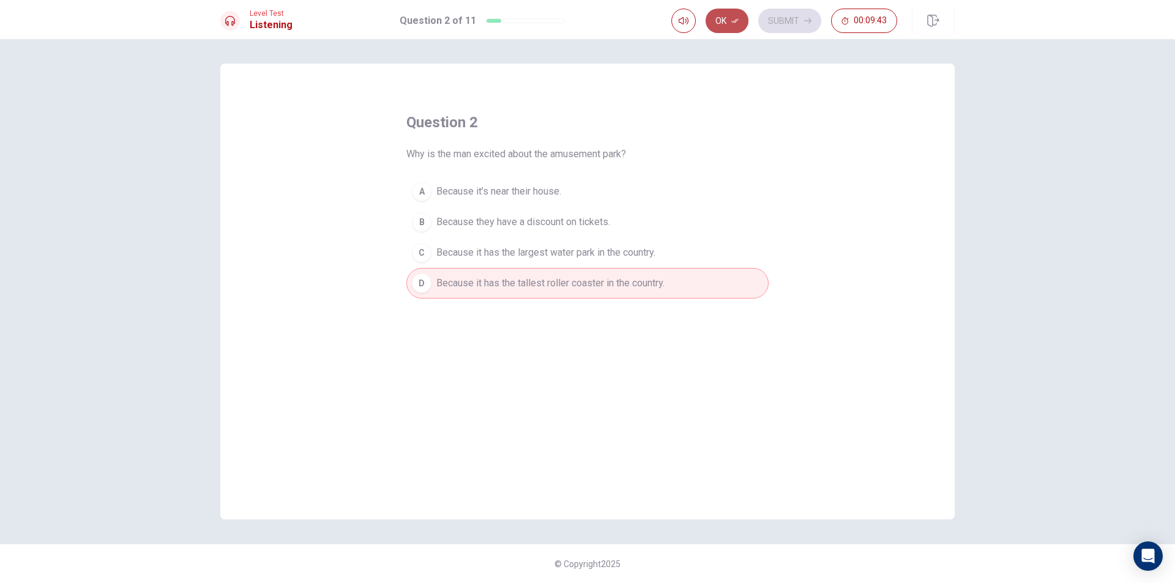
click at [721, 15] on button "Ok" at bounding box center [727, 21] width 43 height 24
click at [799, 20] on button "Submit" at bounding box center [789, 21] width 63 height 24
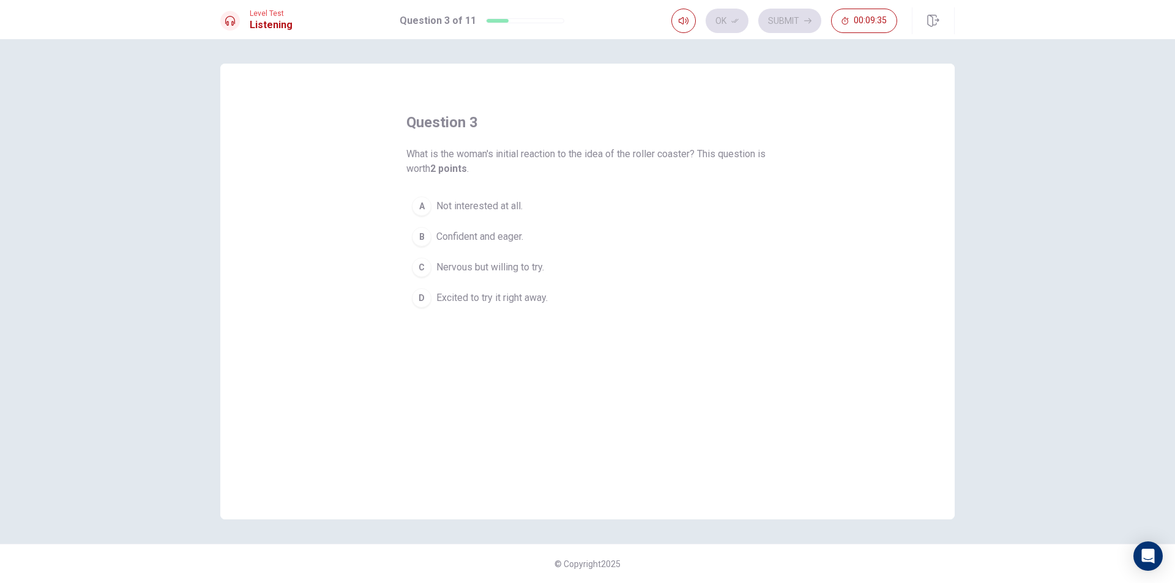
click at [431, 268] on div "C" at bounding box center [422, 268] width 20 height 20
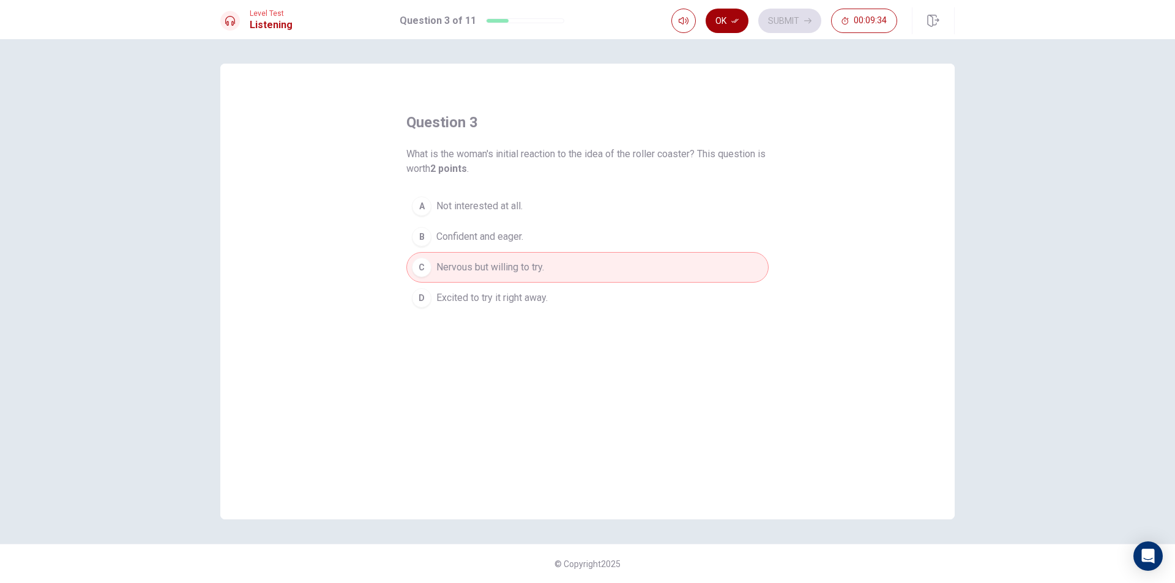
click at [726, 17] on button "Ok" at bounding box center [727, 21] width 43 height 24
click at [796, 17] on button "Submit" at bounding box center [789, 21] width 63 height 24
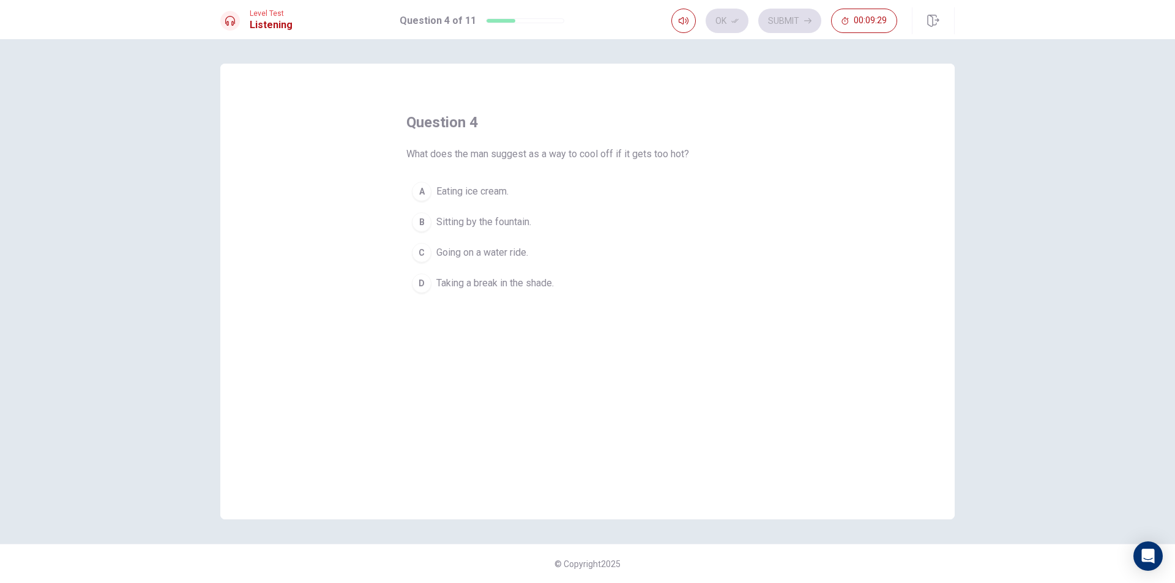
click at [425, 252] on div "C" at bounding box center [422, 253] width 20 height 20
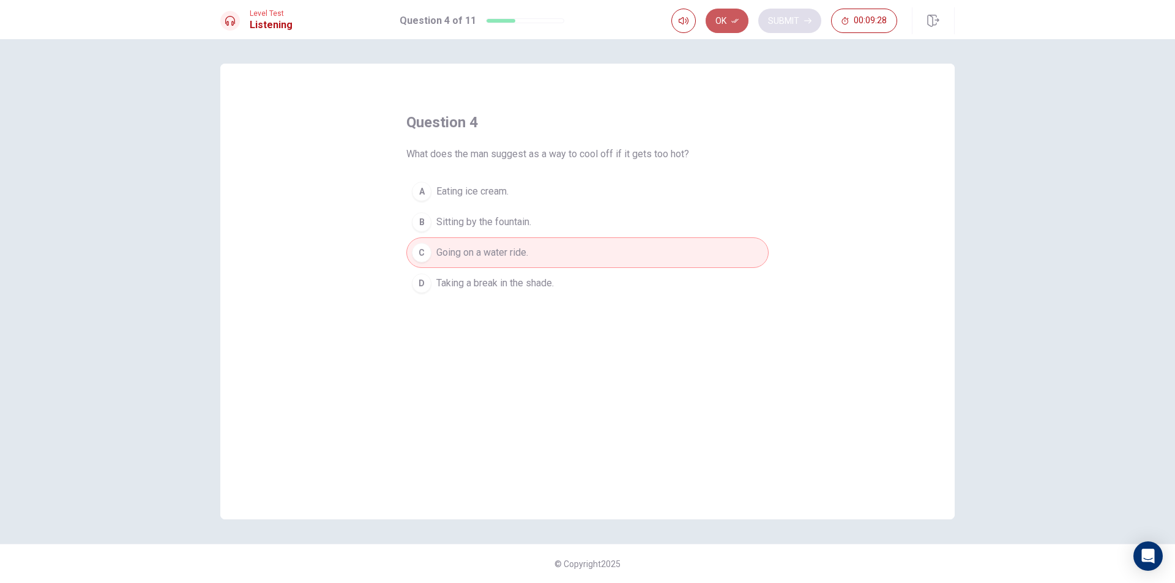
drag, startPoint x: 716, startPoint y: 17, endPoint x: 789, endPoint y: 17, distance: 73.5
click at [717, 17] on button "Ok" at bounding box center [727, 21] width 43 height 24
click at [792, 18] on button "Submit" at bounding box center [789, 21] width 63 height 24
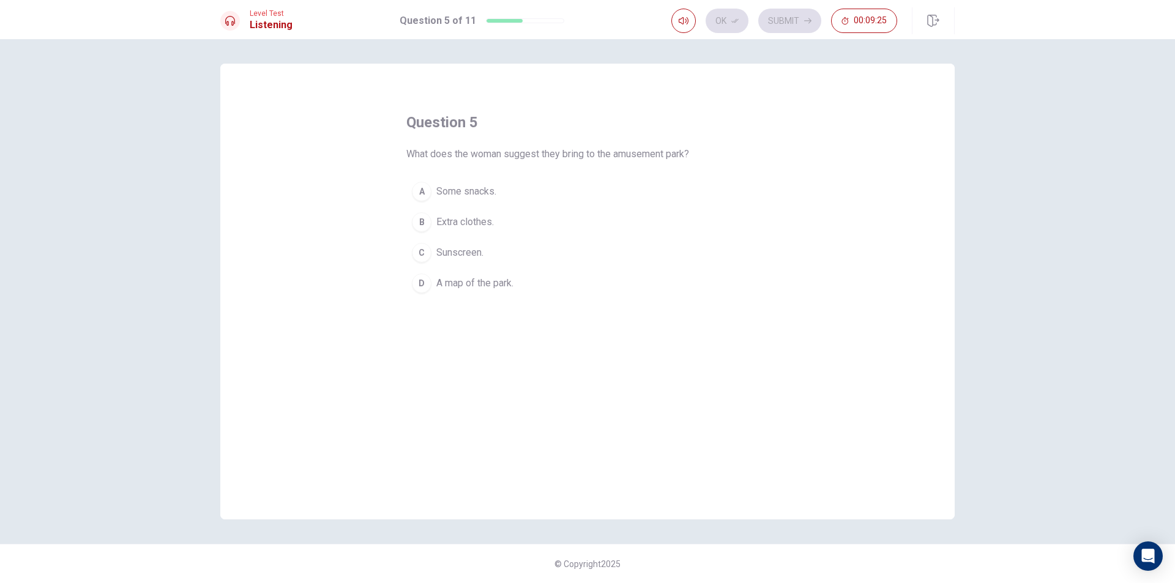
drag, startPoint x: 425, startPoint y: 219, endPoint x: 440, endPoint y: 212, distance: 16.2
click at [427, 218] on div "B" at bounding box center [422, 222] width 20 height 20
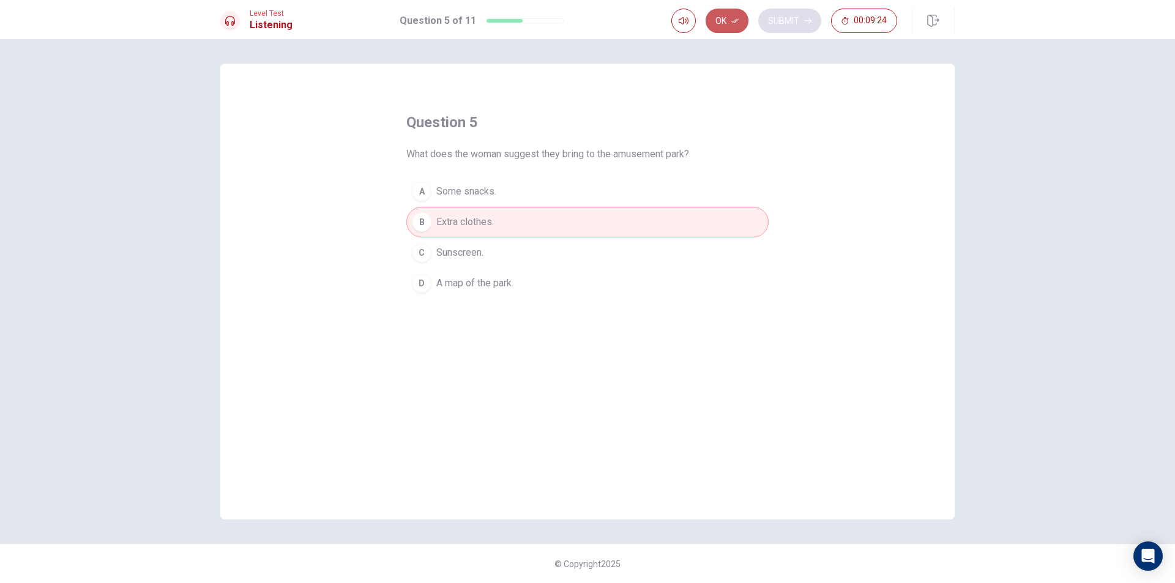
drag, startPoint x: 722, startPoint y: 17, endPoint x: 776, endPoint y: 18, distance: 54.5
click at [722, 18] on button "Ok" at bounding box center [727, 21] width 43 height 24
click at [787, 18] on button "Submit" at bounding box center [789, 21] width 63 height 24
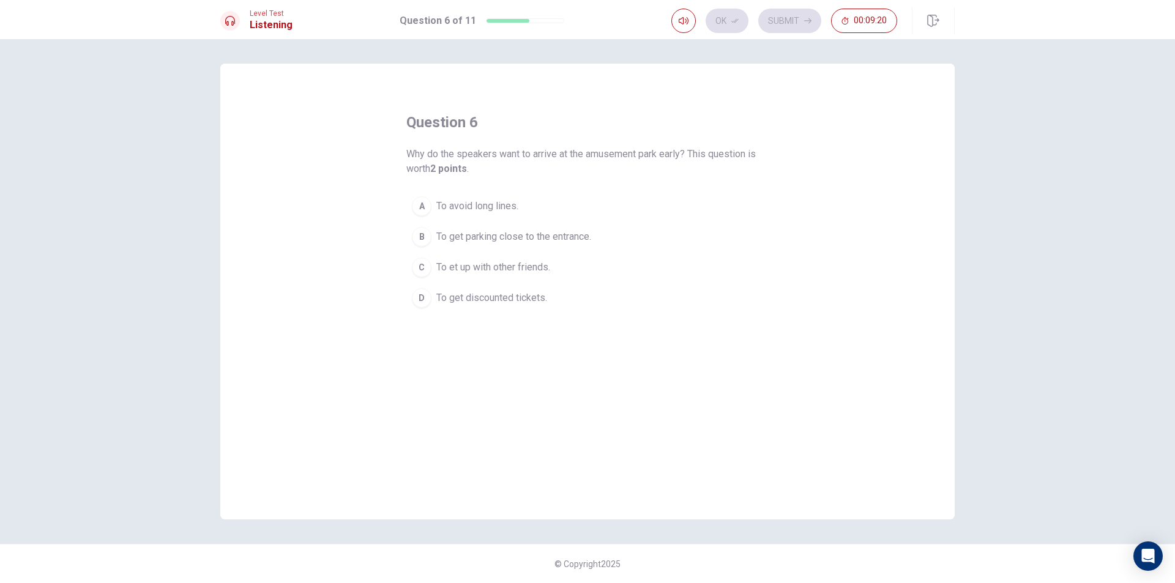
click at [422, 199] on div "A" at bounding box center [422, 207] width 20 height 20
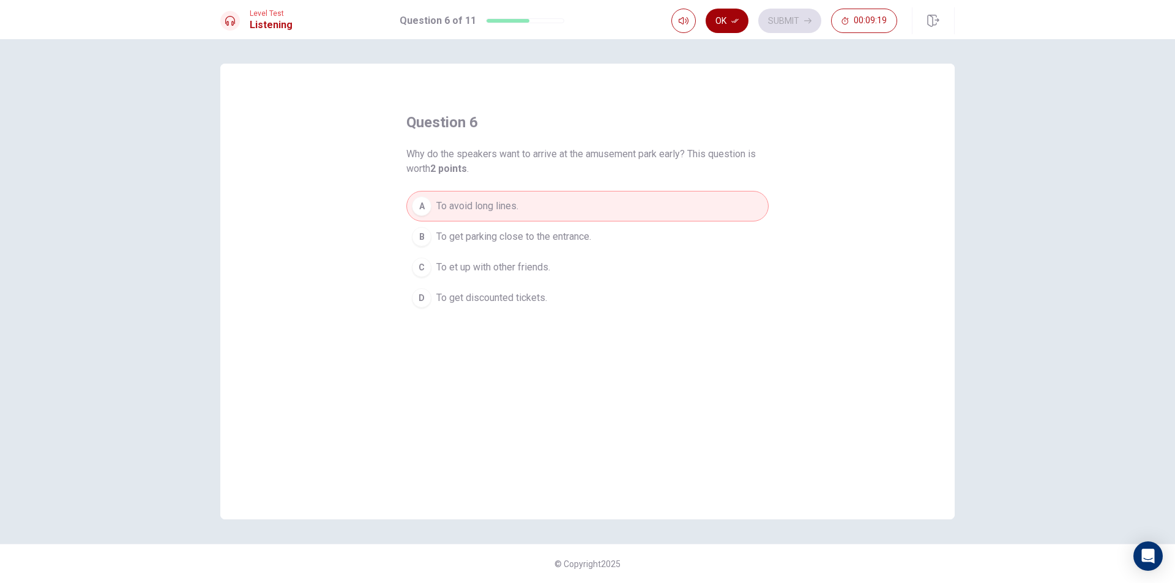
click at [719, 17] on button "Ok" at bounding box center [727, 21] width 43 height 24
click at [815, 22] on button "Submit" at bounding box center [789, 21] width 63 height 24
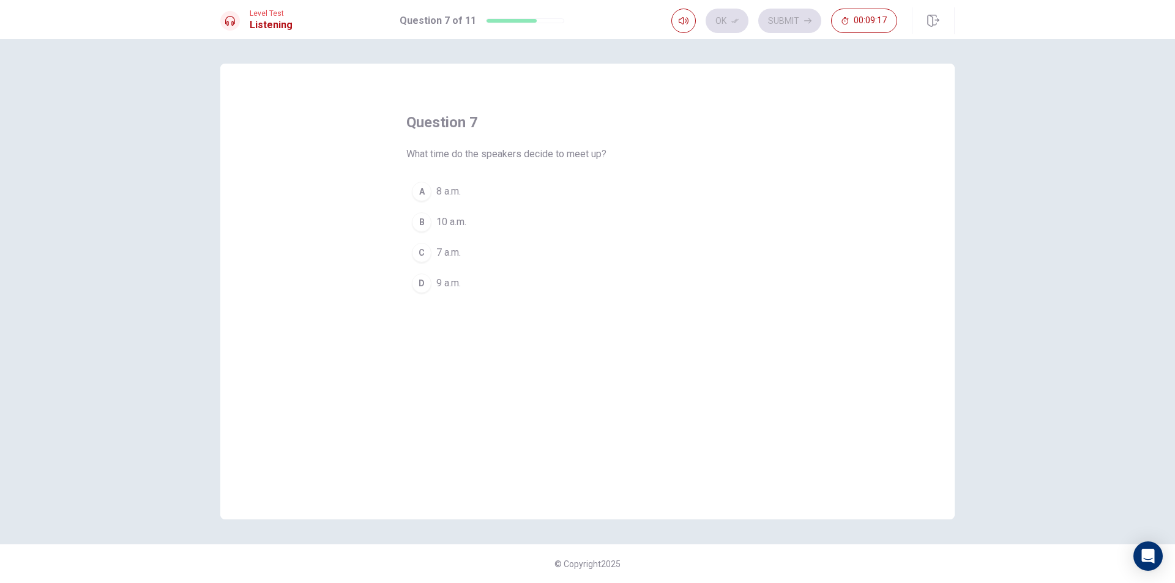
click at [421, 273] on button "D 9 a.m." at bounding box center [587, 283] width 362 height 31
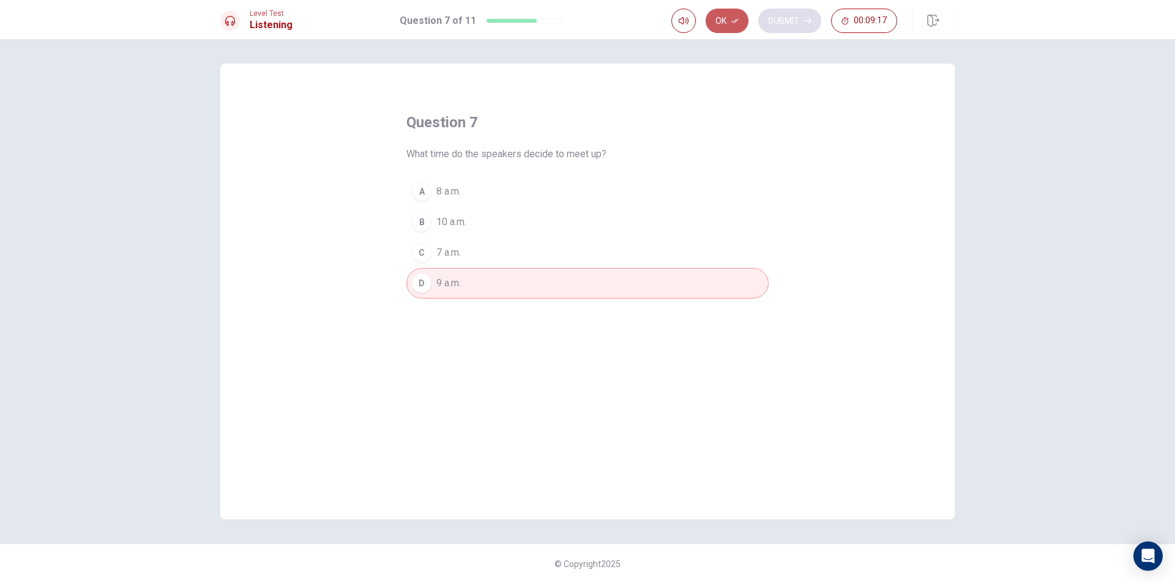
drag, startPoint x: 733, startPoint y: 21, endPoint x: 778, endPoint y: 15, distance: 45.0
click at [740, 20] on button "Ok" at bounding box center [727, 21] width 43 height 24
click at [779, 15] on button "Submit" at bounding box center [789, 21] width 63 height 24
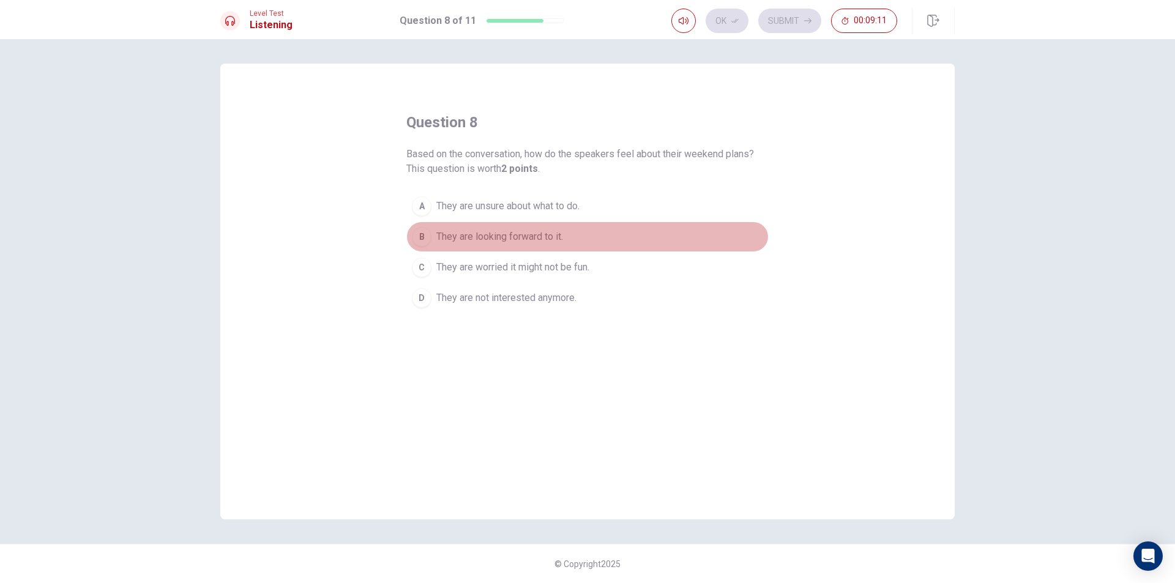
click at [428, 234] on div "B" at bounding box center [422, 237] width 20 height 20
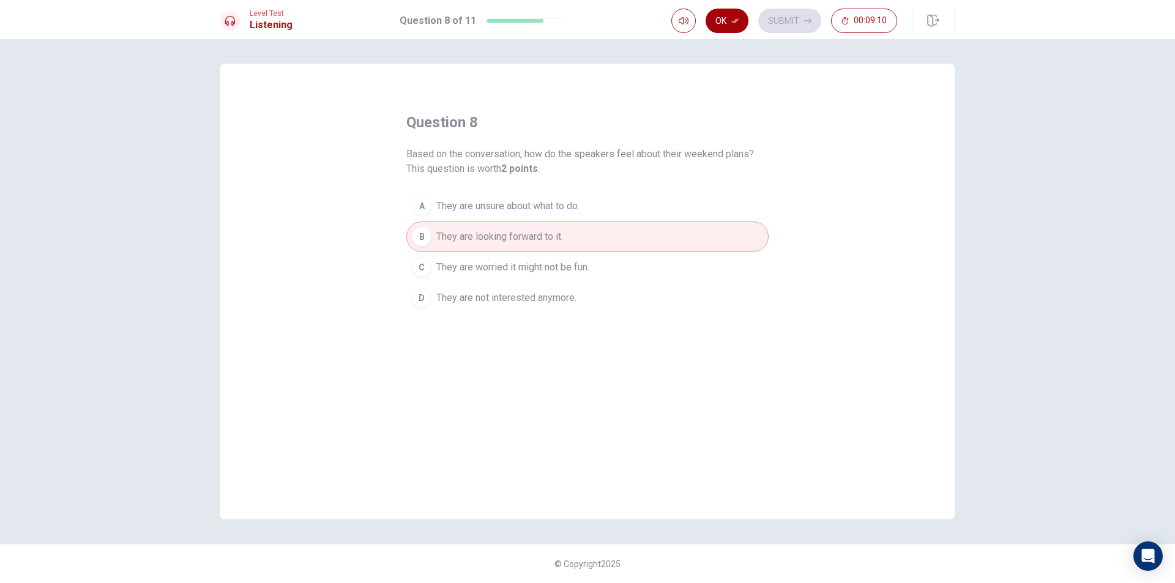
click at [727, 22] on button "Ok" at bounding box center [727, 21] width 43 height 24
click at [773, 21] on button "Submit" at bounding box center [789, 21] width 63 height 24
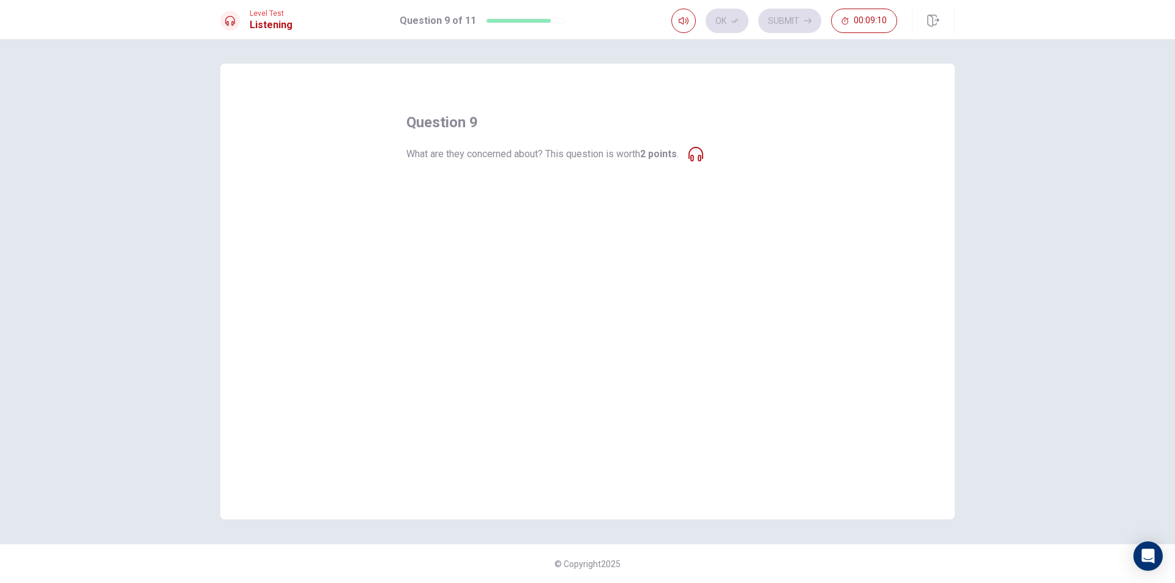
click at [605, 155] on span "What are they concerned about? This question is worth 2 points ." at bounding box center [542, 154] width 272 height 15
click at [515, 151] on span "What are they concerned about? This question is worth 2 points ." at bounding box center [542, 154] width 272 height 15
click at [427, 218] on div "B" at bounding box center [422, 222] width 20 height 20
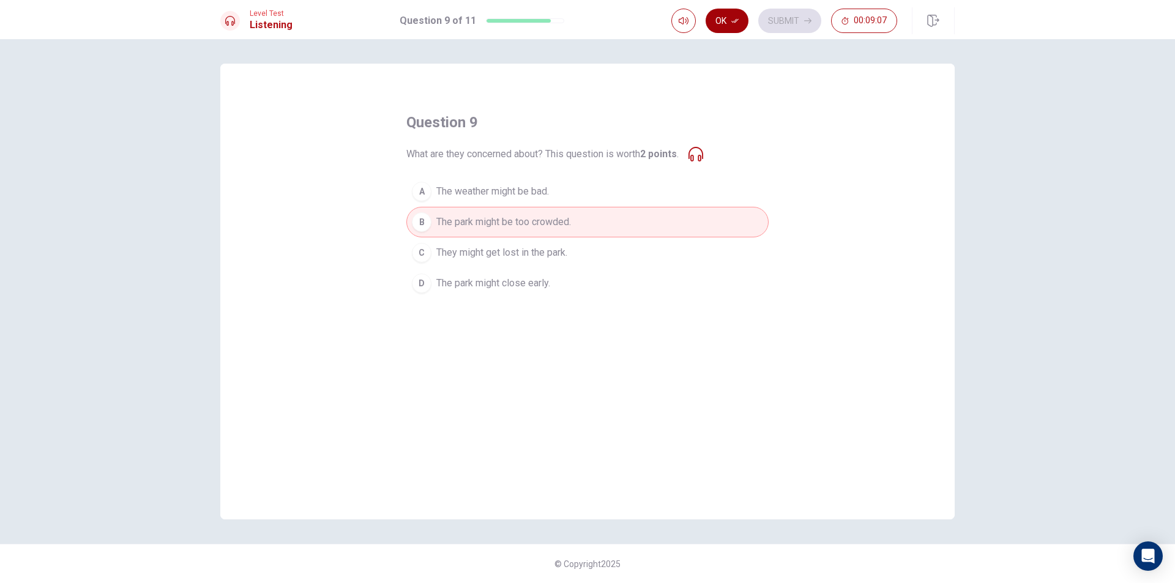
click at [729, 22] on button "Ok" at bounding box center [727, 21] width 43 height 24
click at [785, 19] on button "Submit" at bounding box center [789, 21] width 63 height 24
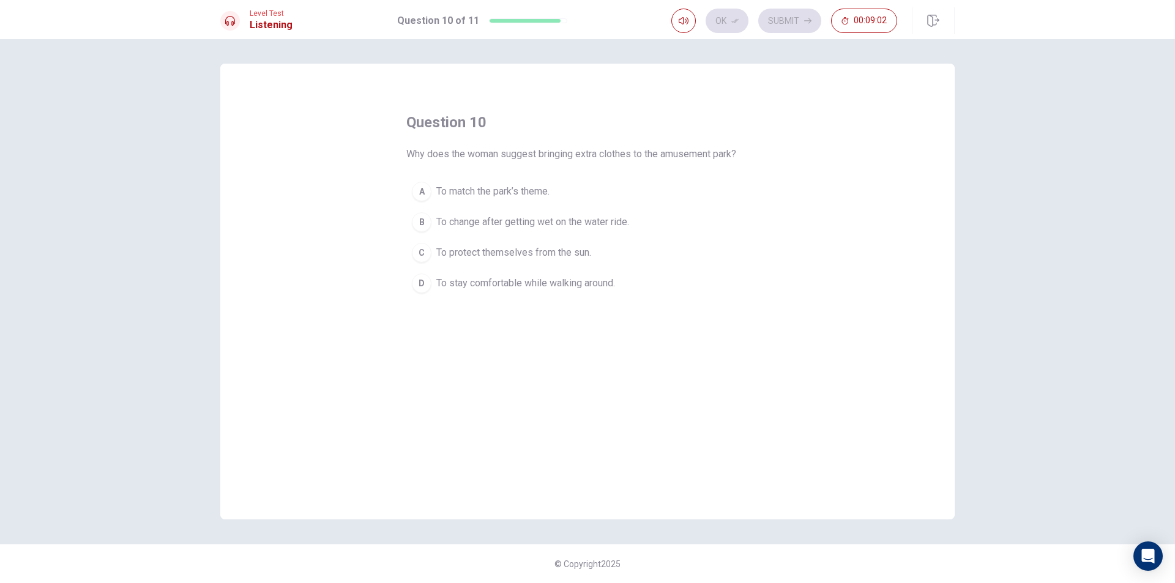
click at [423, 225] on div "B" at bounding box center [422, 222] width 20 height 20
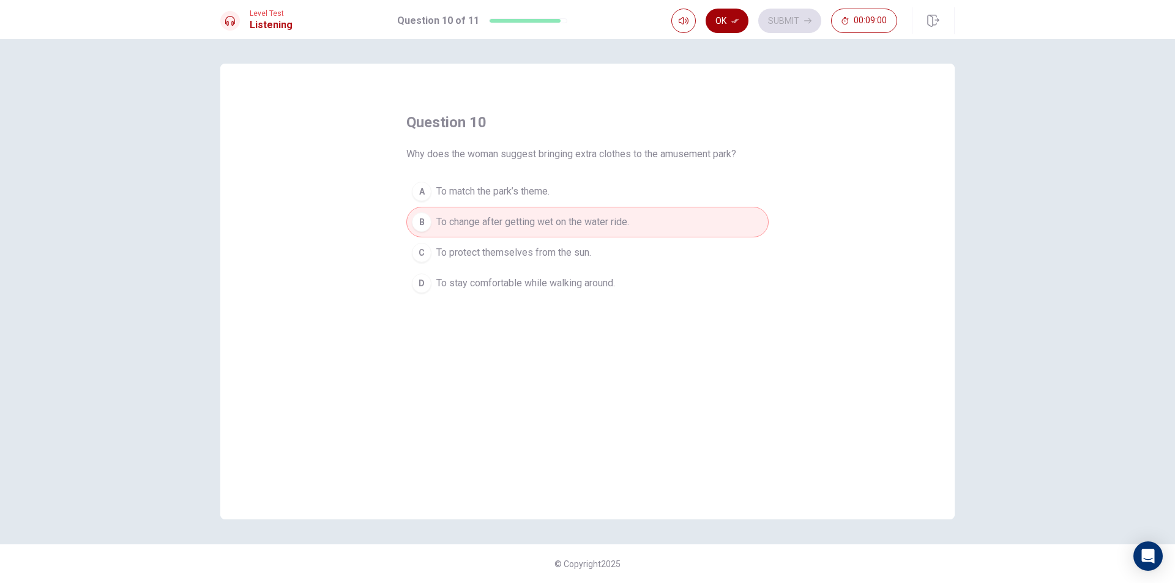
drag, startPoint x: 732, startPoint y: 16, endPoint x: 766, endPoint y: 15, distance: 33.7
click at [733, 16] on button "Ok" at bounding box center [727, 21] width 43 height 24
click at [785, 17] on button "Submit" at bounding box center [789, 21] width 63 height 24
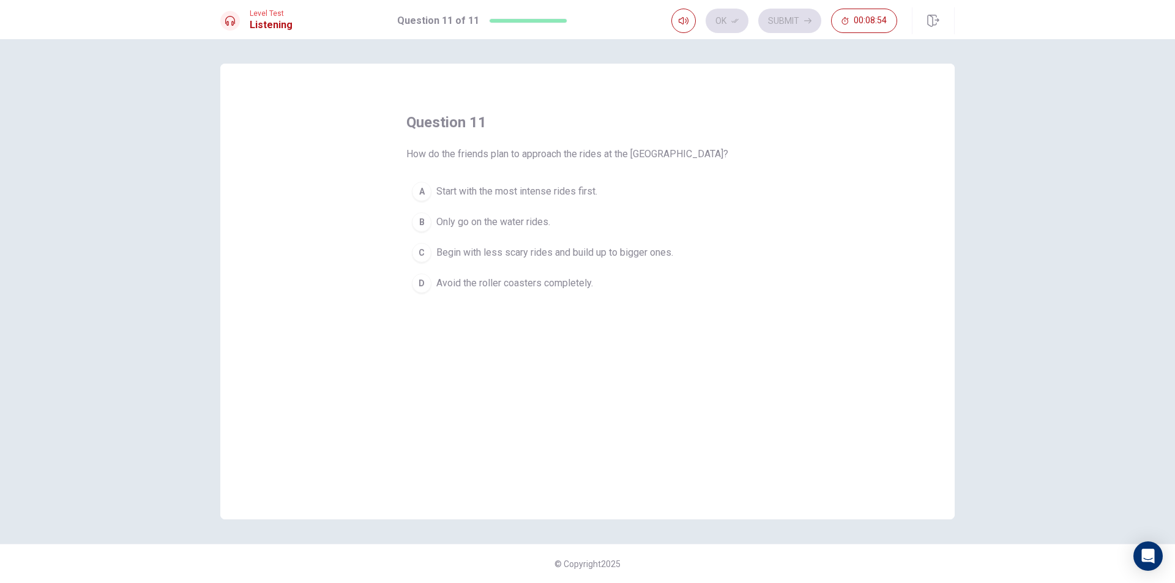
click at [424, 252] on div "C" at bounding box center [422, 253] width 20 height 20
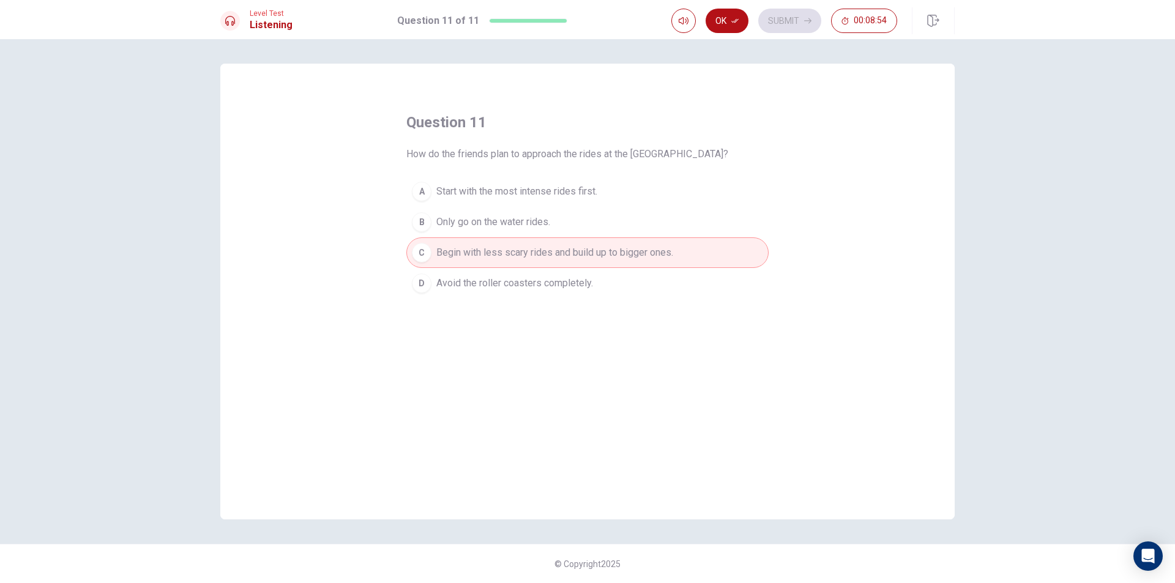
click at [731, 20] on button "Ok" at bounding box center [727, 21] width 43 height 24
click at [782, 15] on button "Submit" at bounding box center [789, 21] width 63 height 24
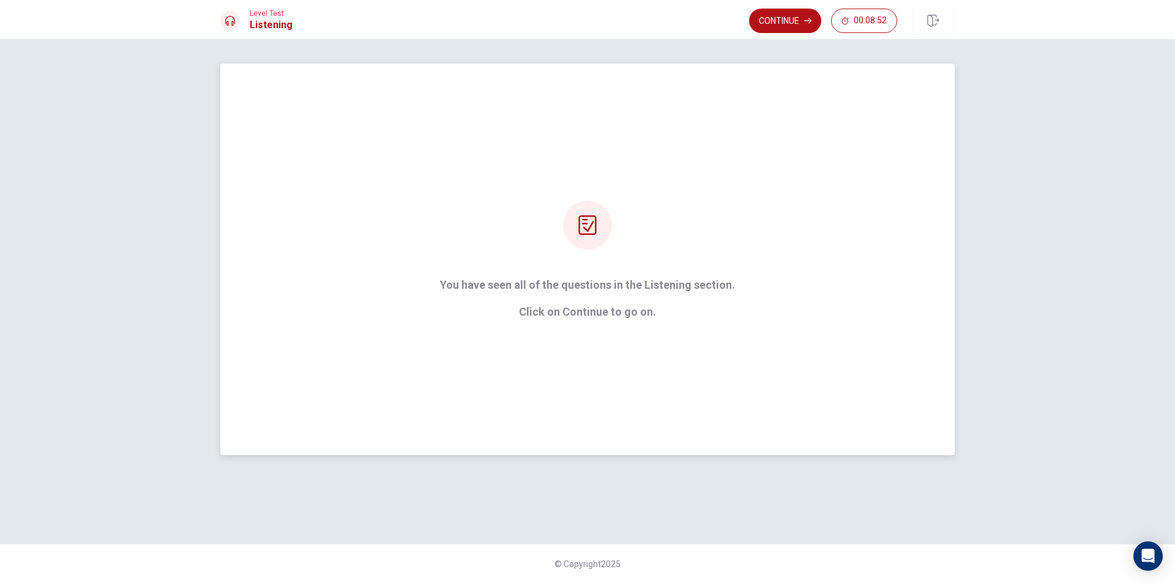
click at [665, 226] on div "You have seen all of the questions in the Listening section. Click on Continue …" at bounding box center [587, 260] width 329 height 118
click at [793, 14] on button "Continue" at bounding box center [785, 21] width 72 height 24
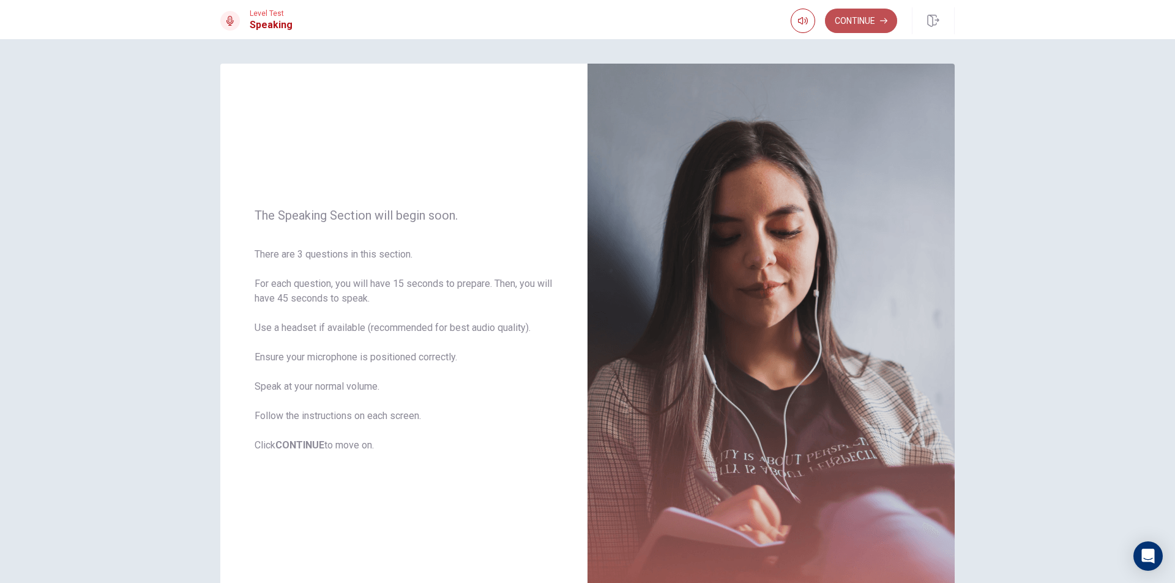
click at [857, 19] on button "Continue" at bounding box center [861, 21] width 72 height 24
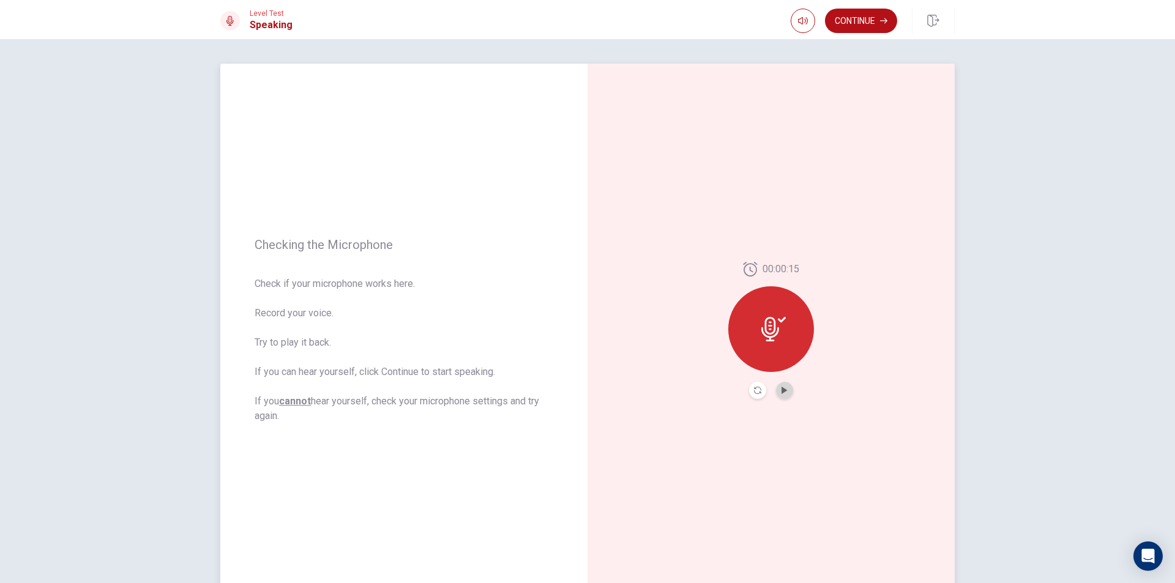
click at [785, 394] on button "Play Audio" at bounding box center [784, 390] width 17 height 17
click at [755, 389] on icon "Record Again" at bounding box center [757, 390] width 7 height 7
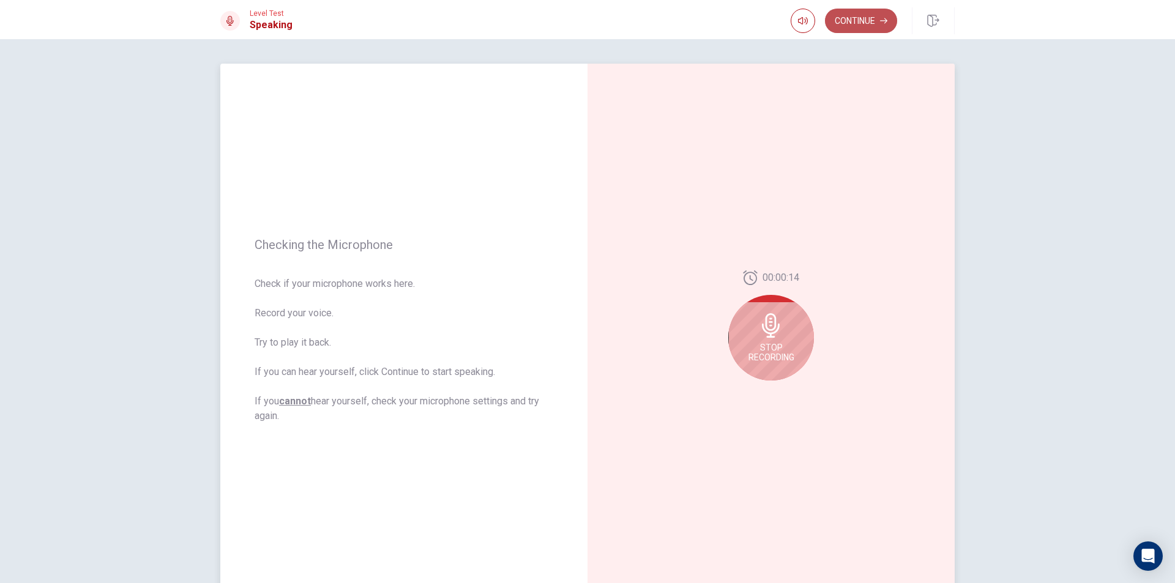
click at [852, 20] on button "Continue" at bounding box center [861, 21] width 72 height 24
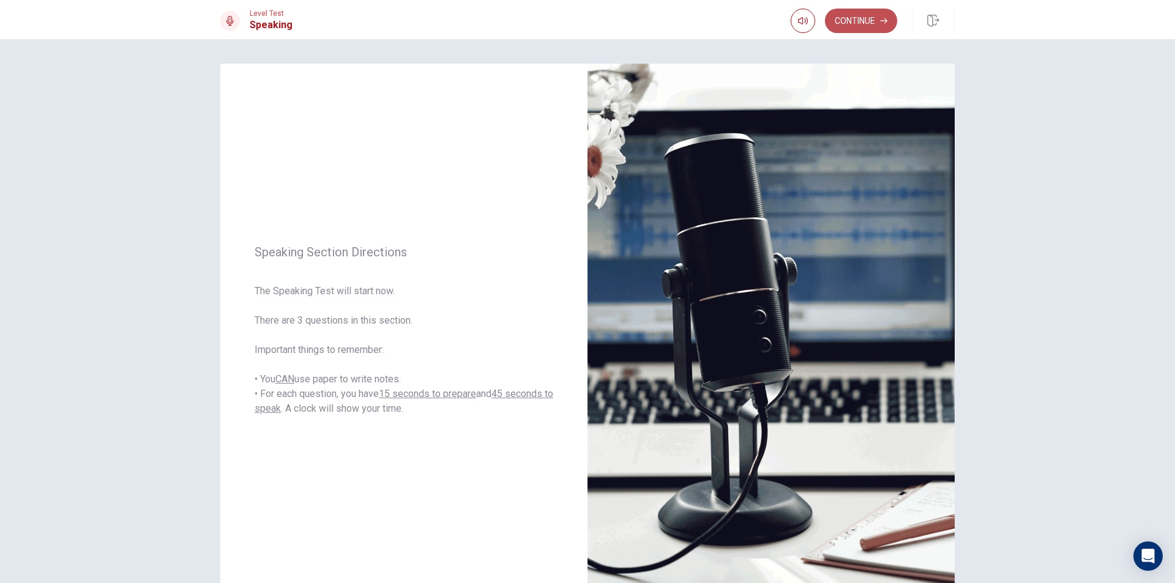
click at [842, 18] on button "Continue" at bounding box center [861, 21] width 72 height 24
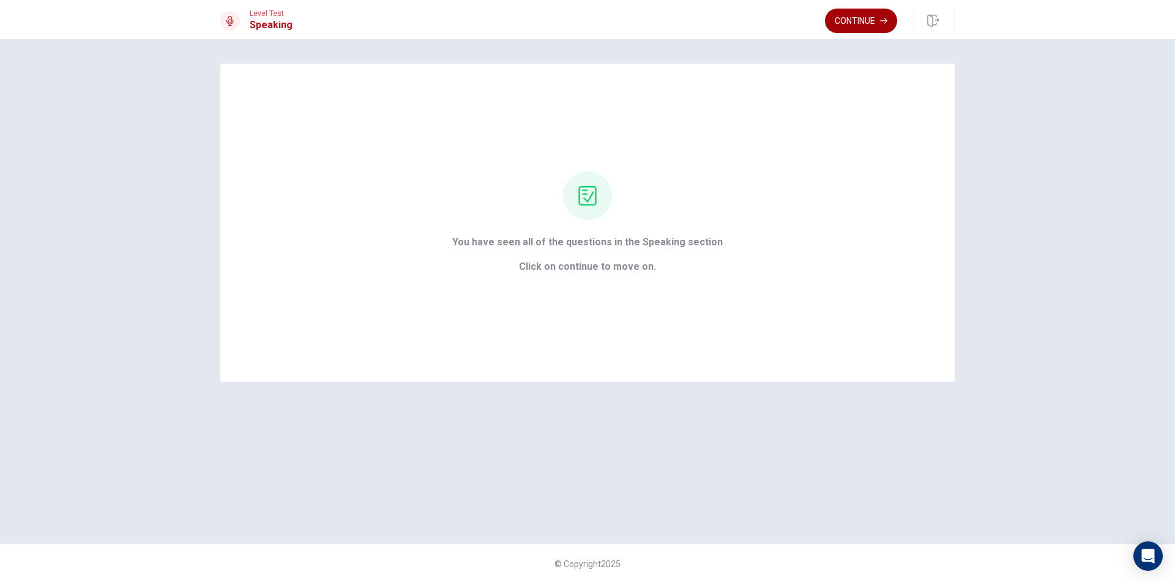
click at [845, 22] on button "Continue" at bounding box center [861, 21] width 72 height 24
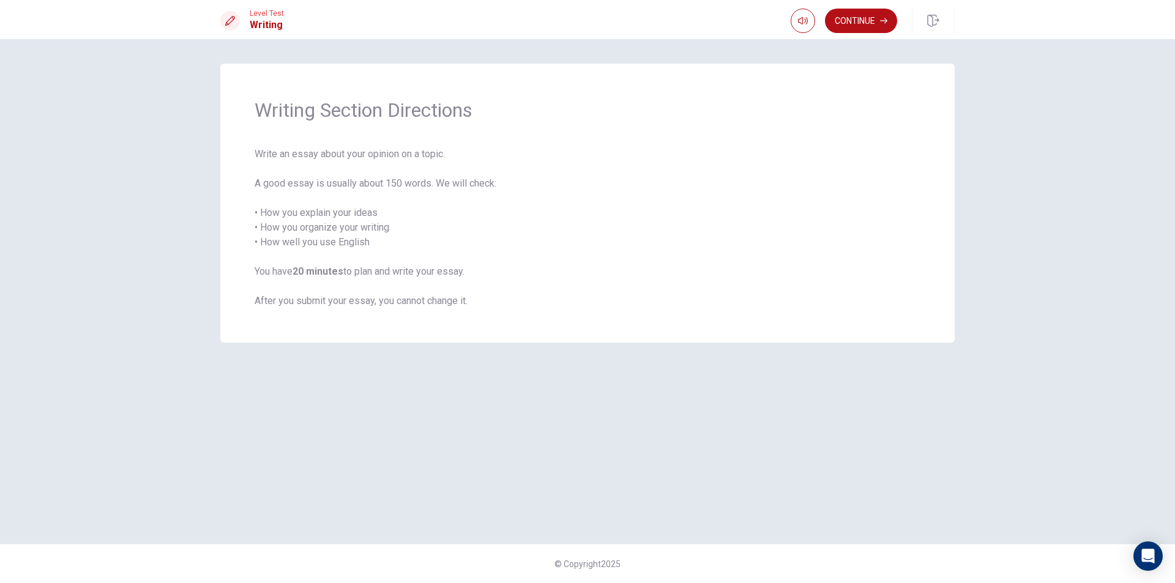
drag, startPoint x: 1006, startPoint y: -53, endPoint x: 892, endPoint y: 47, distance: 152.3
click at [893, 47] on div "Level Test Writing Continue Continue Writing Section Directions Write an essay …" at bounding box center [587, 291] width 1175 height 583
click at [864, 26] on button "Continue" at bounding box center [861, 21] width 72 height 24
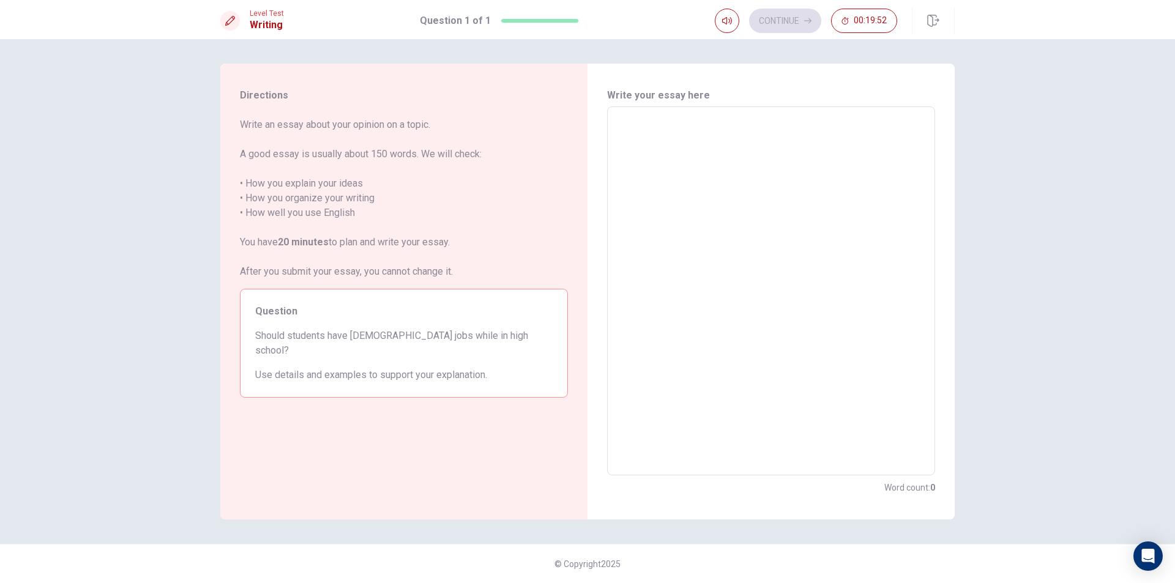
click at [722, 140] on textarea at bounding box center [771, 291] width 311 height 349
type textarea "S"
type textarea "x"
type textarea "Sc"
type textarea "x"
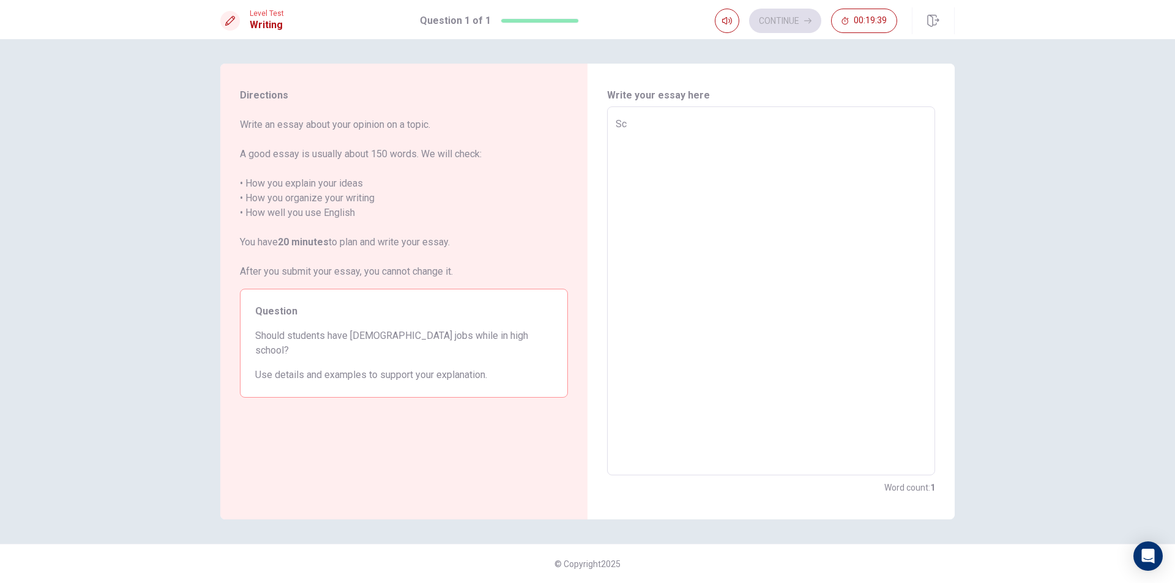
type textarea "S"
type textarea "x"
type textarea "S"
type textarea "x"
type textarea "So"
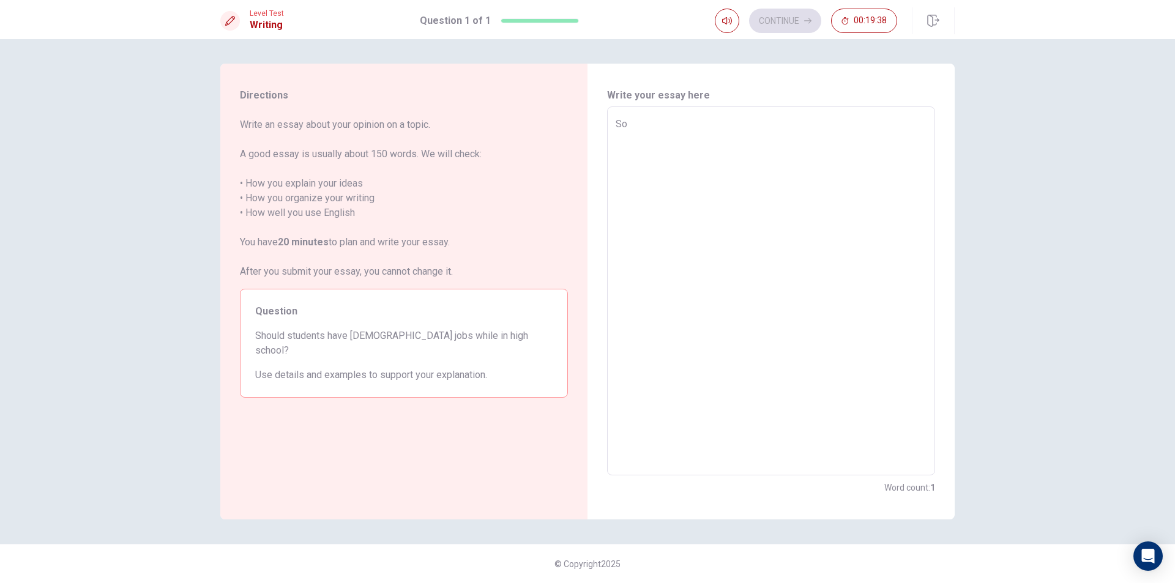
type textarea "x"
type textarea "Som"
type textarea "x"
type textarea "Some"
type textarea "x"
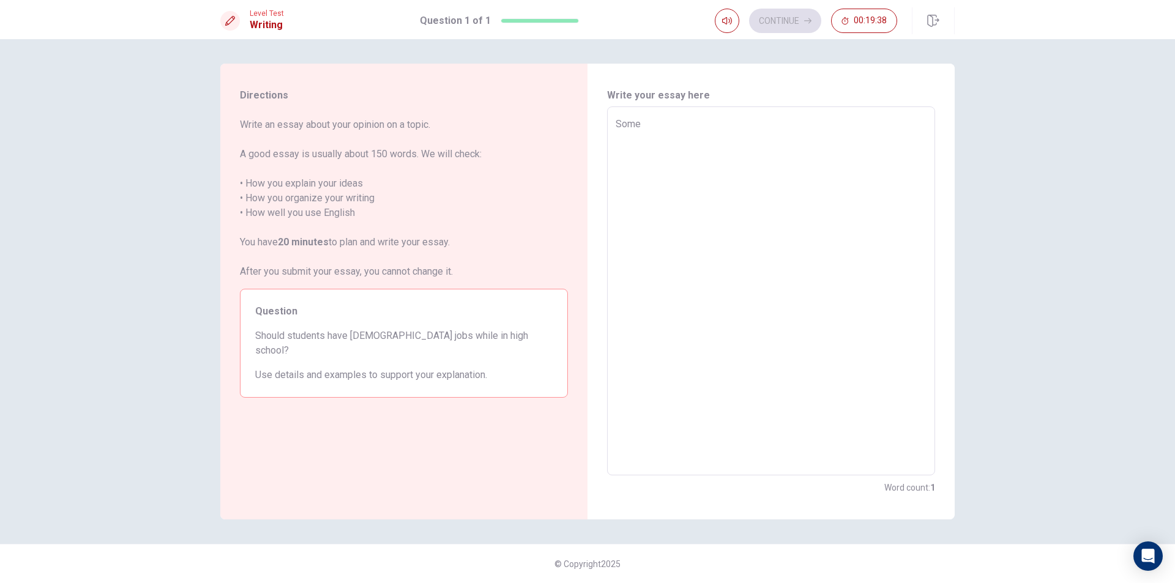
type textarea "Some"
type textarea "x"
type textarea "Some s"
type textarea "x"
type textarea "Some sc"
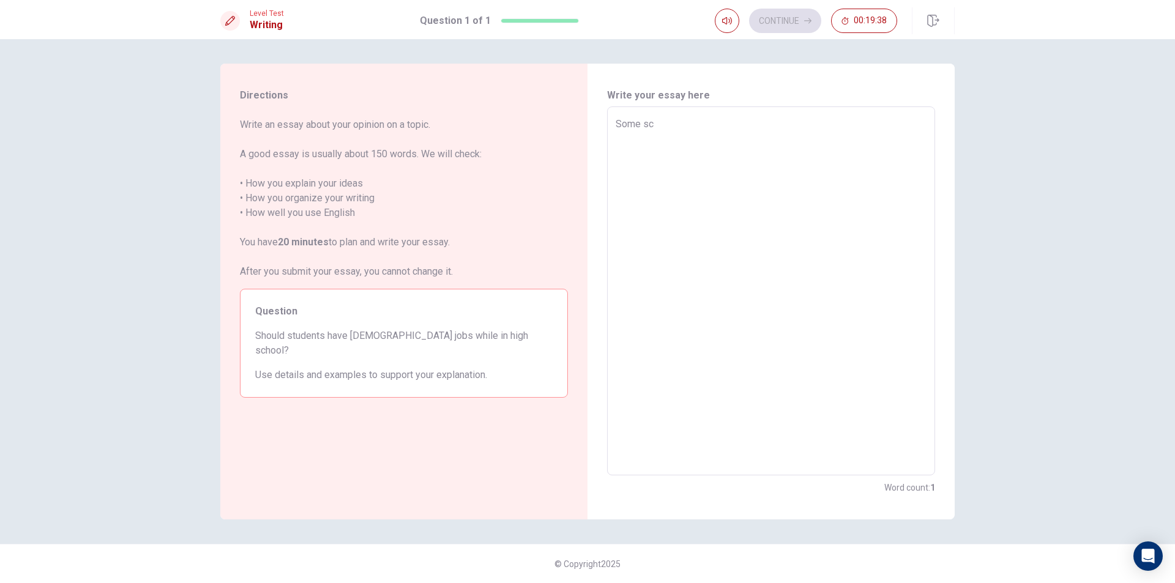
type textarea "x"
type textarea "Some sch"
type textarea "x"
type textarea "Some scho"
type textarea "x"
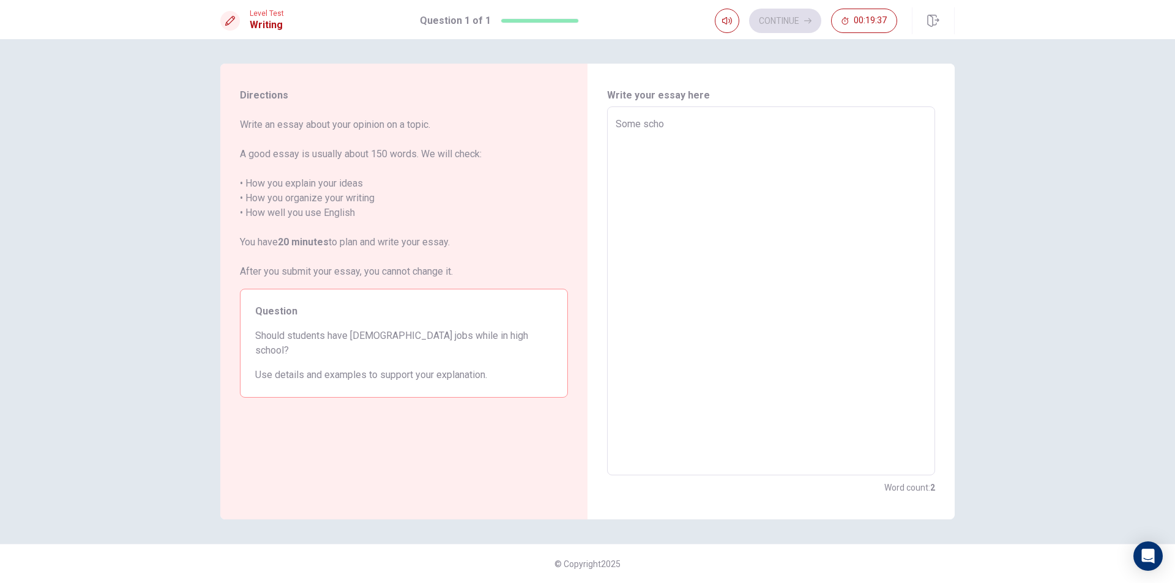
type textarea "Some schoo"
type textarea "x"
type textarea "Some school"
type textarea "x"
type textarea "Some schools"
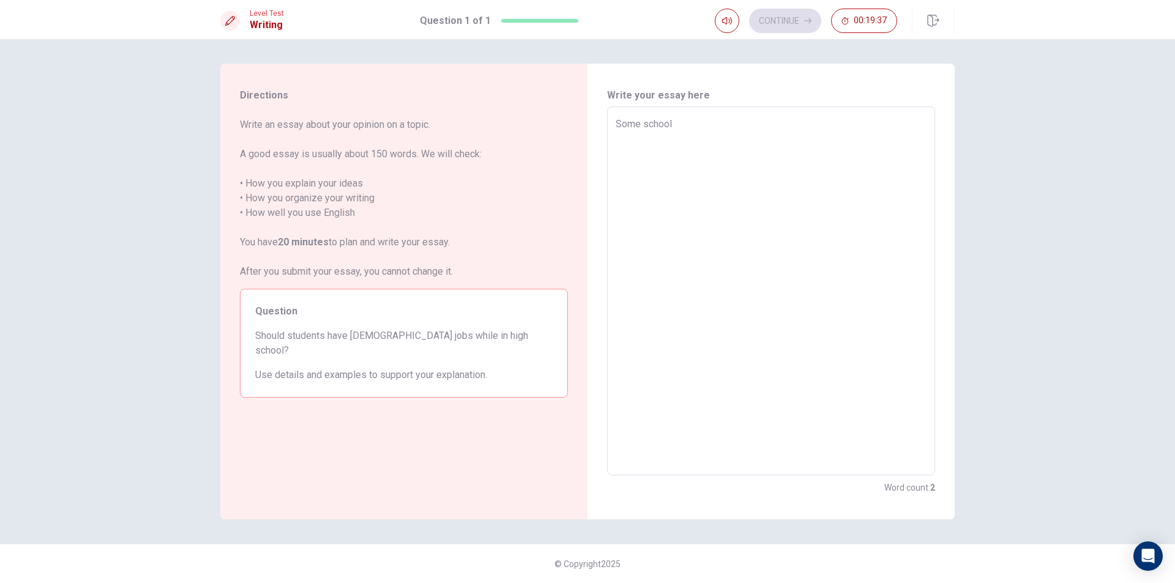
type textarea "x"
type textarea "Some schools"
type textarea "x"
type textarea "Some schools w"
type textarea "x"
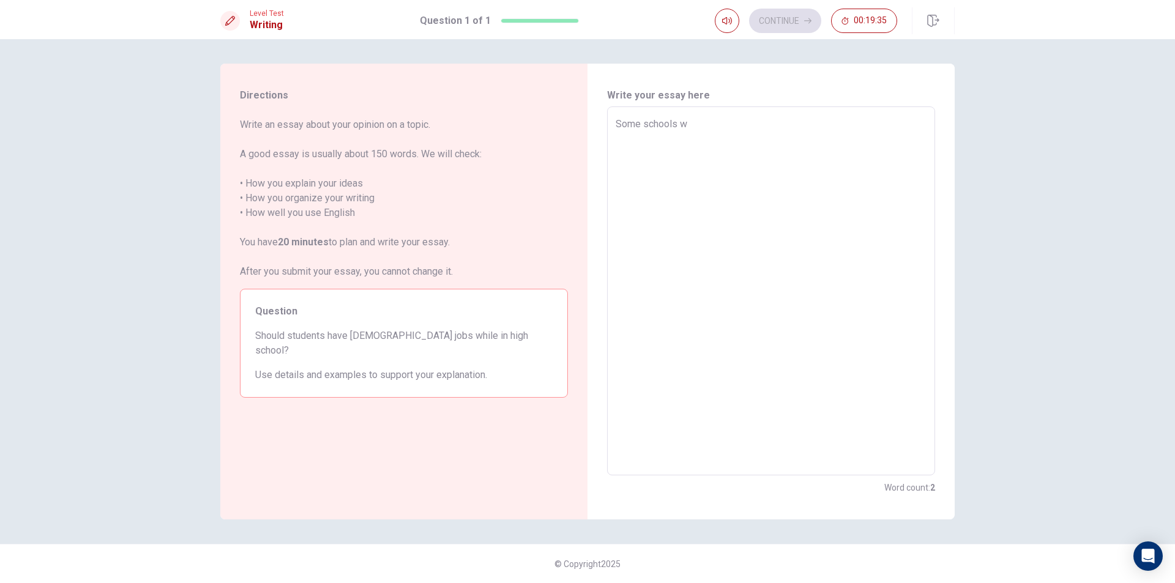
type textarea "Some schools wo"
type textarea "x"
type textarea "Some schools wou"
type textarea "x"
type textarea "Some schools woul"
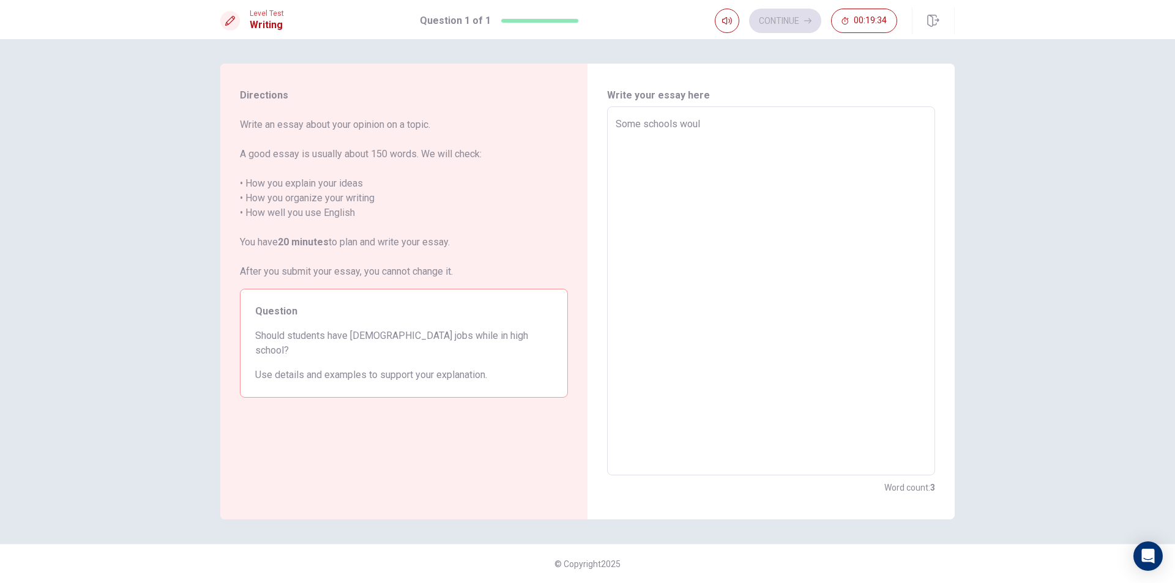
type textarea "x"
type textarea "Some schools would"
type textarea "x"
type textarea "Some schools would"
type textarea "x"
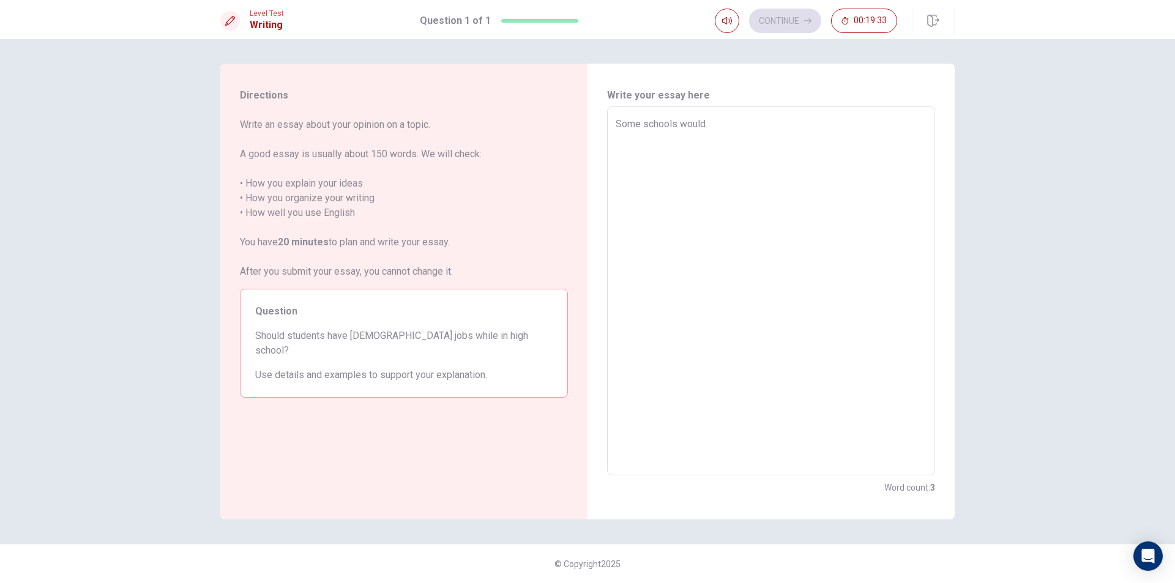
type textarea "Some schools would"
type textarea "x"
type textarea "Some schools woul"
type textarea "x"
type textarea "Some schools wou"
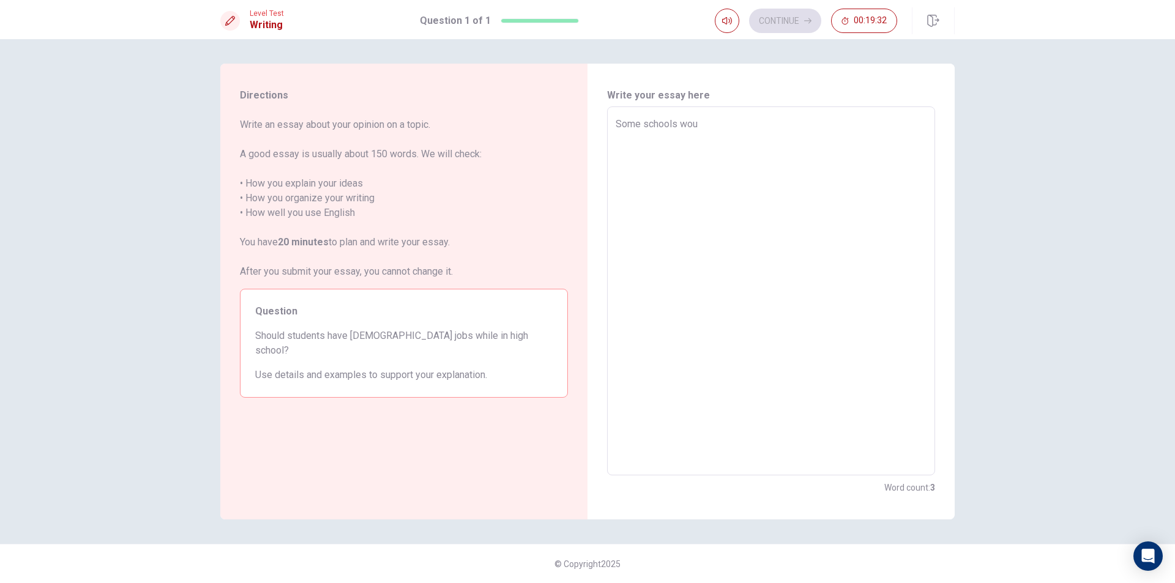
type textarea "x"
type textarea "Some schools wo"
type textarea "x"
type textarea "Some schools w"
type textarea "x"
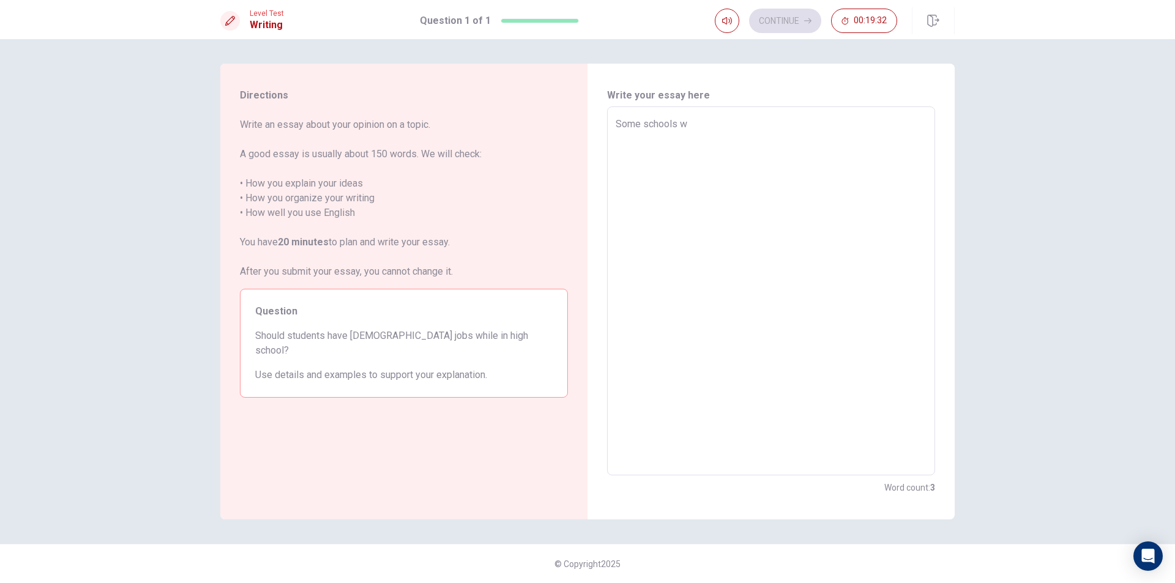
type textarea "Some schools"
type textarea "x"
type textarea "Some schools"
type textarea "x"
type textarea "Some school"
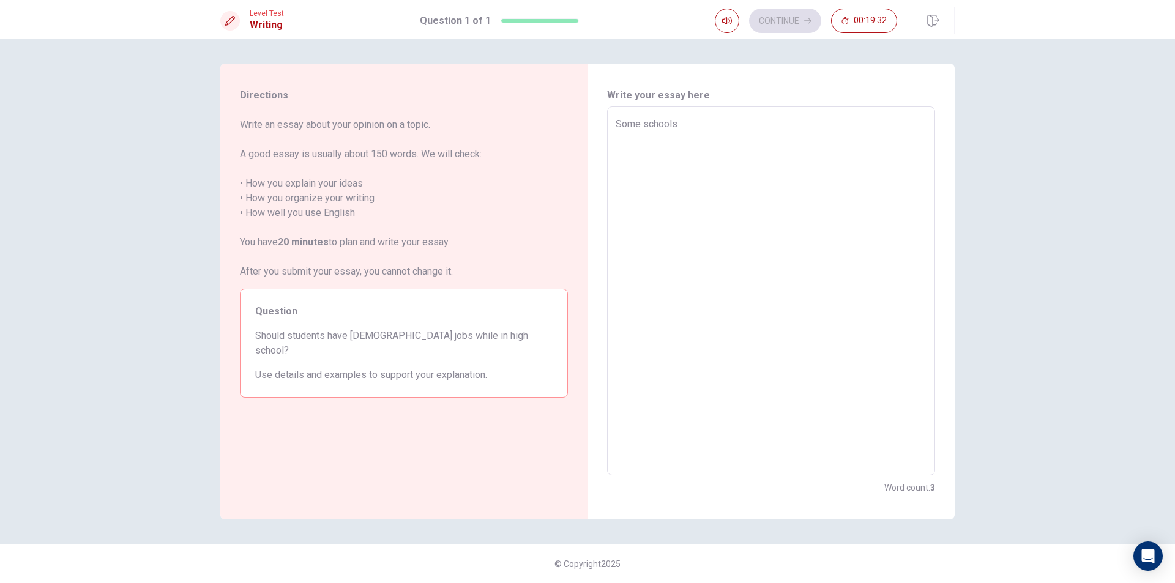
type textarea "x"
type textarea "Some schoo"
type textarea "x"
type textarea "Some scho"
type textarea "x"
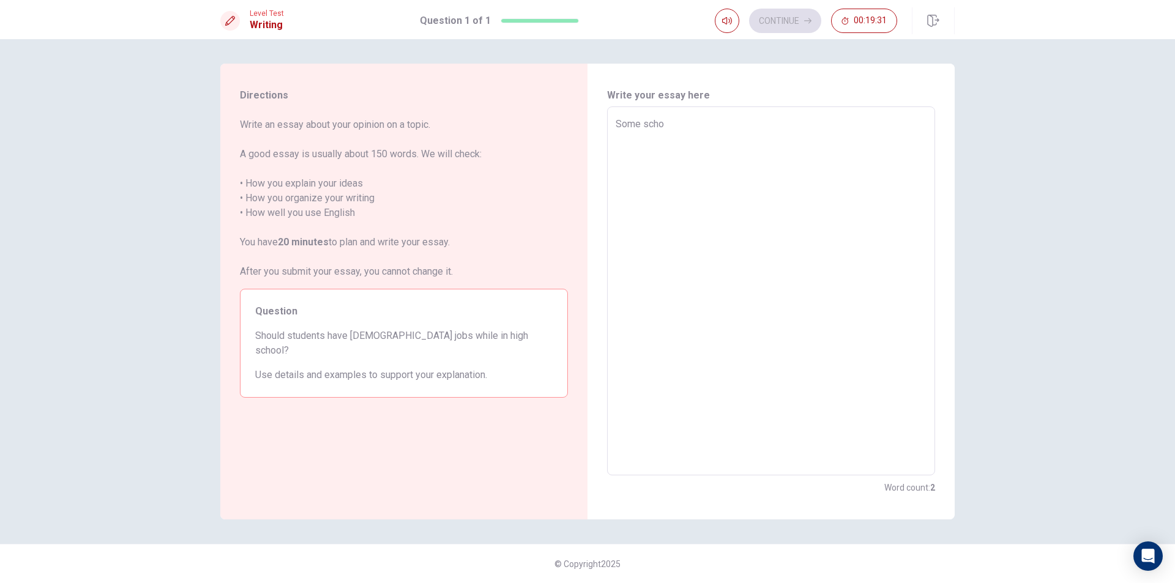
type textarea "Some sch"
type textarea "x"
type textarea "Some s"
type textarea "x"
type textarea "Some"
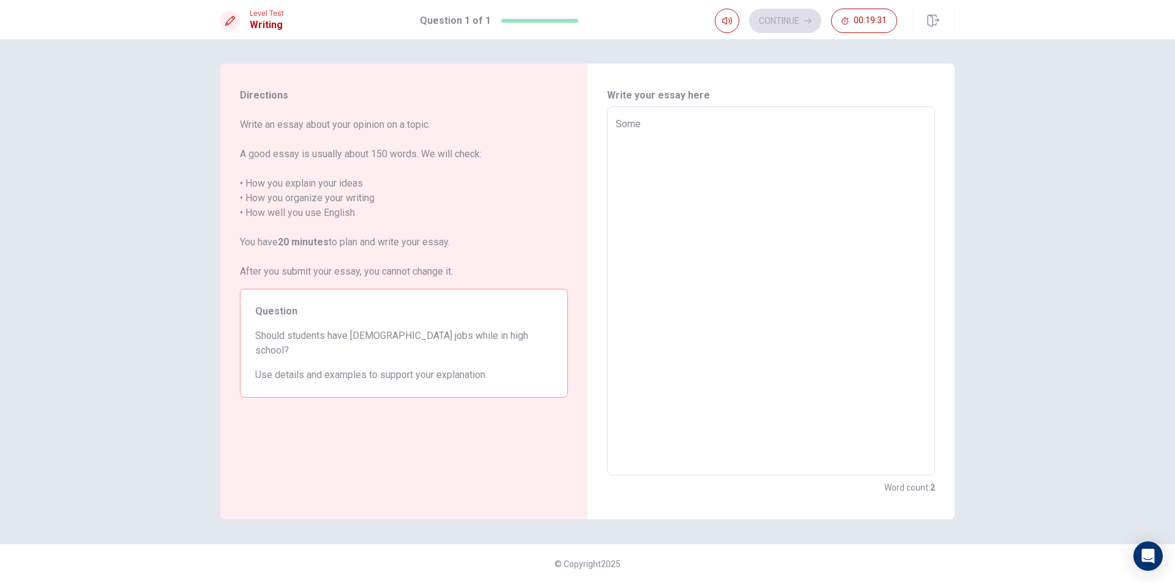
type textarea "x"
type textarea "Some"
type textarea "x"
type textarea "Som"
type textarea "x"
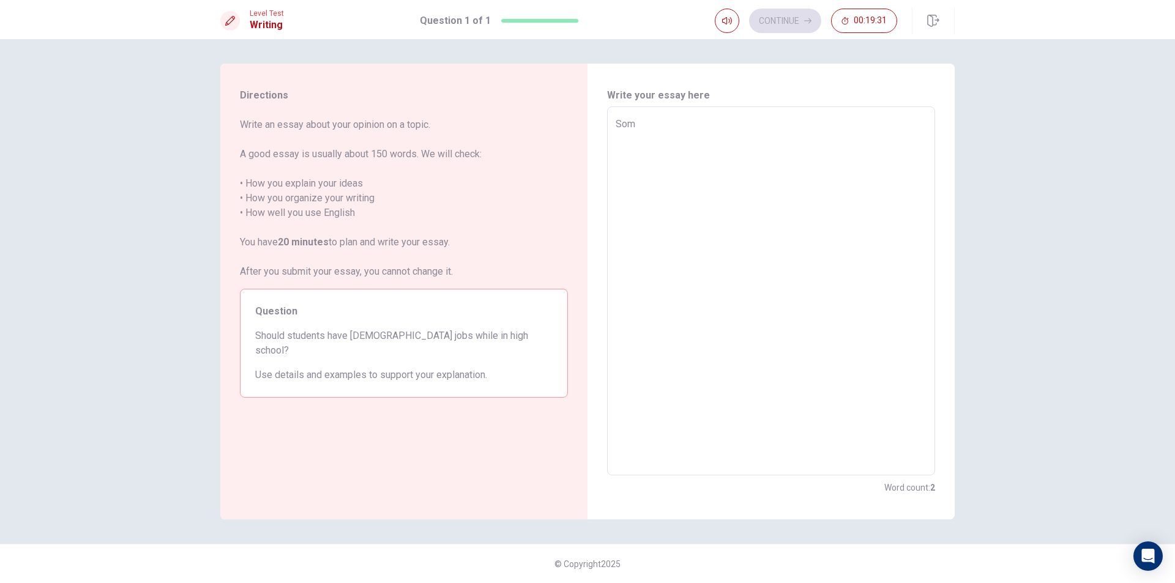
type textarea "So"
type textarea "x"
type textarea "S"
type textarea "x"
type textarea "F"
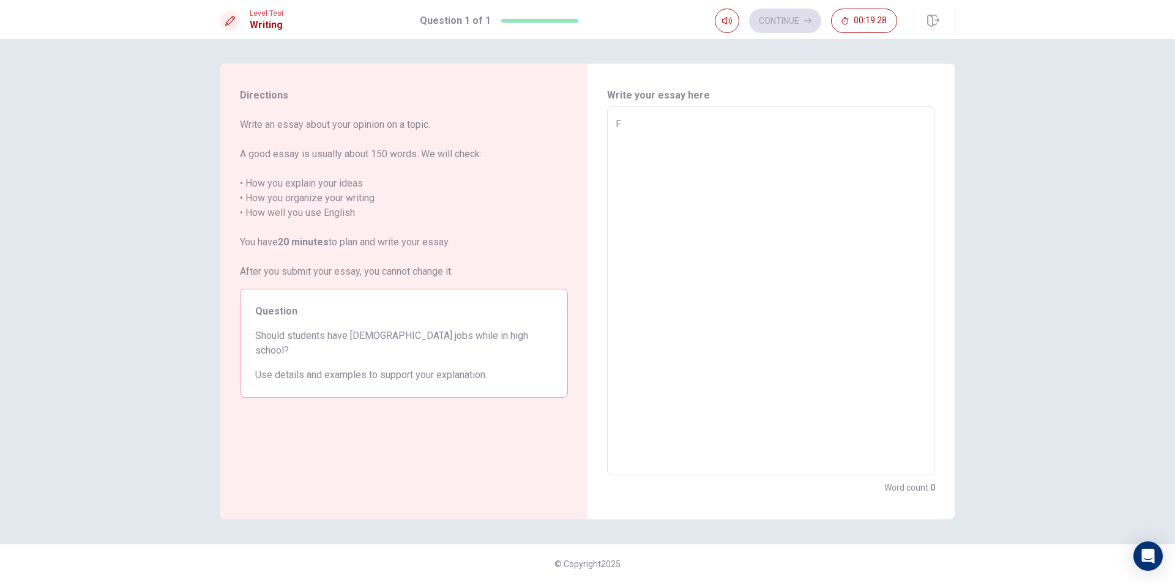
type textarea "x"
type textarea "Fr"
type textarea "x"
type textarea "Fre"
type textarea "x"
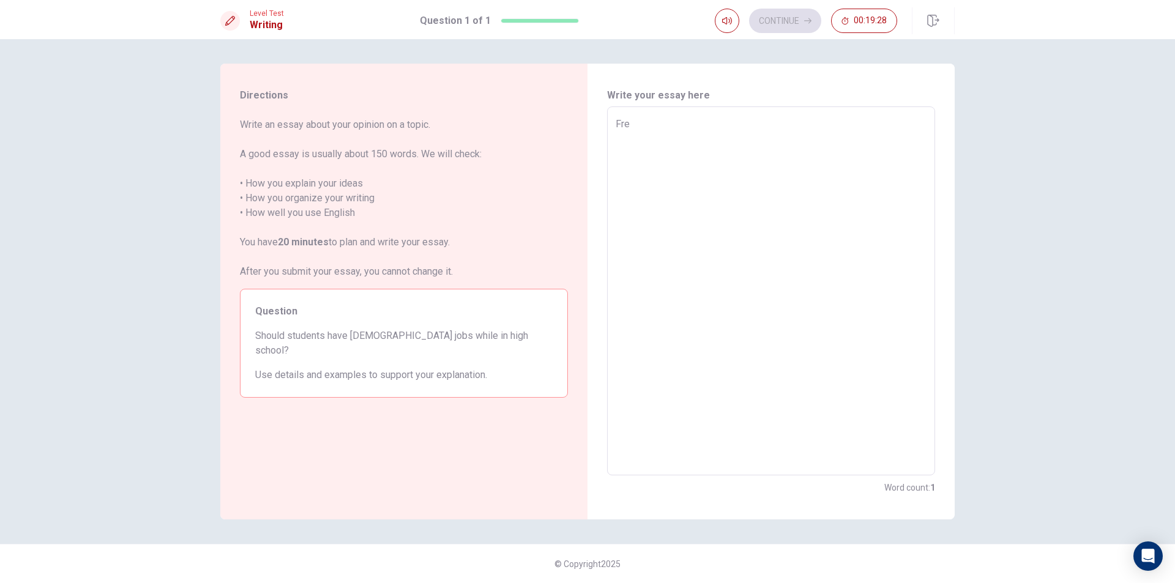
type textarea "Free"
type textarea "x"
type textarea "Free"
type textarea "x"
type textarea "Free f"
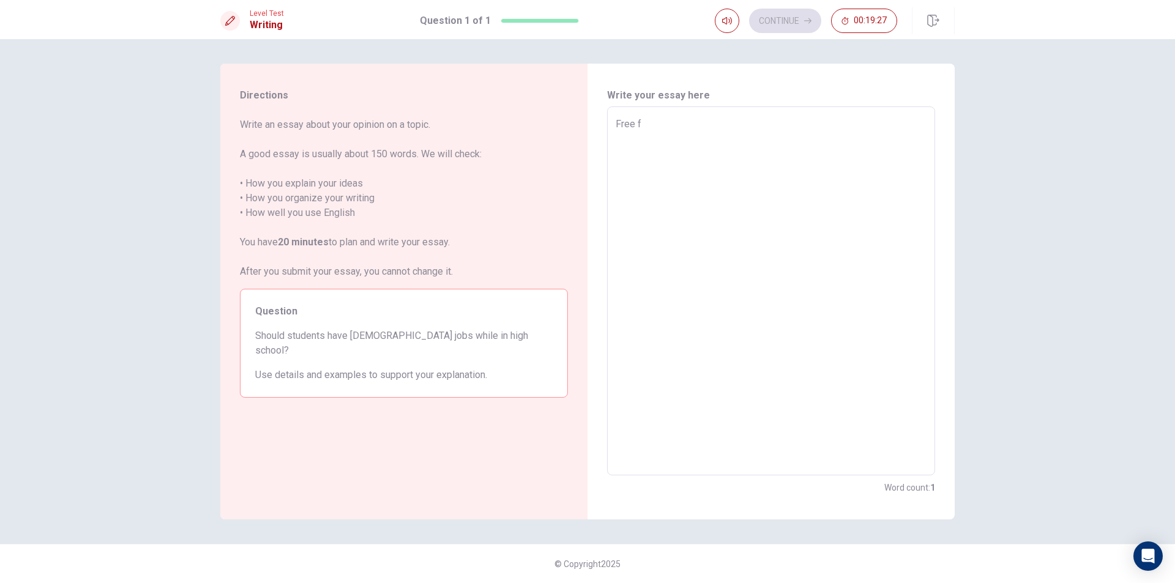
type textarea "x"
type textarea "Free fp"
type textarea "x"
type textarea "Free fpp"
type textarea "x"
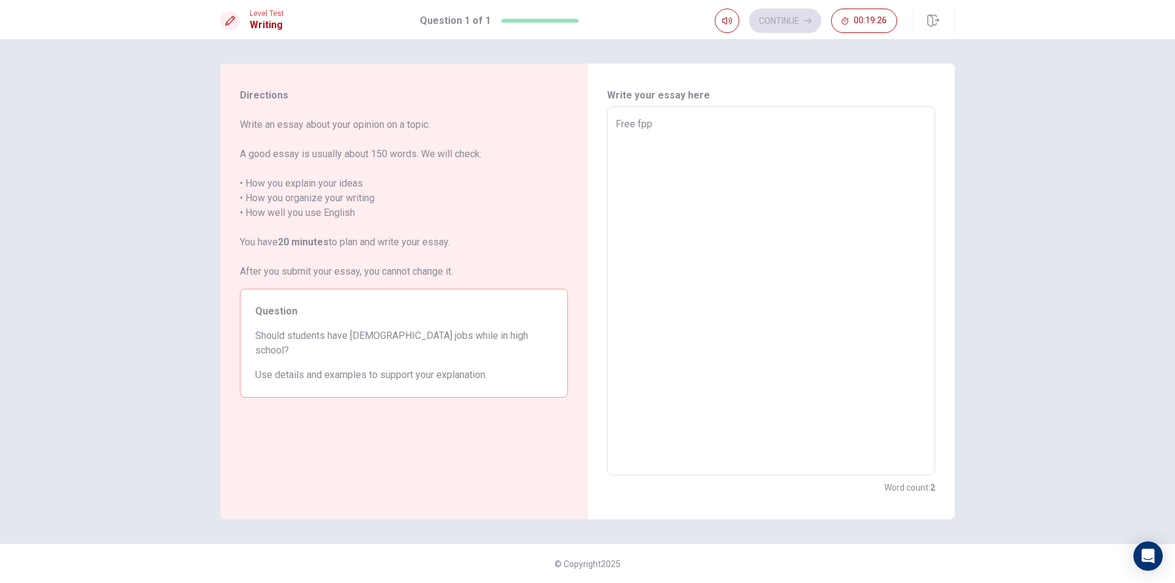
type textarea "Free fppd"
type textarea "x"
type textarea "Free fpp"
type textarea "x"
type textarea "Free fp"
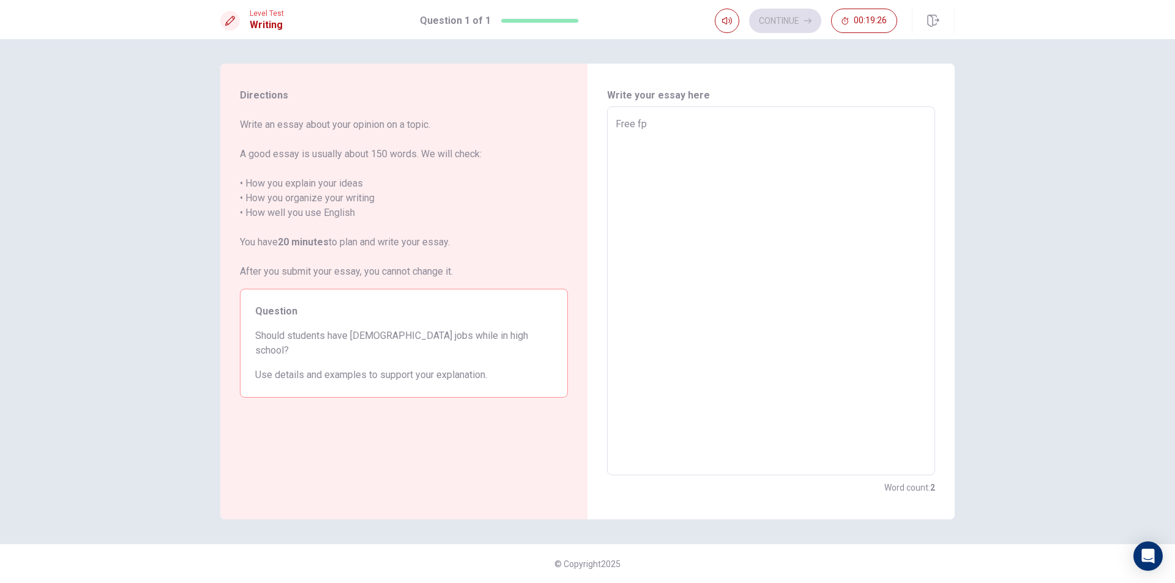
type textarea "x"
type textarea "Free f"
type textarea "x"
type textarea "Free"
type textarea "x"
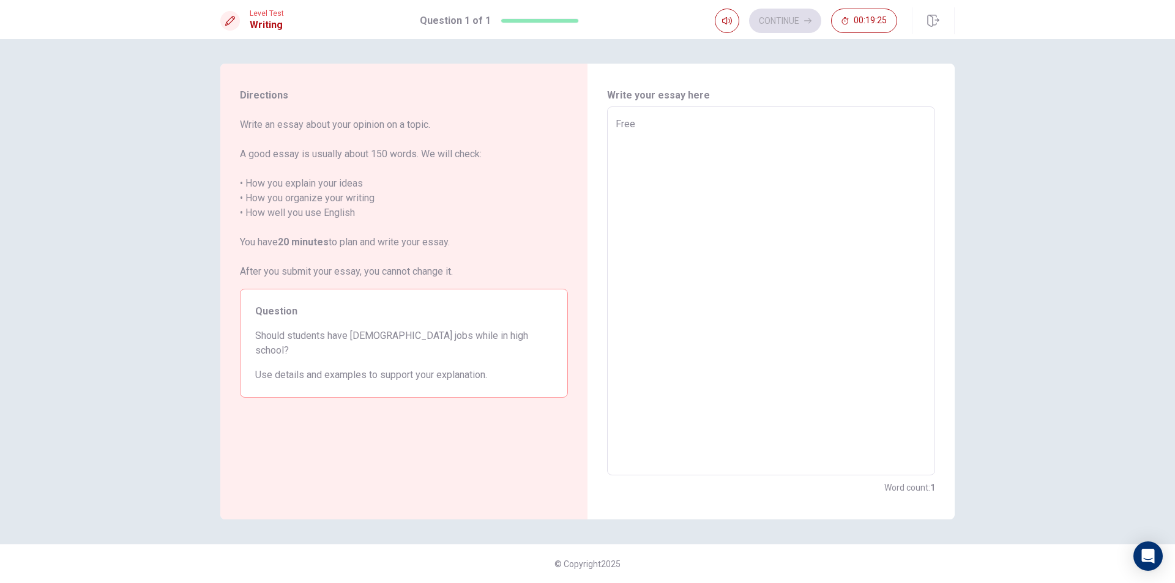
type textarea "Free"
type textarea "x"
type textarea "Fre"
type textarea "x"
type textarea "Fr"
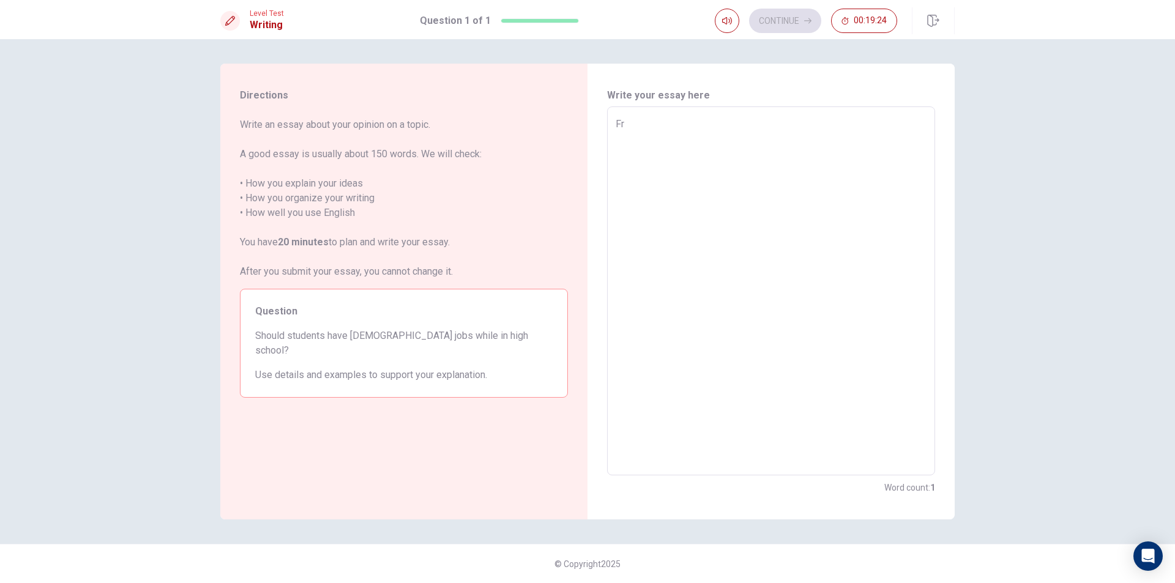
type textarea "x"
type textarea "F"
type textarea "x"
type textarea "F"
type textarea "x"
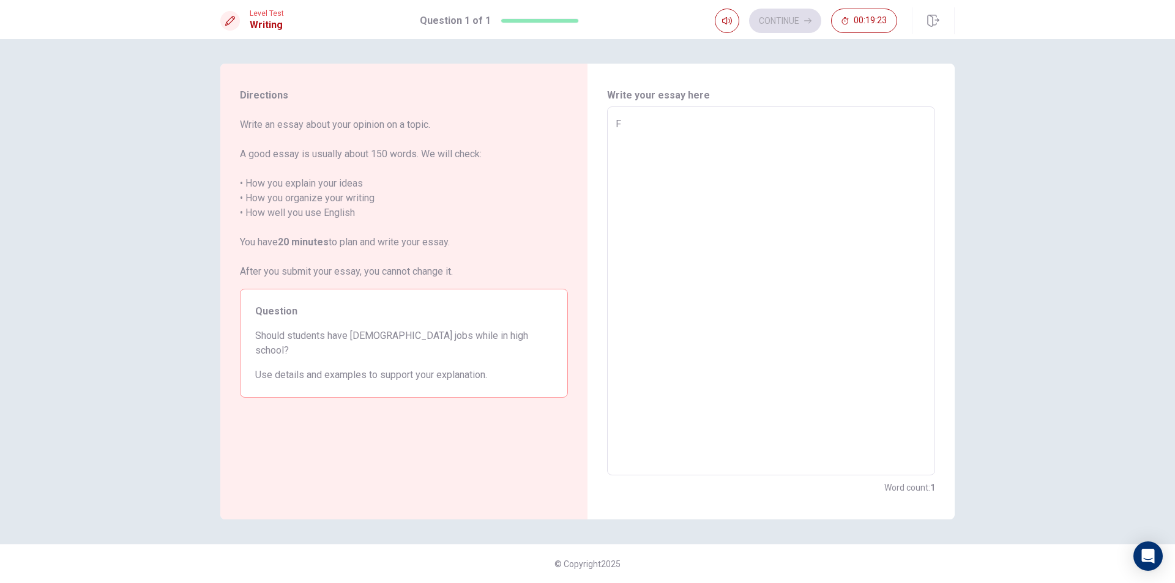
type textarea "Fr"
type textarea "x"
type textarea "Fre"
type textarea "x"
type textarea "Free"
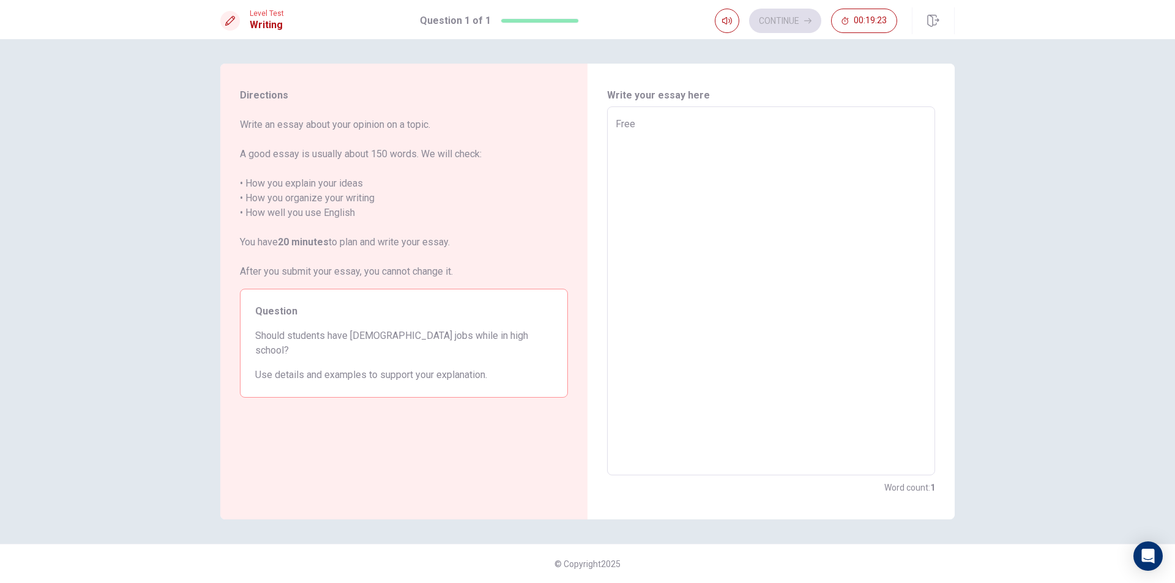
type textarea "x"
type textarea "Free"
type textarea "x"
type textarea "Free e"
type textarea "x"
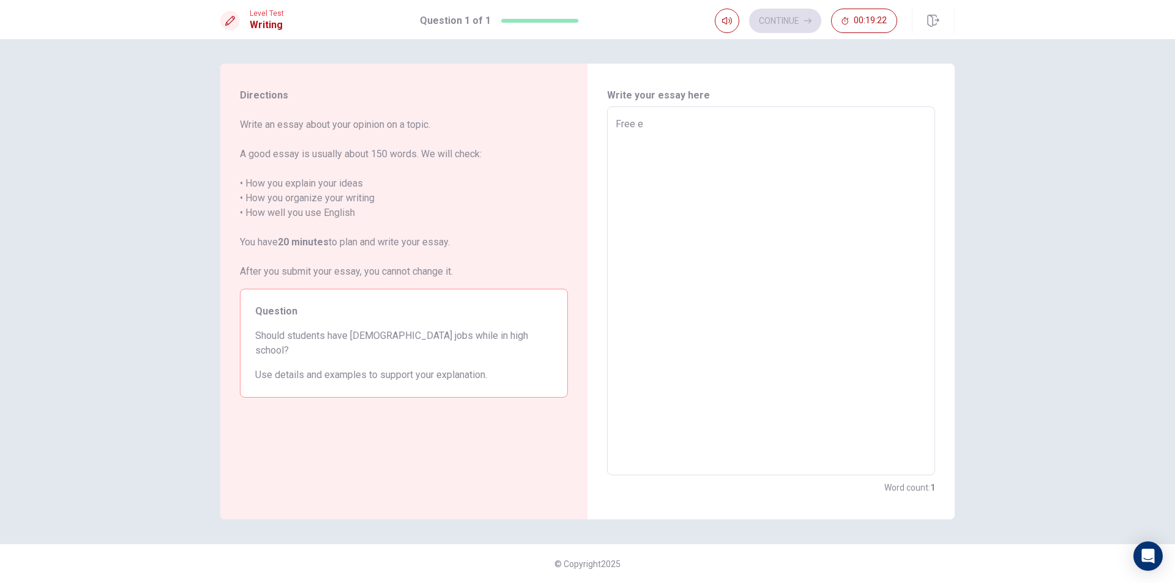
type textarea "Free ed"
type textarea "x"
type textarea "Free edu"
type textarea "x"
type textarea "Free educ"
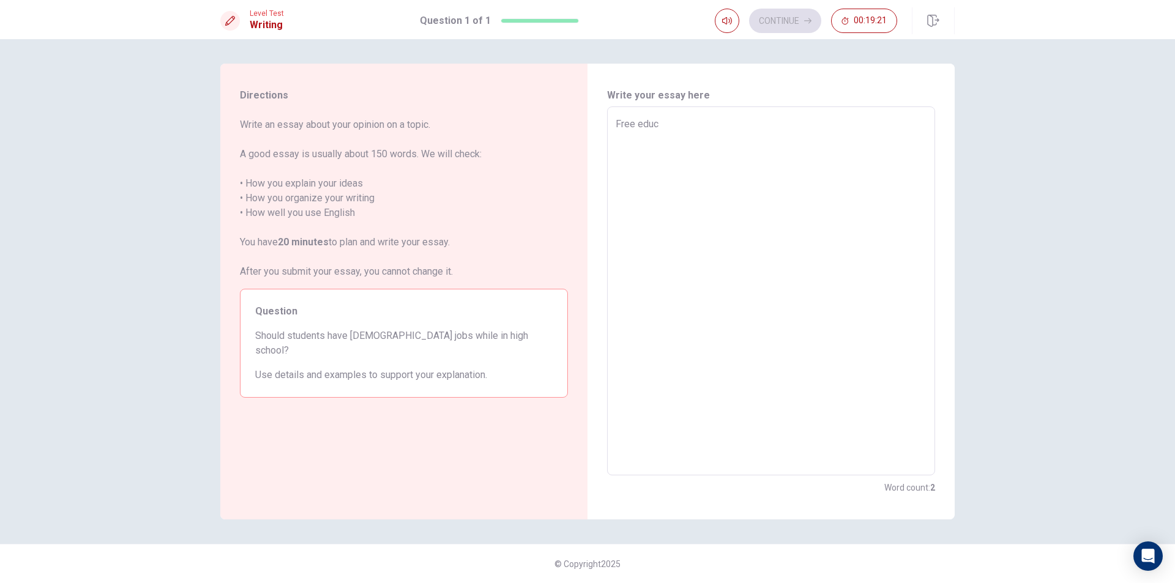
type textarea "x"
type textarea "Free educa"
type textarea "x"
type textarea "Free educat"
type textarea "x"
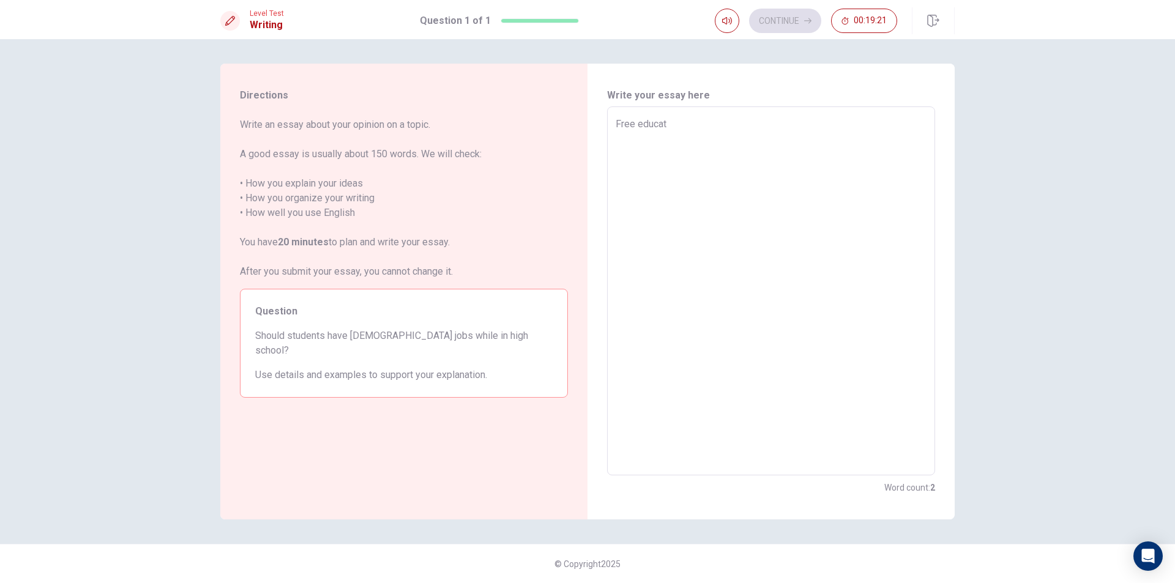
type textarea "Free educati"
type textarea "x"
type textarea "Free educatio"
type textarea "x"
type textarea "Free education"
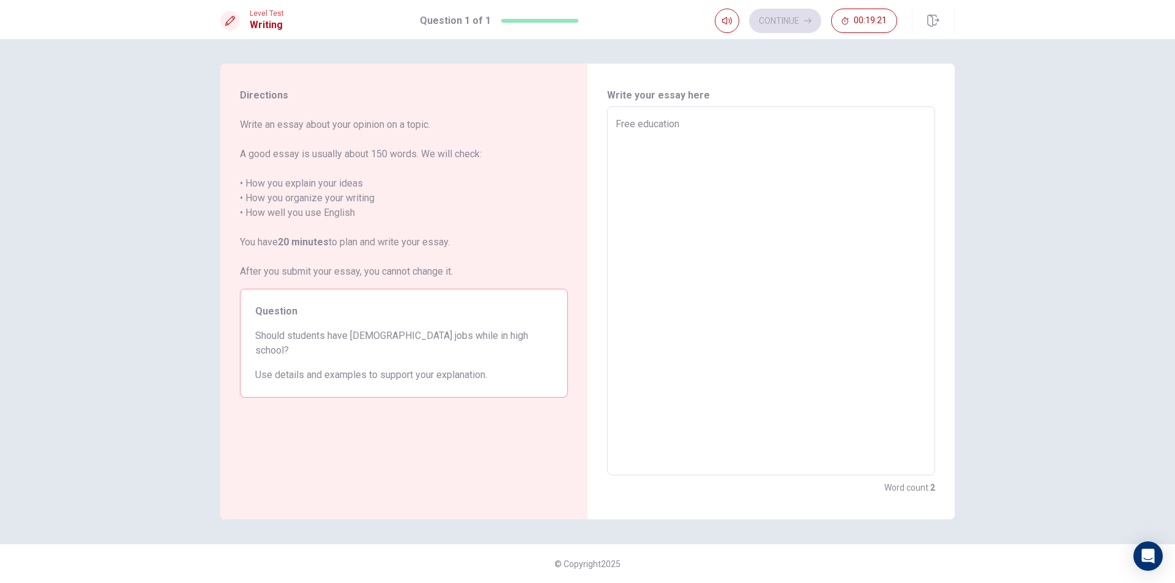
type textarea "x"
type textarea "Free educations"
type textarea "x"
type textarea "Free educations"
type textarea "x"
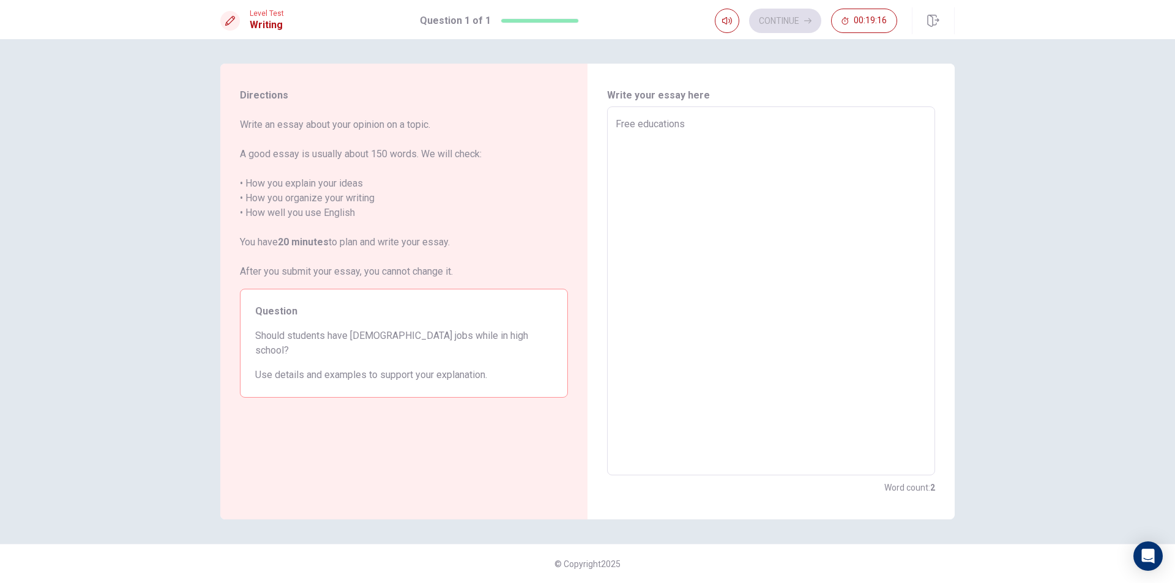
type textarea "Free educations a"
type textarea "x"
type textarea "Free educations ar"
type textarea "x"
type textarea "Free educations are"
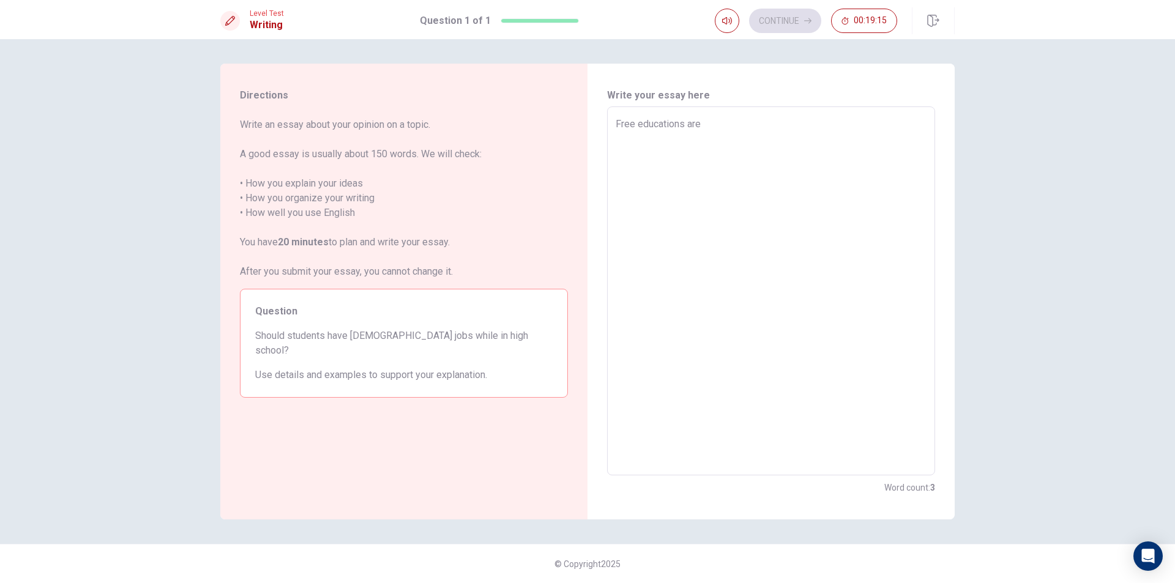
type textarea "x"
type textarea "Free educations are"
type textarea "x"
type textarea "Free educations are s"
type textarea "x"
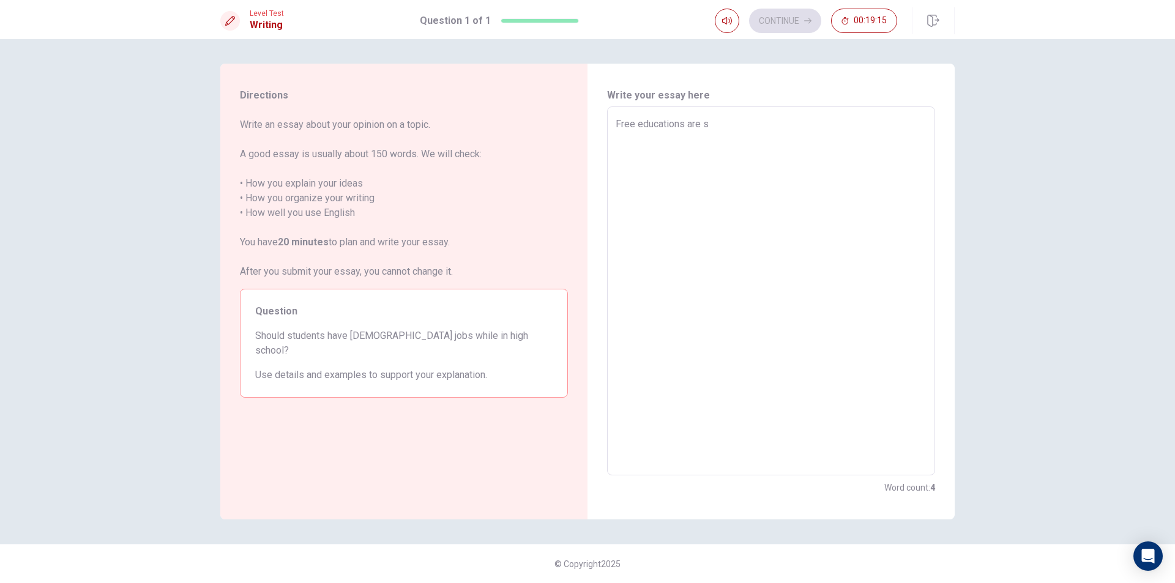
type textarea "Free educations are so"
type textarea "x"
type textarea "Free educations are som"
type textarea "x"
type textarea "Free educations are some"
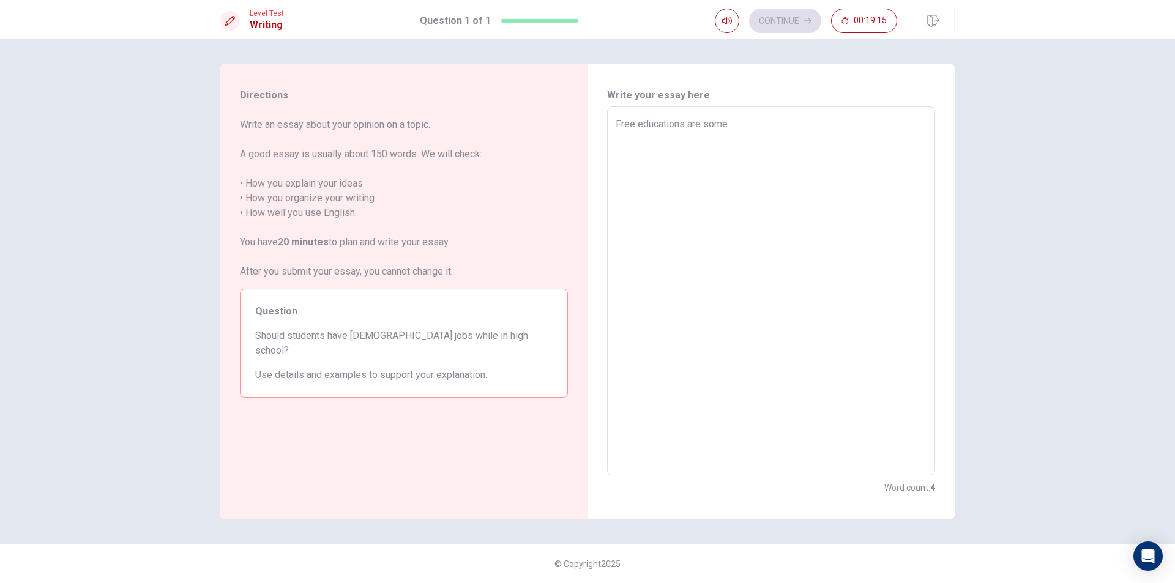
type textarea "x"
type textarea "Free educations are somet"
type textarea "x"
type textarea "Free educations are someth"
type textarea "x"
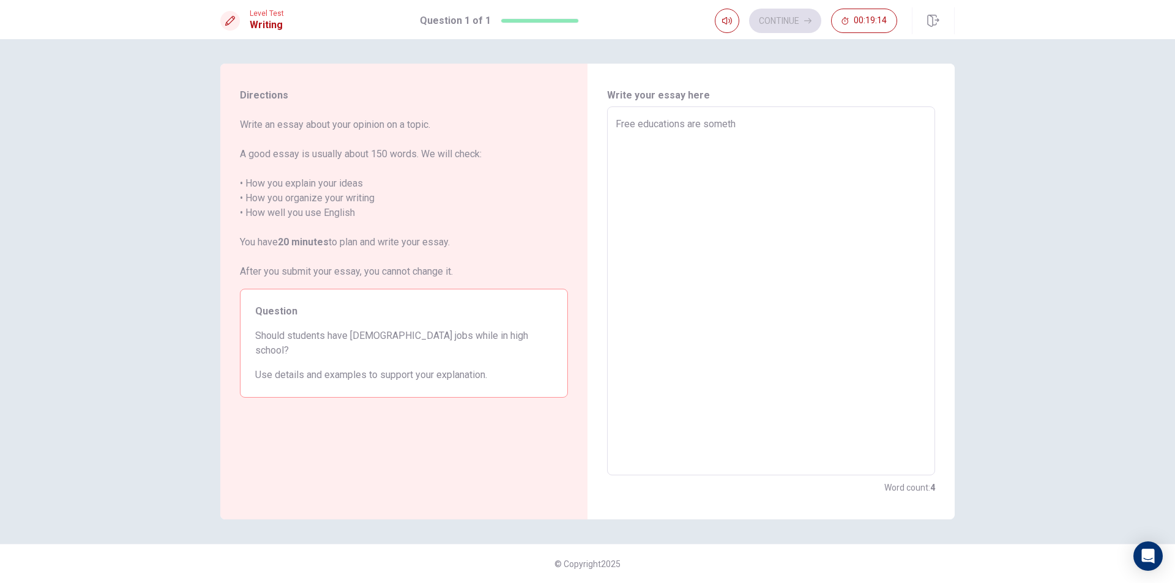
type textarea "Free educations are somethi"
type textarea "x"
type textarea "Free educations are somethin"
type textarea "x"
type textarea "Free educations are something"
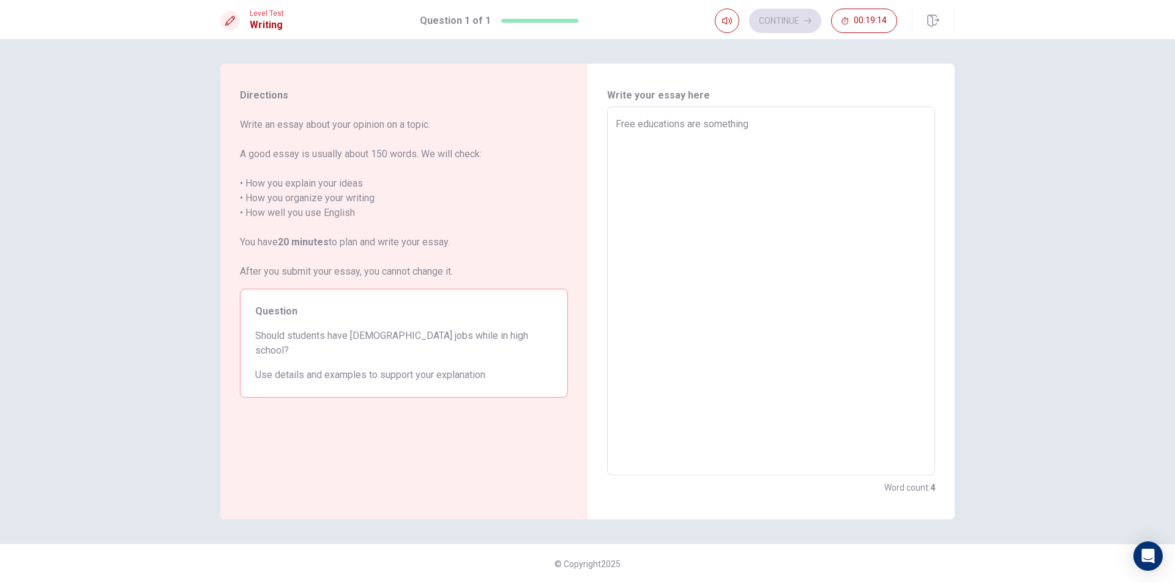
type textarea "x"
type textarea "Free educations are something"
type textarea "x"
type textarea "Free educations are something m"
type textarea "x"
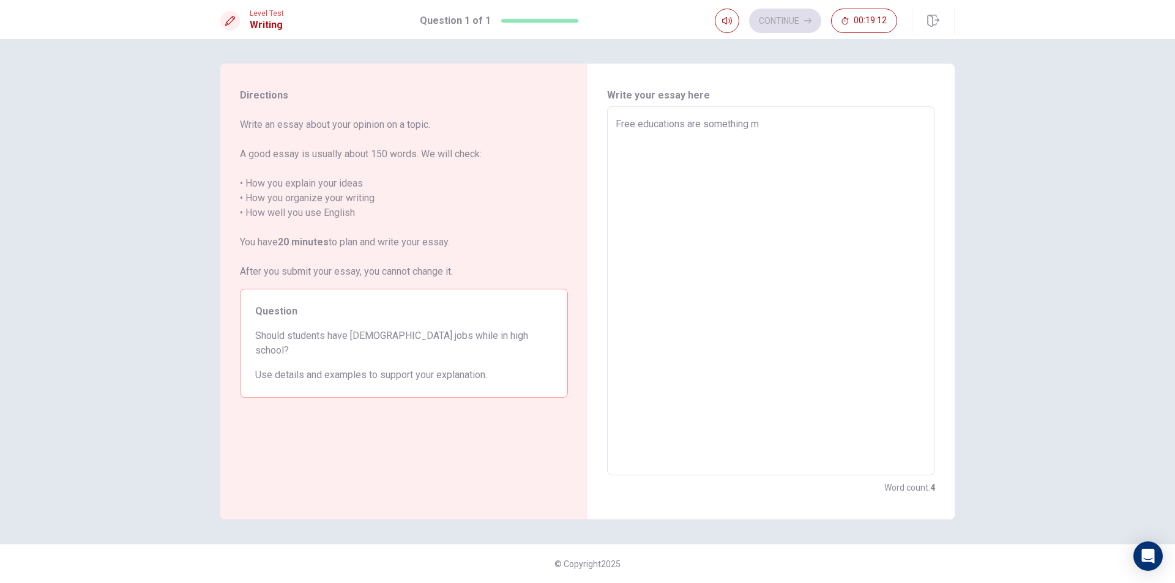
type textarea "Free educations are something mo"
type textarea "x"
type textarea "Free educations are something mos"
type textarea "x"
type textarea "Free educations are something most"
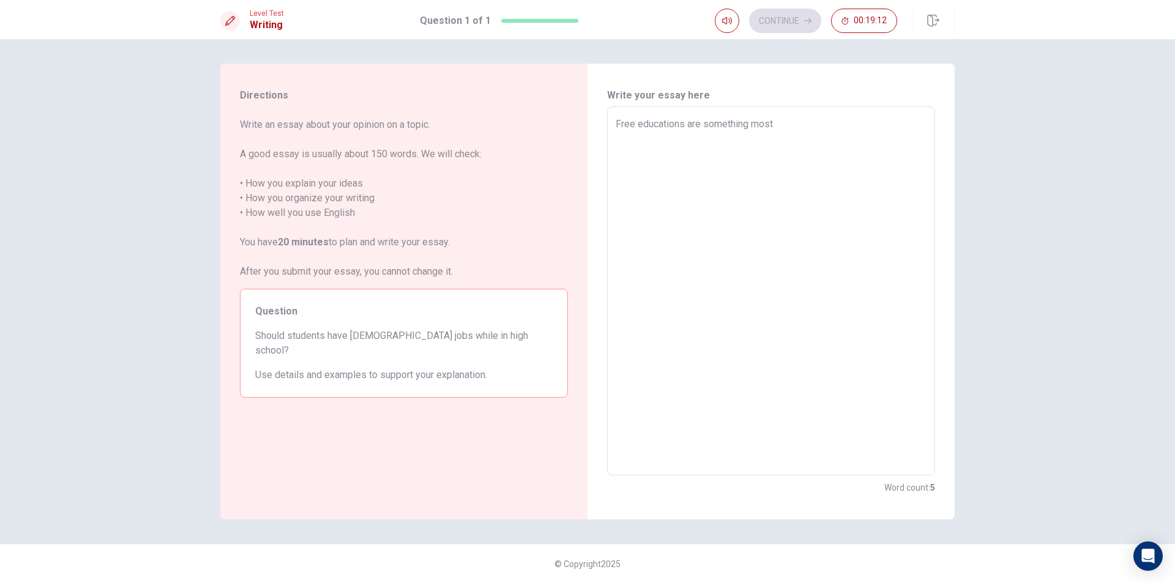
type textarea "x"
type textarea "Free educations are something most"
type textarea "x"
type textarea "Free educations are something most p"
type textarea "x"
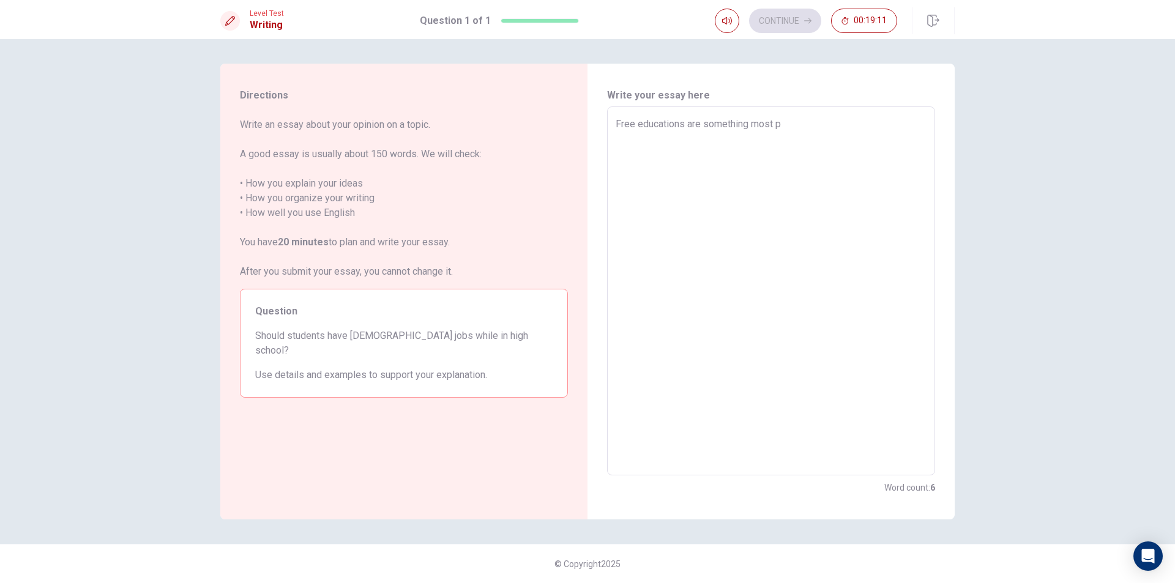
type textarea "Free educations are something most pe"
type textarea "x"
type textarea "Free educations are something most peo"
type textarea "x"
type textarea "Free educations are something most peop"
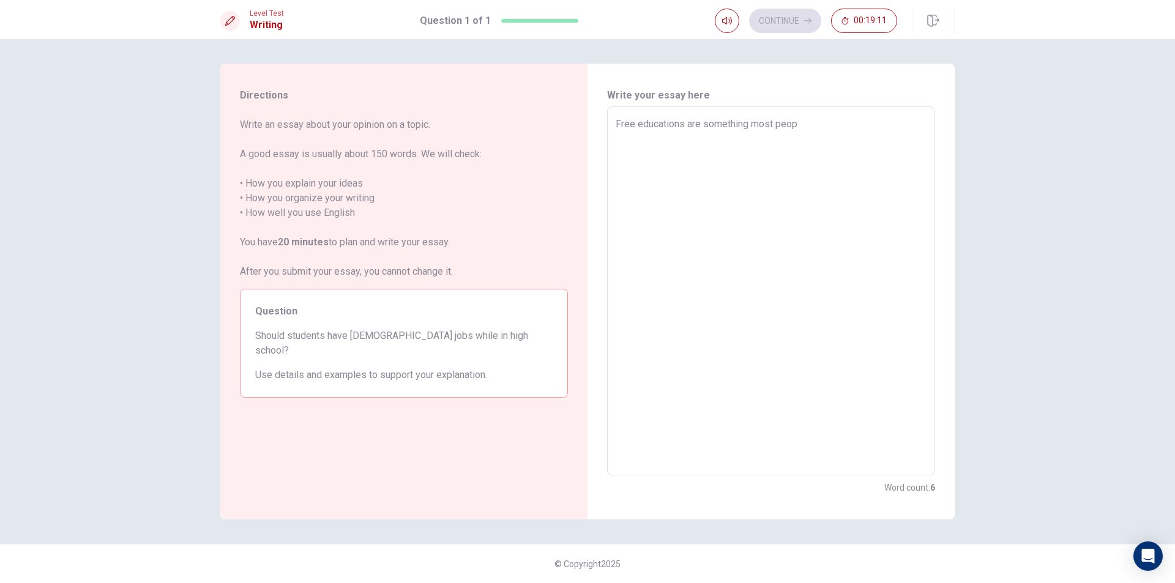
type textarea "x"
type textarea "Free educations are something most peopl"
type textarea "x"
type textarea "Free educations are something most people"
type textarea "x"
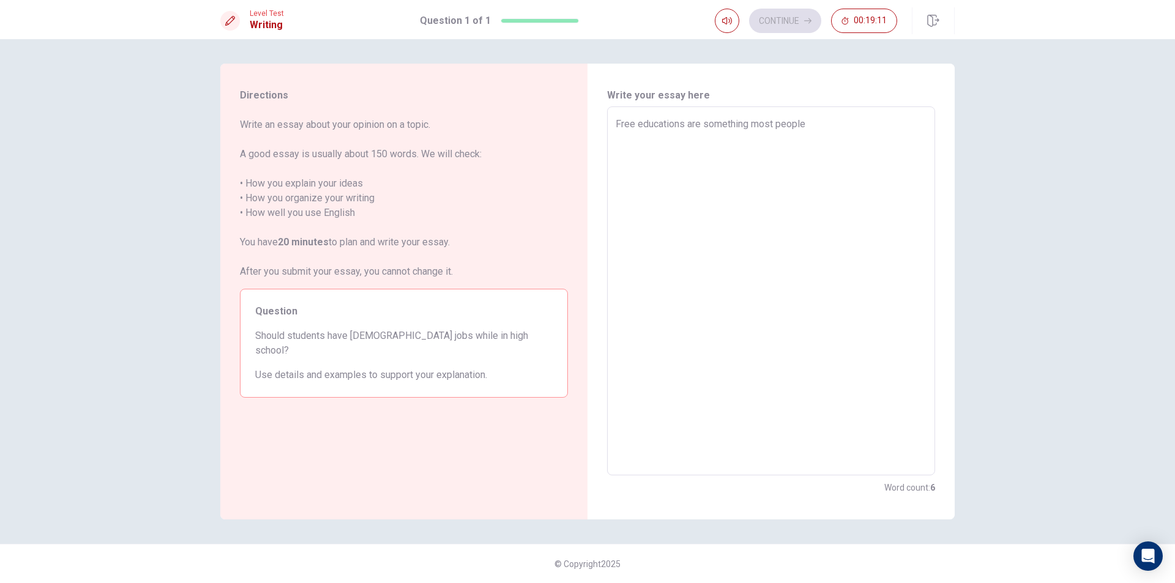
type textarea "Free educations are something most people"
type textarea "x"
type textarea "Free educations are something most people w"
type textarea "x"
type textarea "Free educations are something most people wo"
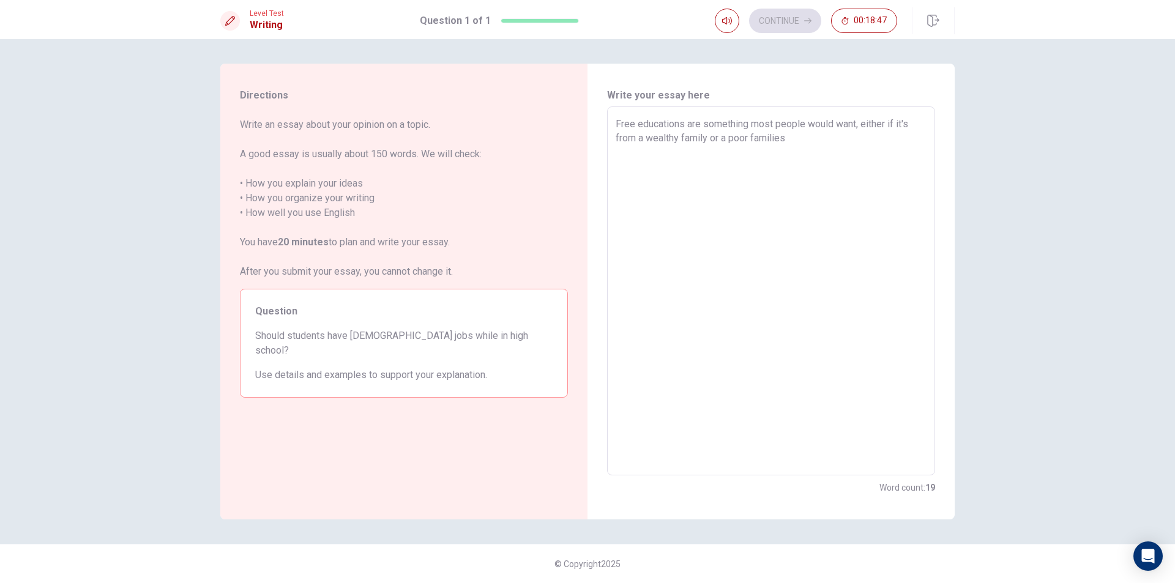
click at [711, 136] on textarea "Free educations are something most people would want, either if it's from a wea…" at bounding box center [771, 291] width 311 height 349
click at [823, 145] on textarea "Free educations are something most people would want, either if it's from a wea…" at bounding box center [771, 291] width 311 height 349
drag, startPoint x: 677, startPoint y: 176, endPoint x: 599, endPoint y: 108, distance: 103.3
click at [599, 108] on div "Write your essay here Free educations are something most people would want, eit…" at bounding box center [771, 292] width 367 height 456
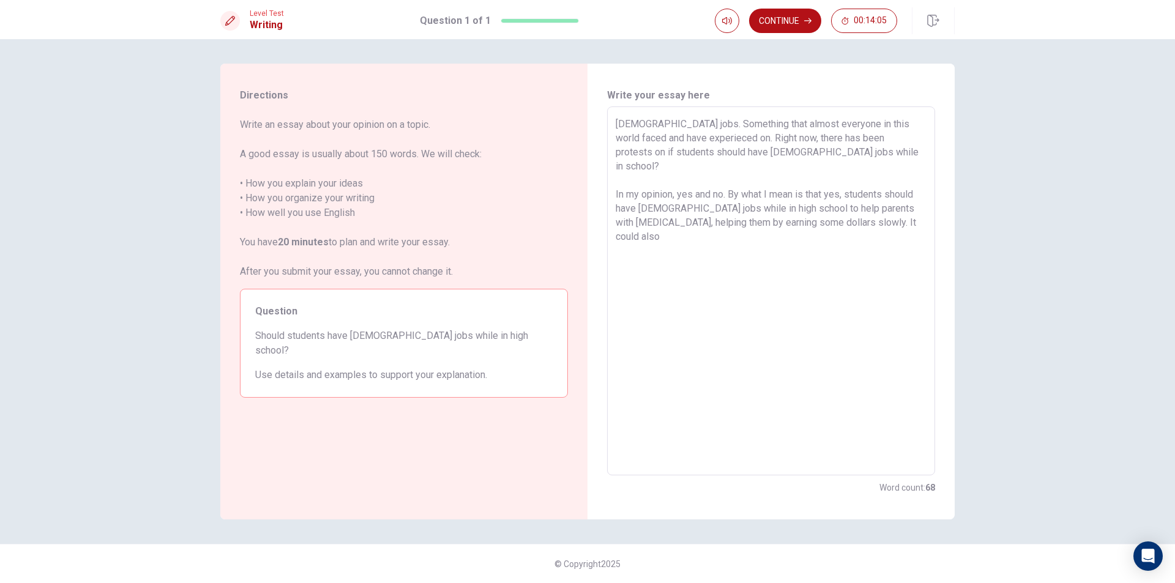
drag, startPoint x: 844, startPoint y: 182, endPoint x: 697, endPoint y: 176, distance: 146.4
click at [697, 176] on textarea "[DEMOGRAPHIC_DATA] jobs. Something that almost everyone in this world faced and…" at bounding box center [771, 291] width 311 height 349
click at [803, 216] on textarea "[DEMOGRAPHIC_DATA] jobs. Something that almost everyone in this world faced and…" at bounding box center [771, 291] width 311 height 349
click at [693, 138] on textarea "[DEMOGRAPHIC_DATA] jobs. Something that almost everyone in this world faced and…" at bounding box center [771, 291] width 311 height 349
click at [889, 215] on textarea "[DEMOGRAPHIC_DATA] jobs. Something that almost everyone in this world faced and…" at bounding box center [771, 291] width 311 height 349
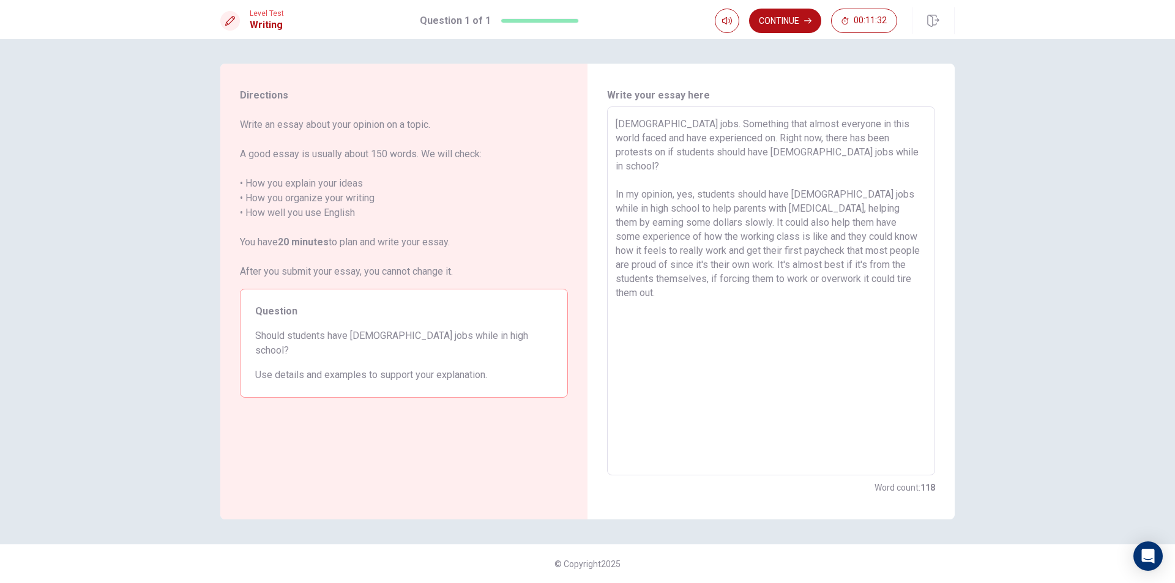
click at [784, 195] on textarea "[DEMOGRAPHIC_DATA] jobs. Something that almost everyone in this world faced and…" at bounding box center [771, 291] width 311 height 349
drag, startPoint x: 695, startPoint y: 252, endPoint x: 632, endPoint y: 253, distance: 63.1
click at [632, 253] on textarea "[DEMOGRAPHIC_DATA] jobs. Something that almost everyone in this world faced and…" at bounding box center [771, 291] width 311 height 349
click at [777, 255] on textarea "[DEMOGRAPHIC_DATA] jobs. Something that almost everyone in this world faced and…" at bounding box center [771, 291] width 311 height 349
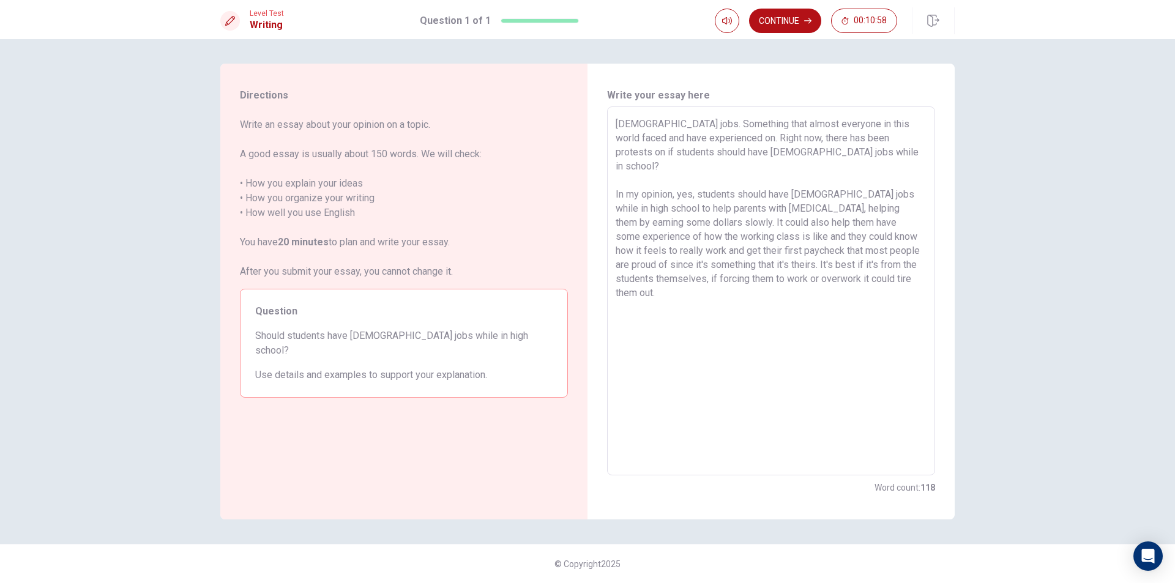
click at [921, 263] on textarea "[DEMOGRAPHIC_DATA] jobs. Something that almost everyone in this world faced and…" at bounding box center [771, 291] width 311 height 349
drag, startPoint x: 747, startPoint y: 321, endPoint x: 956, endPoint y: 337, distance: 210.0
click at [956, 337] on div "Directions Write an essay about your opinion on a topic. A good essay is usuall…" at bounding box center [588, 292] width 774 height 456
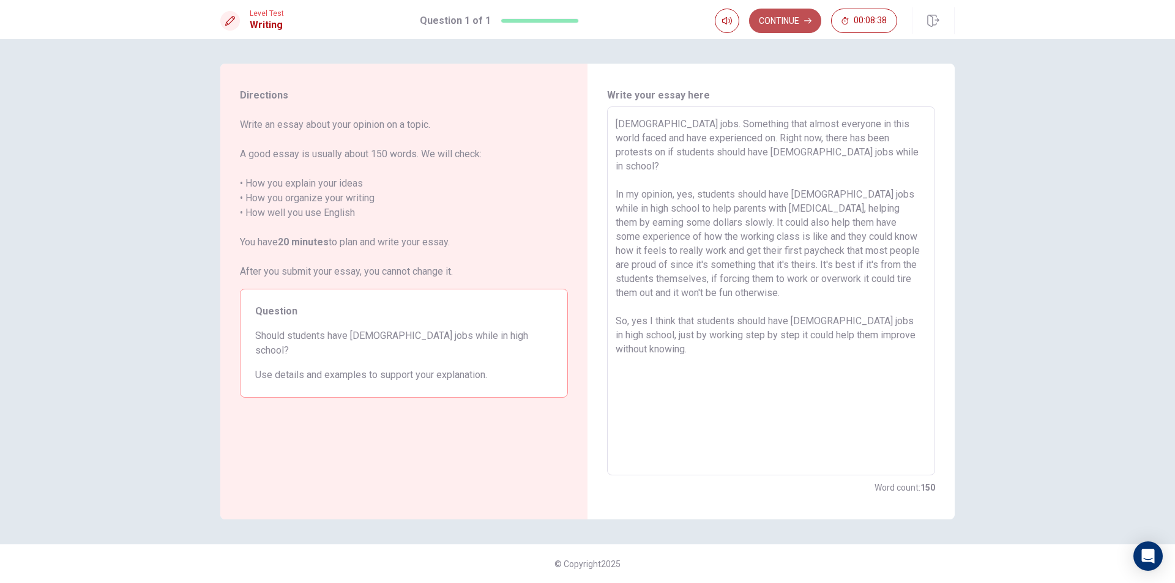
click at [797, 23] on button "Continue" at bounding box center [785, 21] width 72 height 24
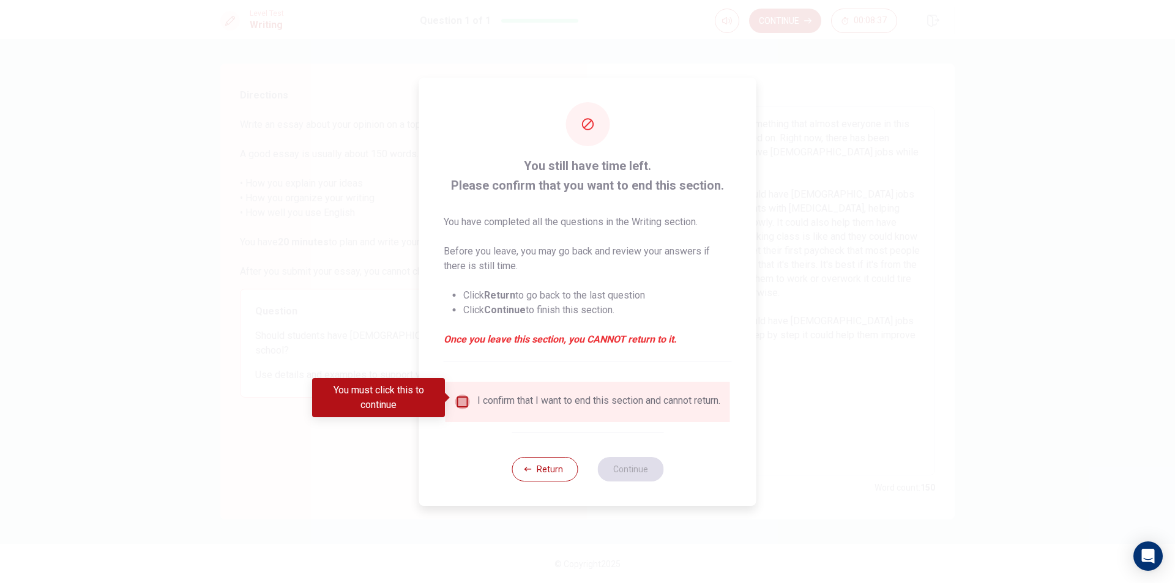
click at [465, 397] on input "You must click this to continue" at bounding box center [462, 402] width 15 height 15
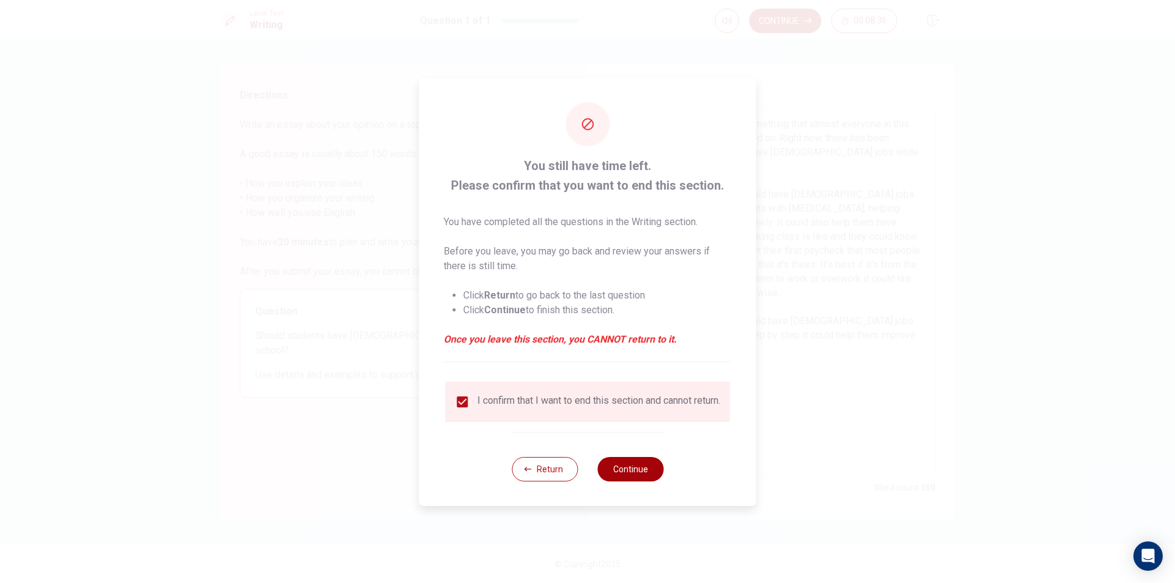
click at [643, 469] on button "Continue" at bounding box center [630, 469] width 66 height 24
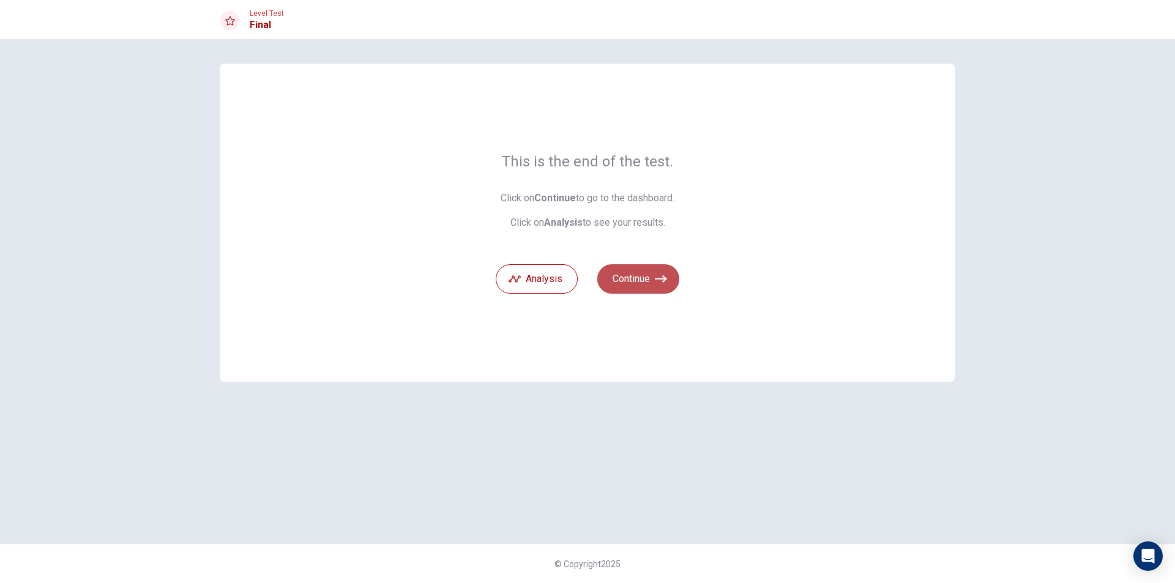
click at [642, 275] on button "Continue" at bounding box center [638, 278] width 82 height 29
